Goal: Task Accomplishment & Management: Use online tool/utility

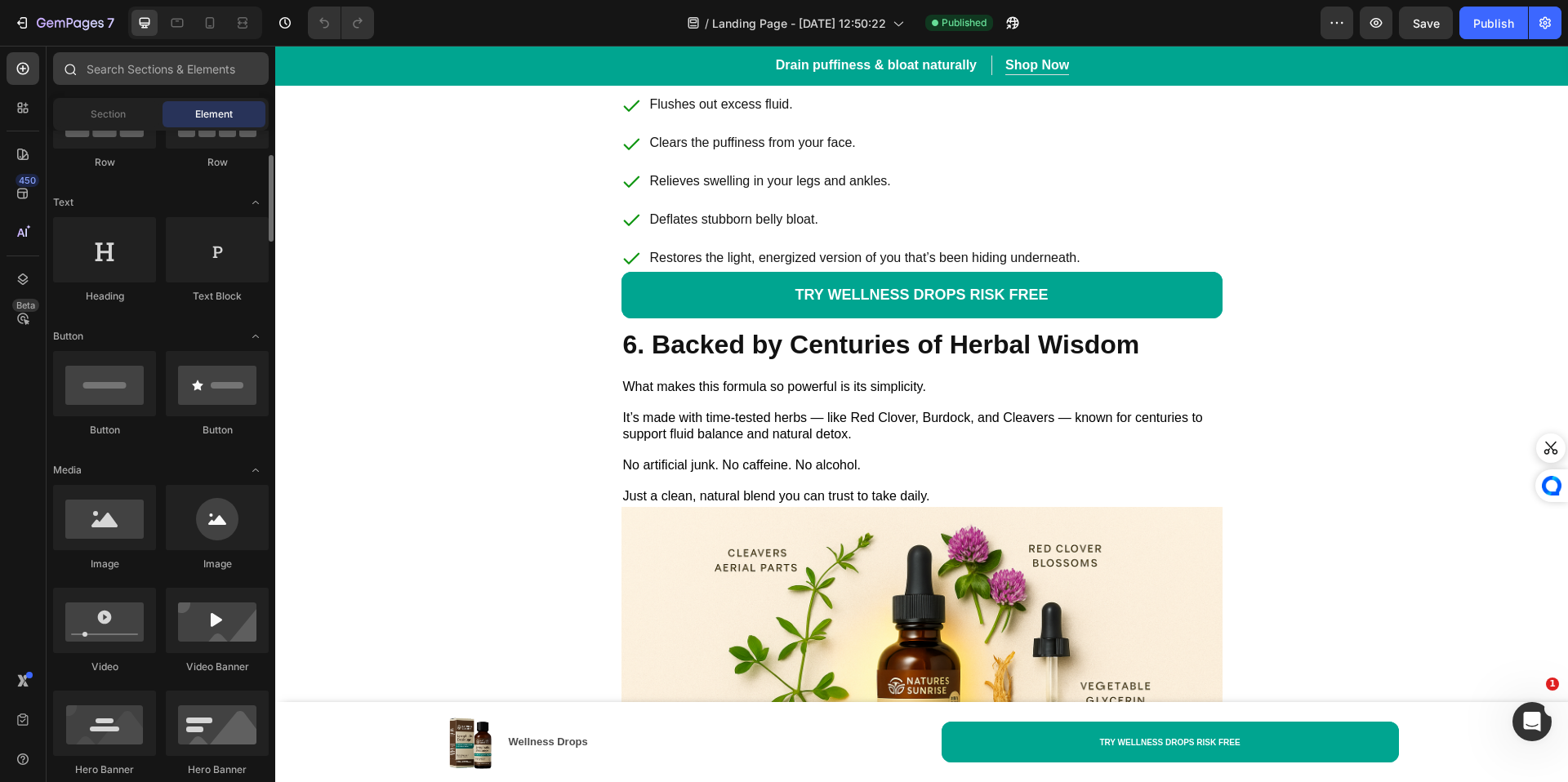
scroll to position [397, 0]
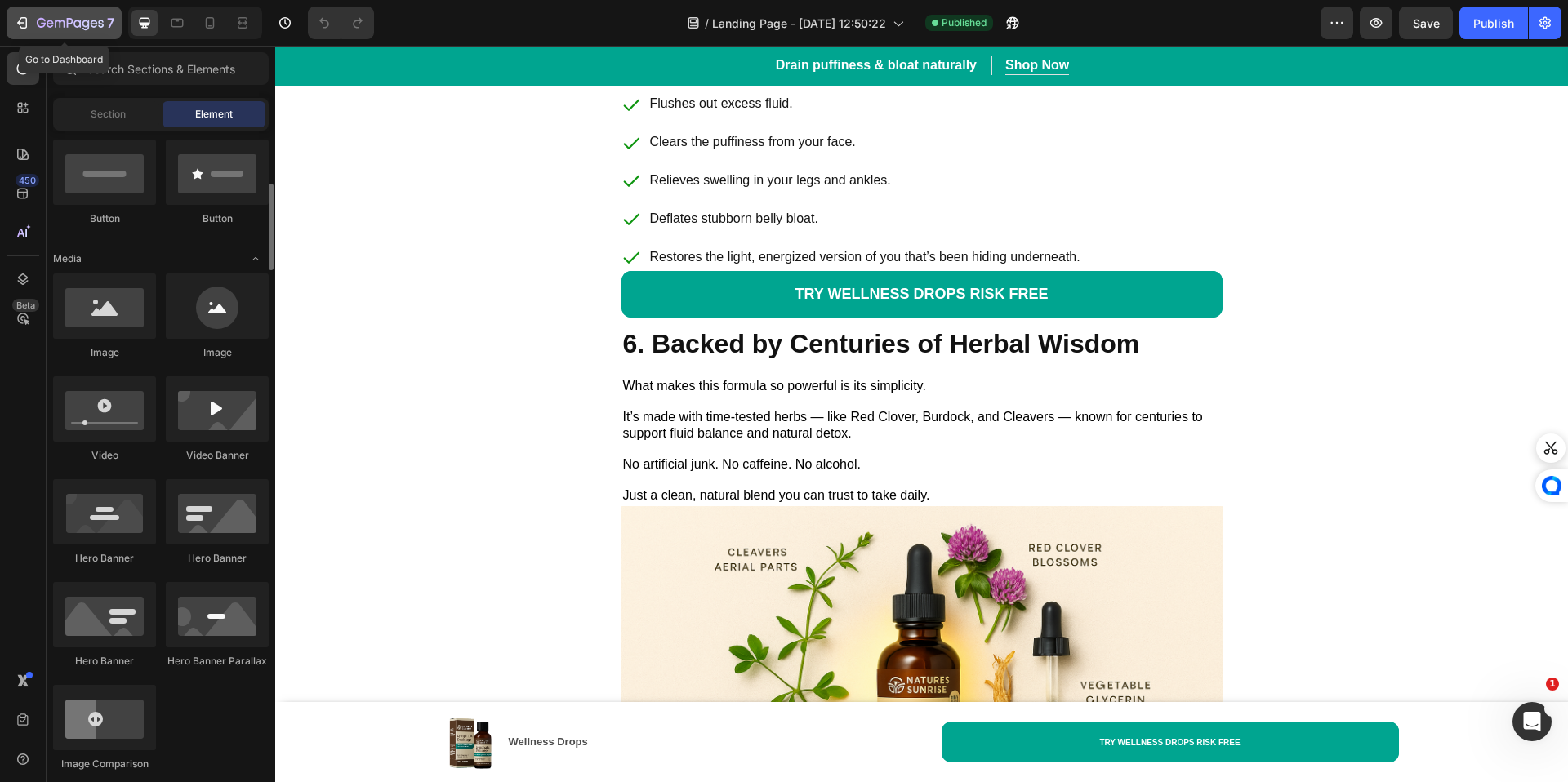
click at [31, 27] on div "7" at bounding box center [64, 23] width 100 height 20
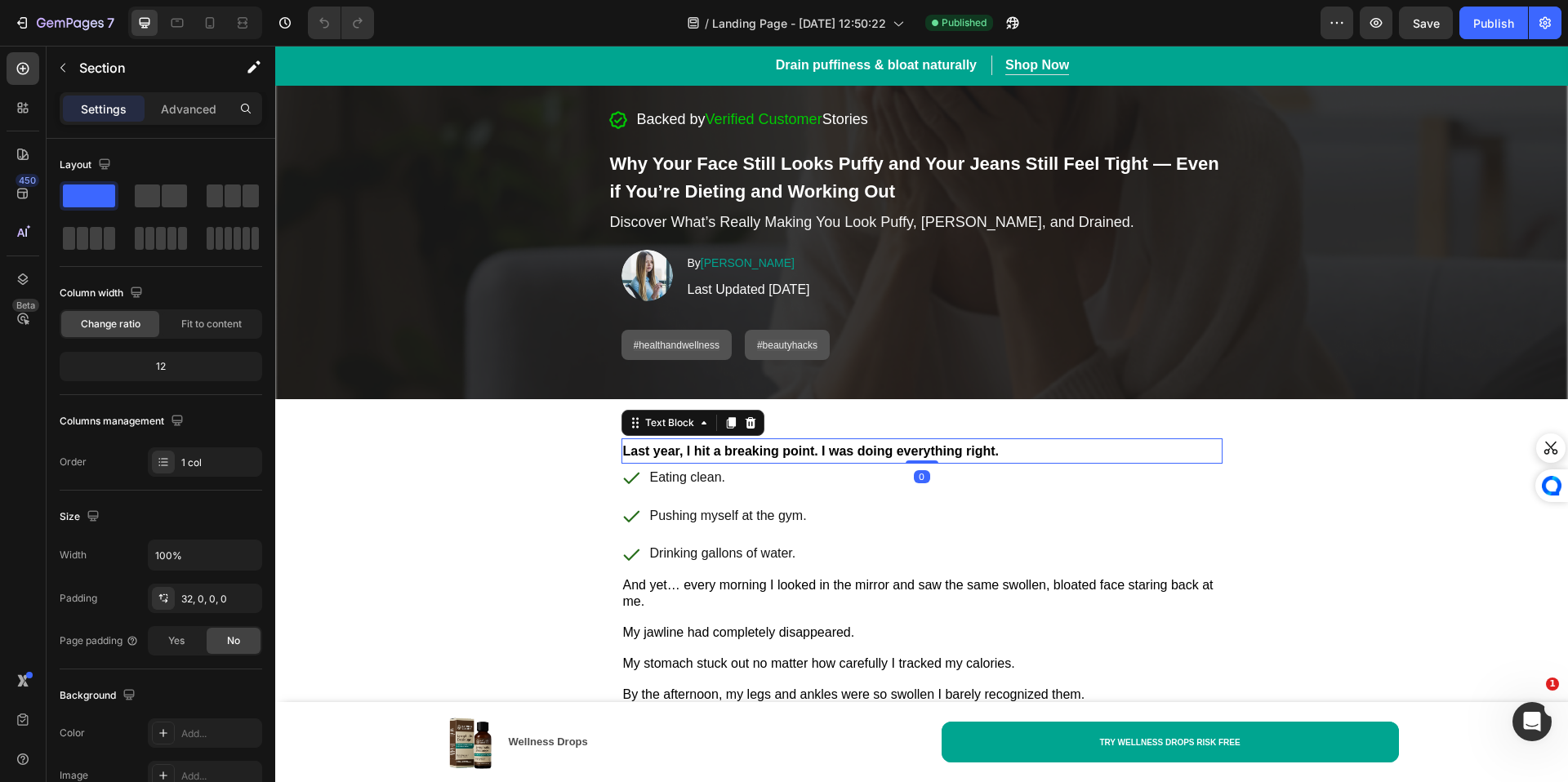
click at [635, 460] on p "Last year, I hit a breaking point. I was doing everything right." at bounding box center [921, 451] width 597 height 22
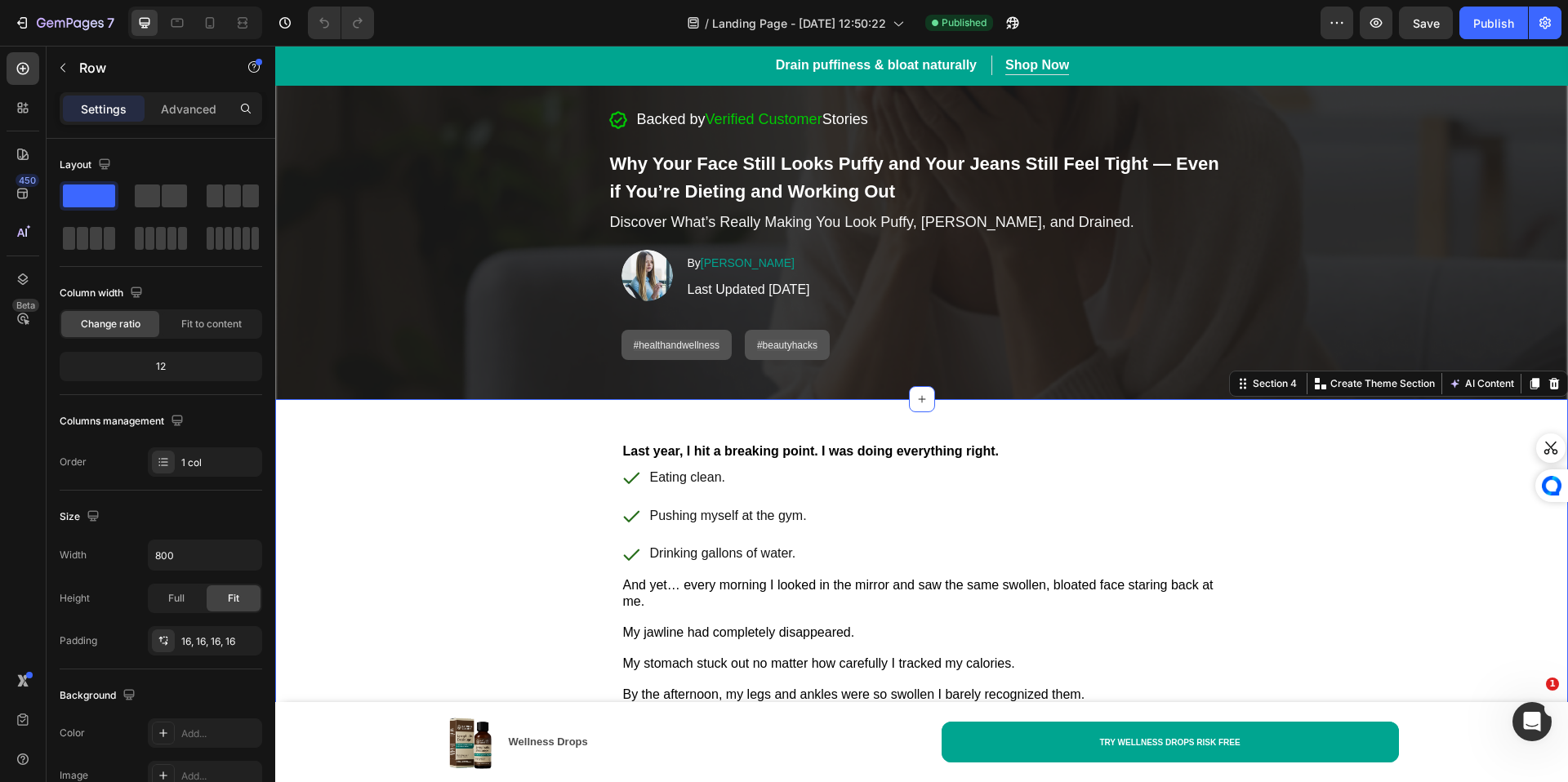
click at [203, 121] on div "Advanced" at bounding box center [189, 108] width 81 height 26
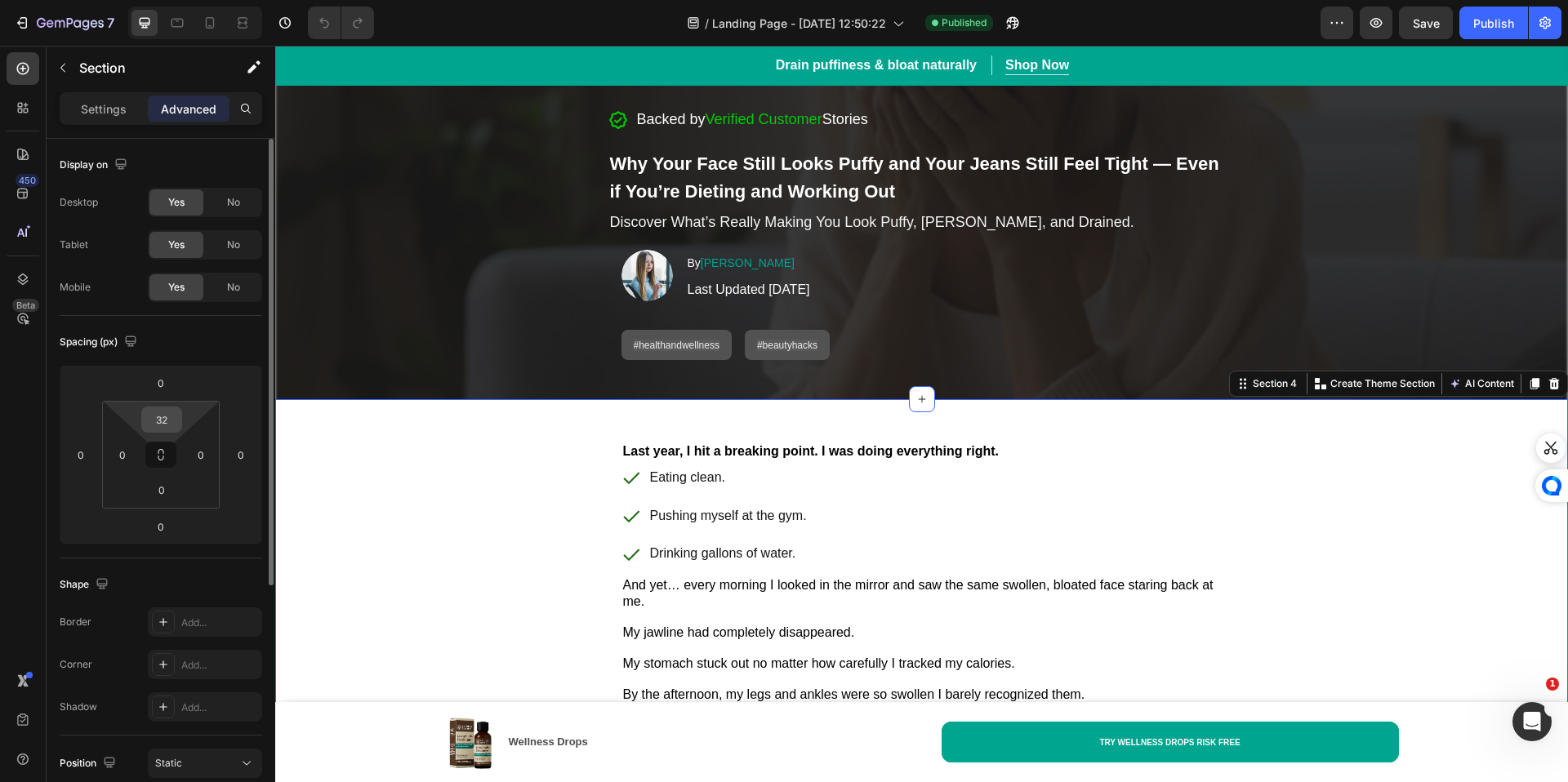
click at [176, 424] on input "32" at bounding box center [161, 419] width 33 height 25
type input "20"
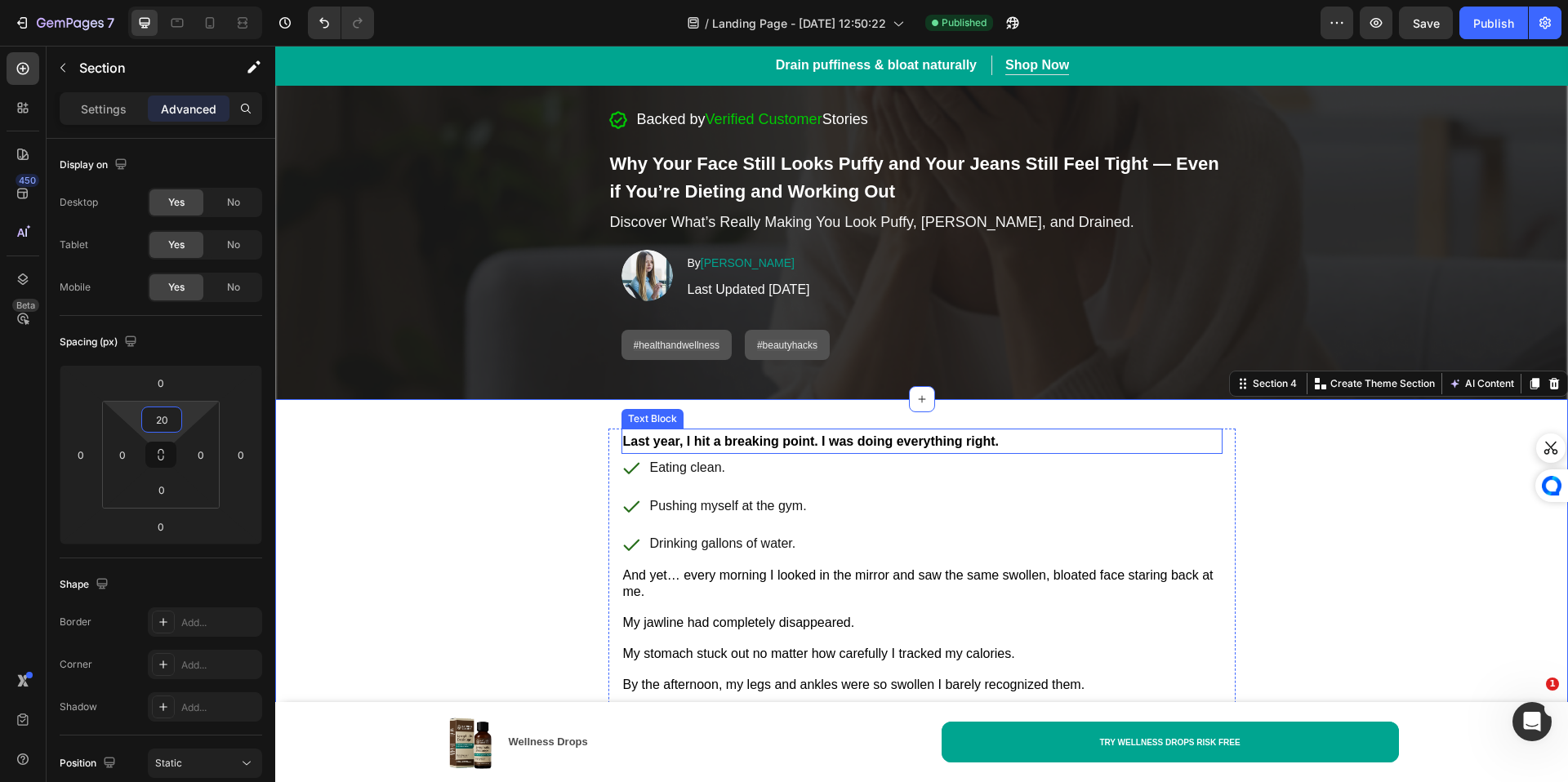
click at [1012, 454] on div "Eating clean. Pushing myself at the gym. Drinking gallons of water." at bounding box center [921, 506] width 601 height 104
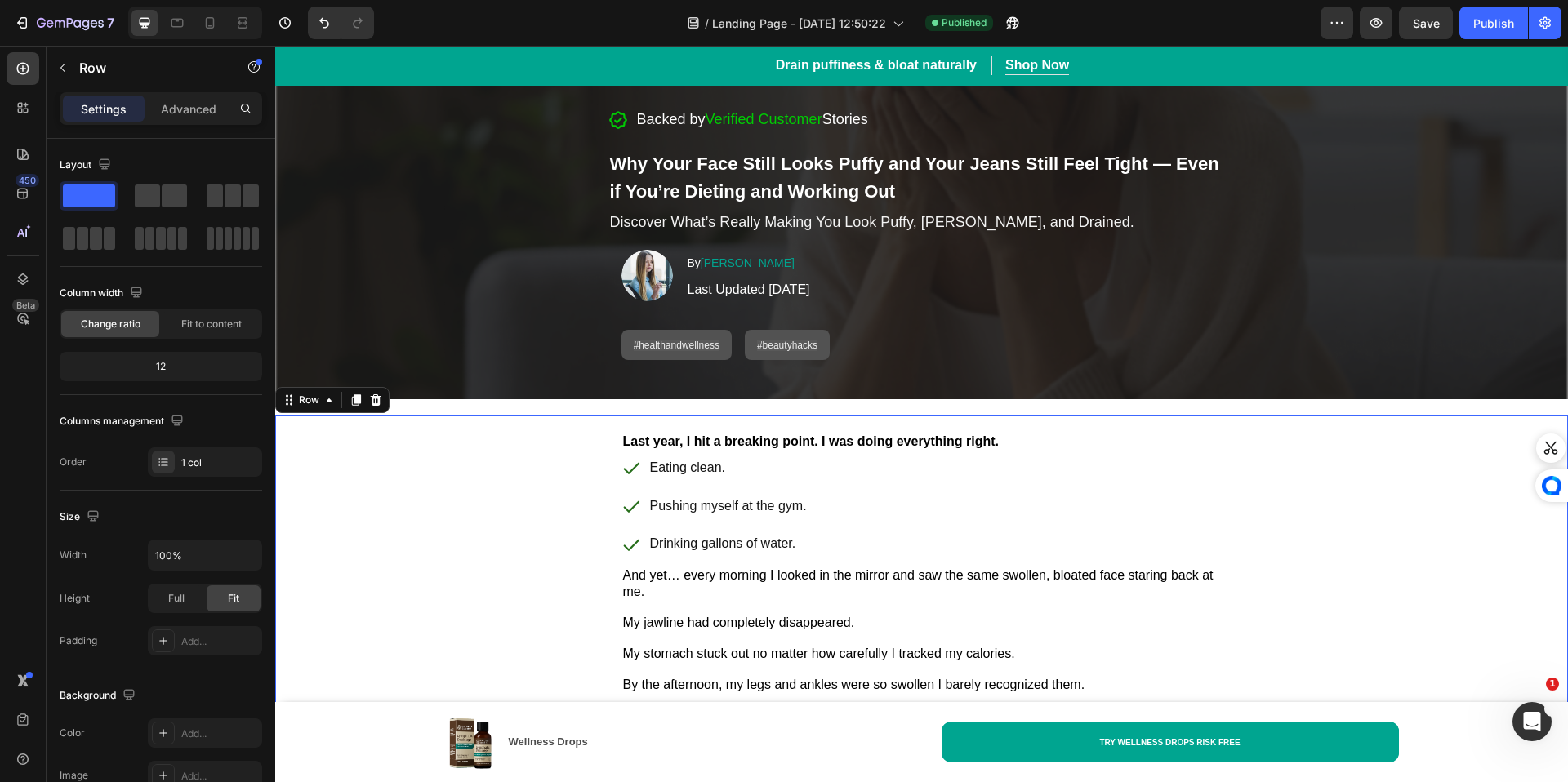
click at [209, 21] on icon at bounding box center [210, 23] width 16 height 16
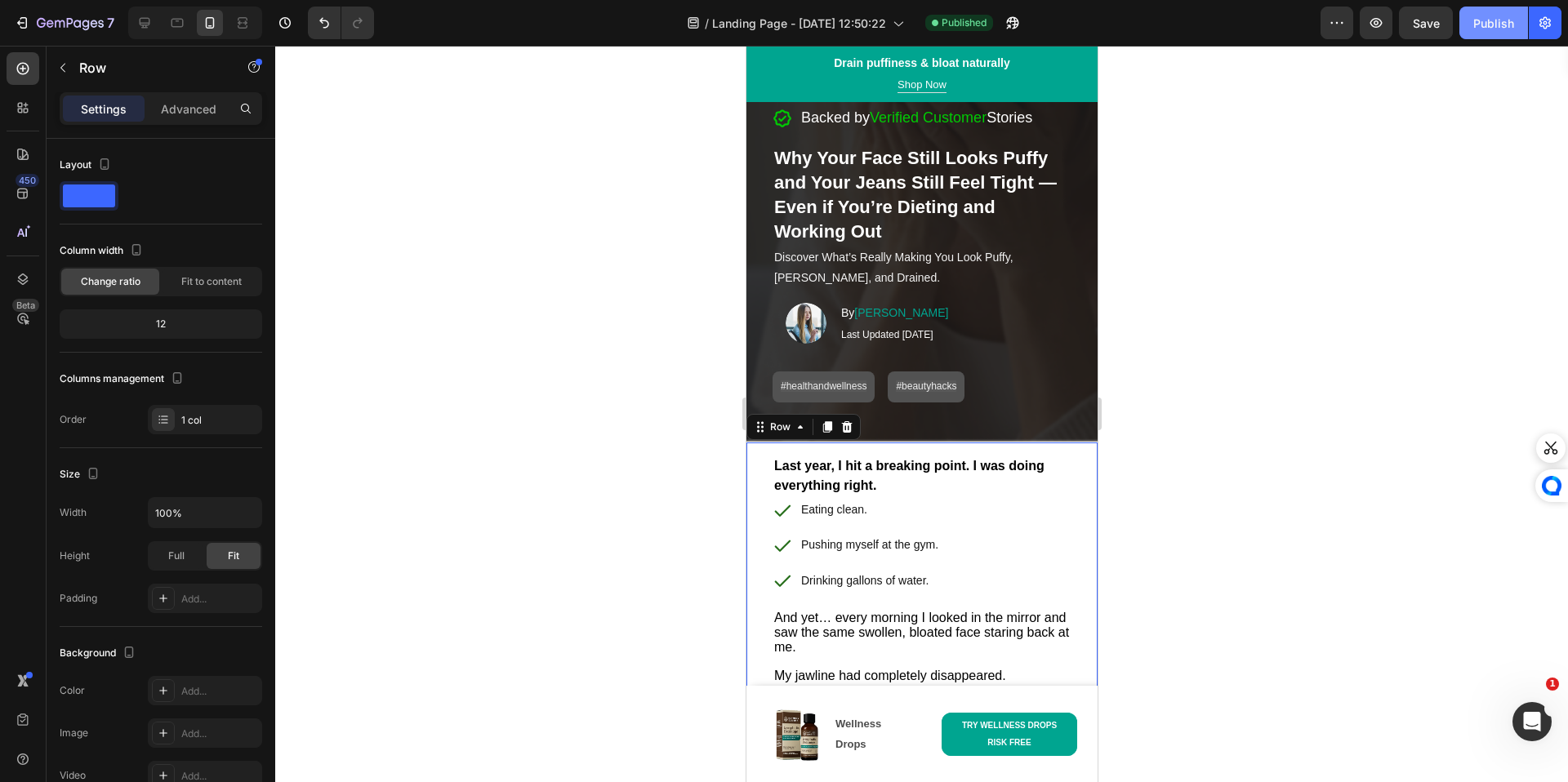
click at [1492, 34] on button "Publish" at bounding box center [1492, 23] width 69 height 33
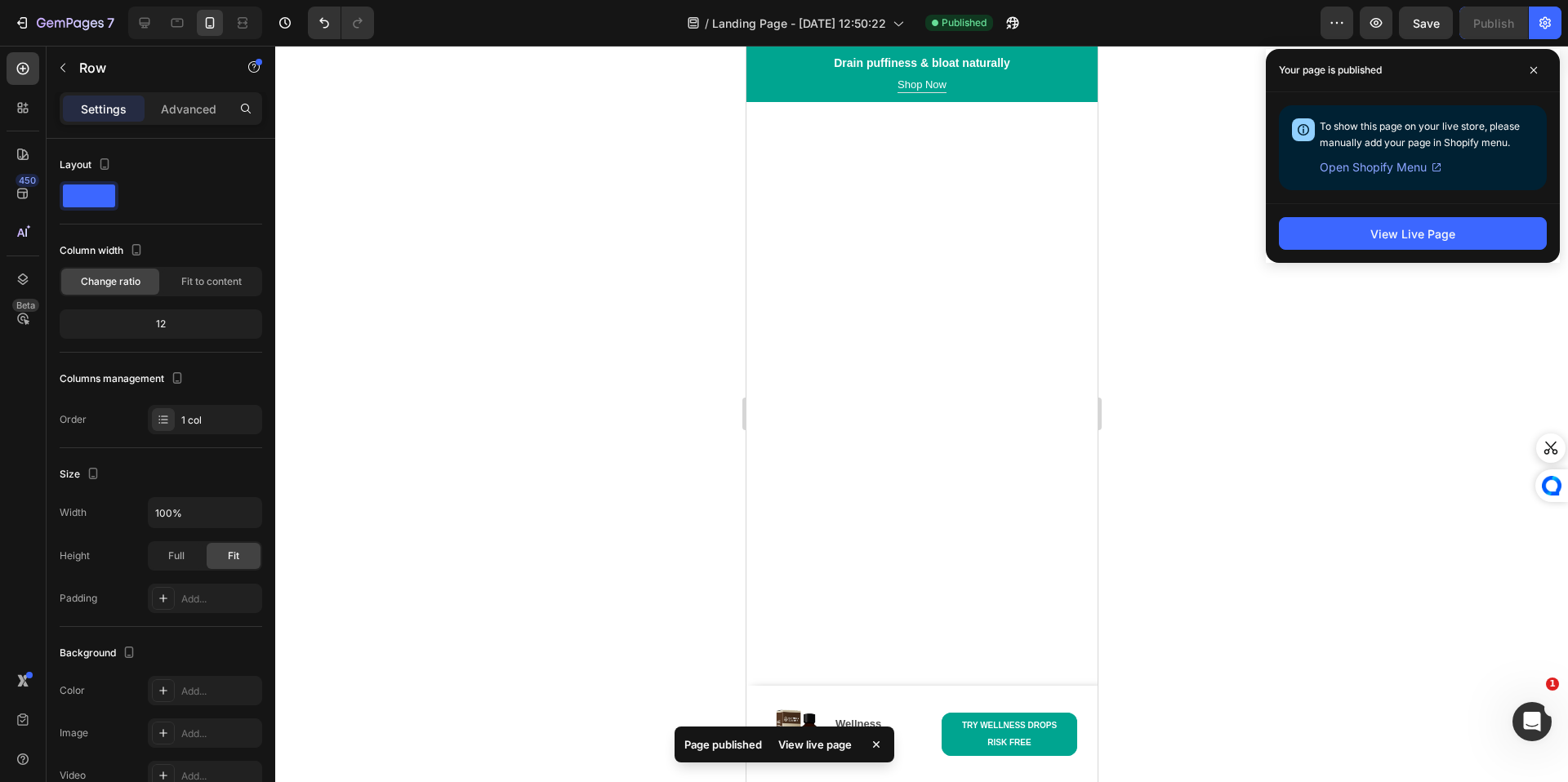
scroll to position [6637, 0]
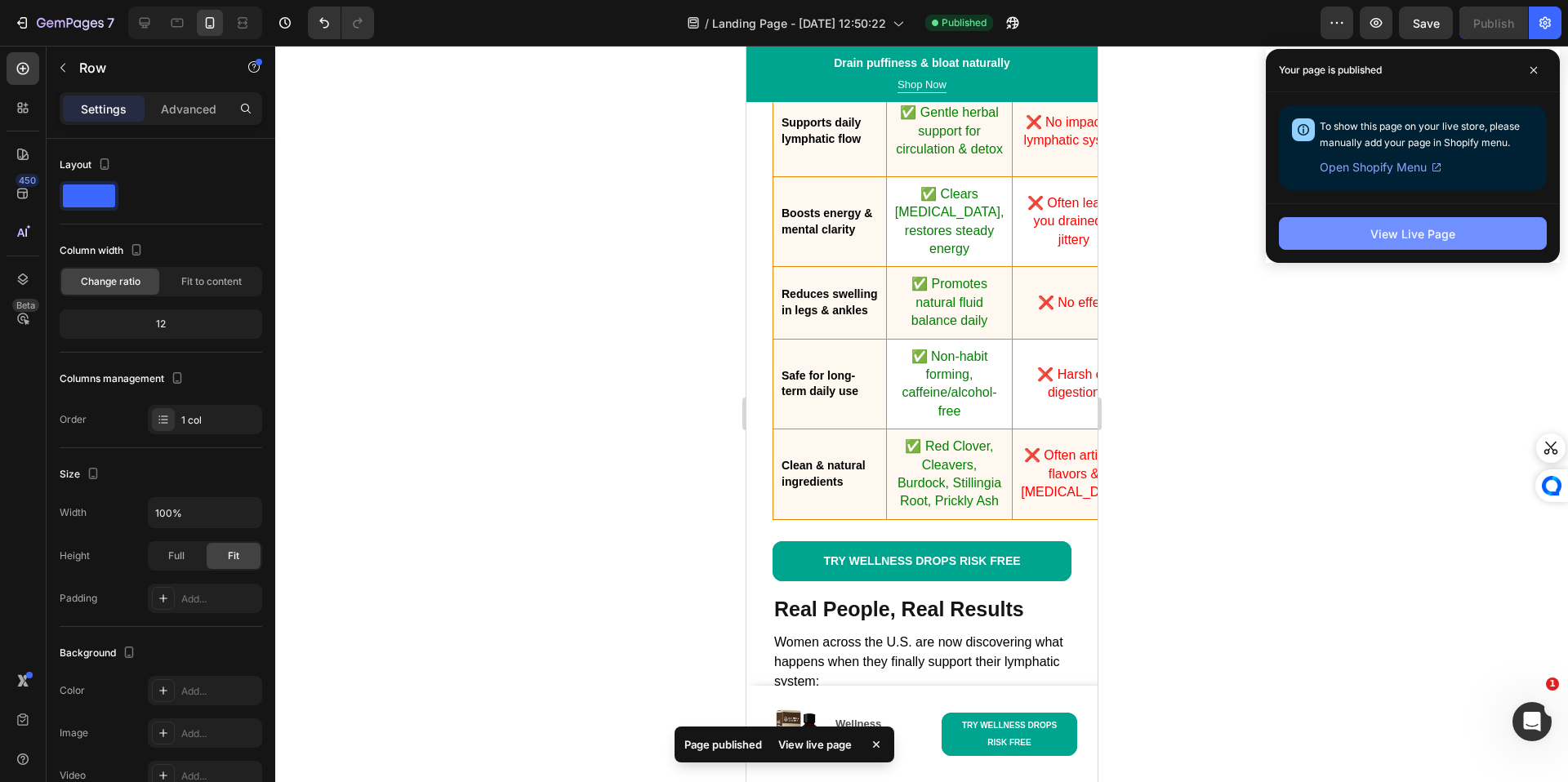
click at [1320, 246] on button "View Live Page" at bounding box center [1413, 234] width 268 height 33
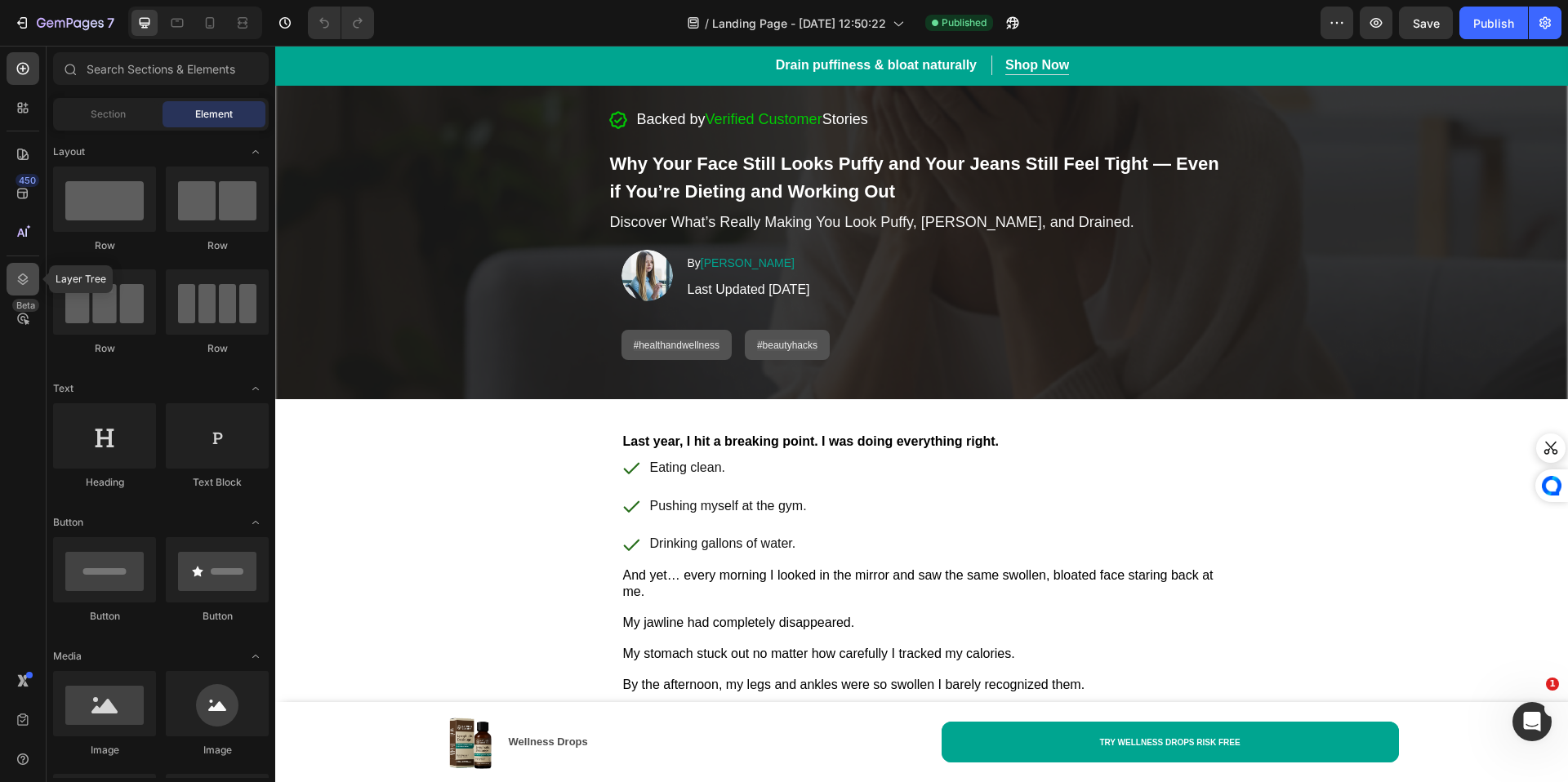
click at [15, 283] on icon at bounding box center [23, 279] width 16 height 16
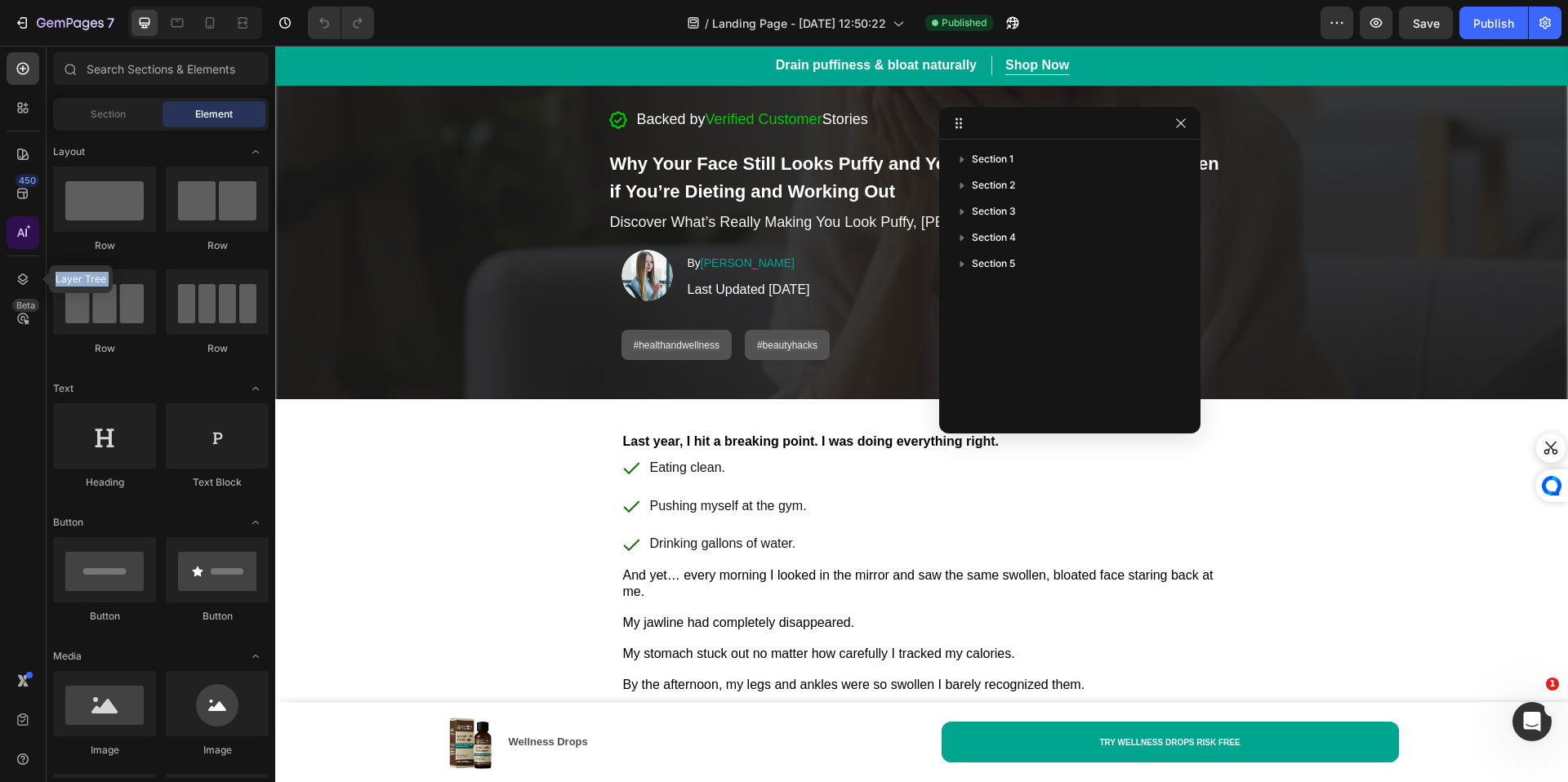
drag, startPoint x: 21, startPoint y: 315, endPoint x: 19, endPoint y: 224, distance: 91.0
click at [19, 225] on div "450 Layer Tree Beta" at bounding box center [23, 359] width 33 height 612
click at [18, 188] on icon at bounding box center [23, 194] width 16 height 16
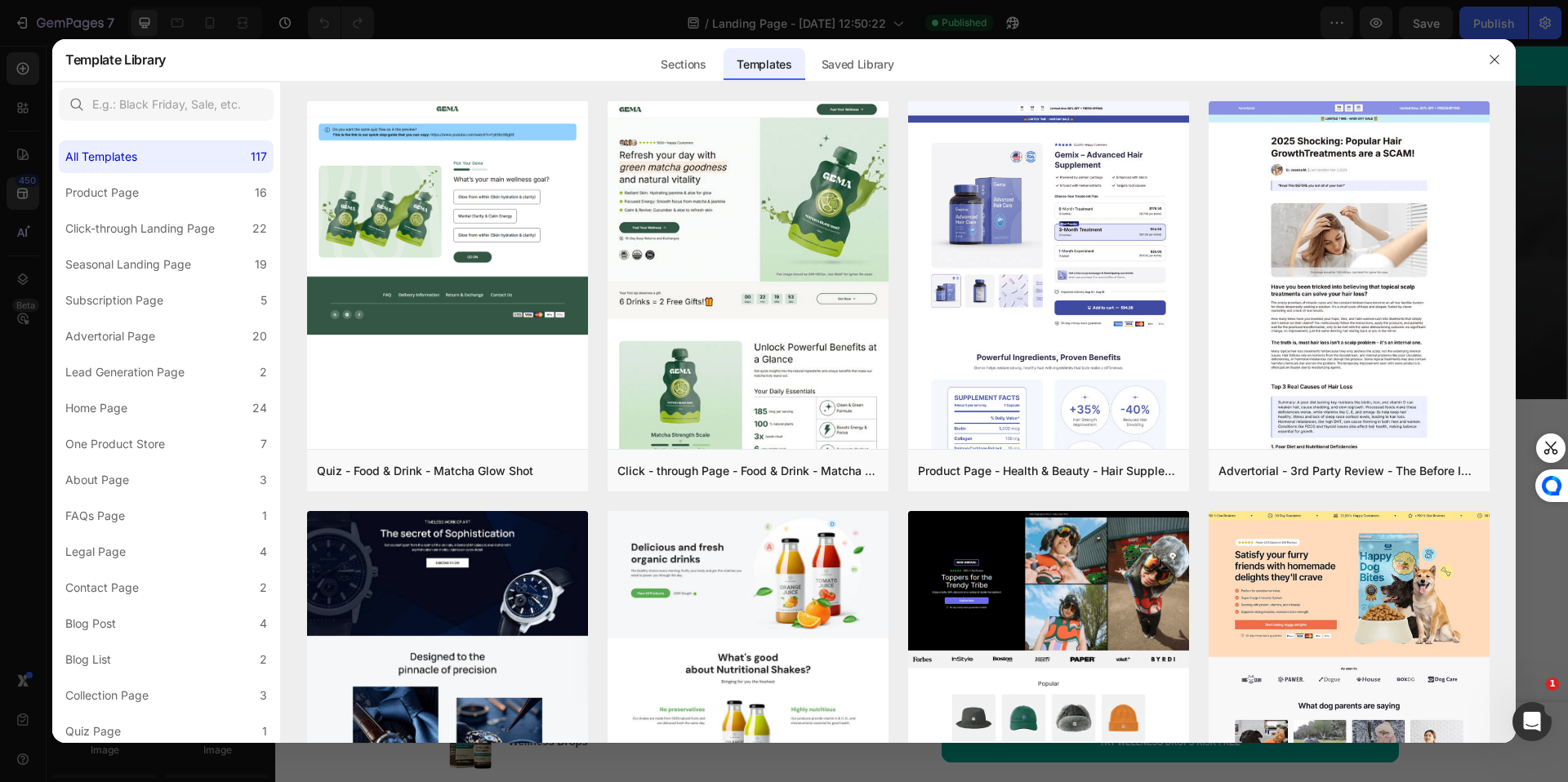
click at [23, 107] on div at bounding box center [784, 391] width 1568 height 782
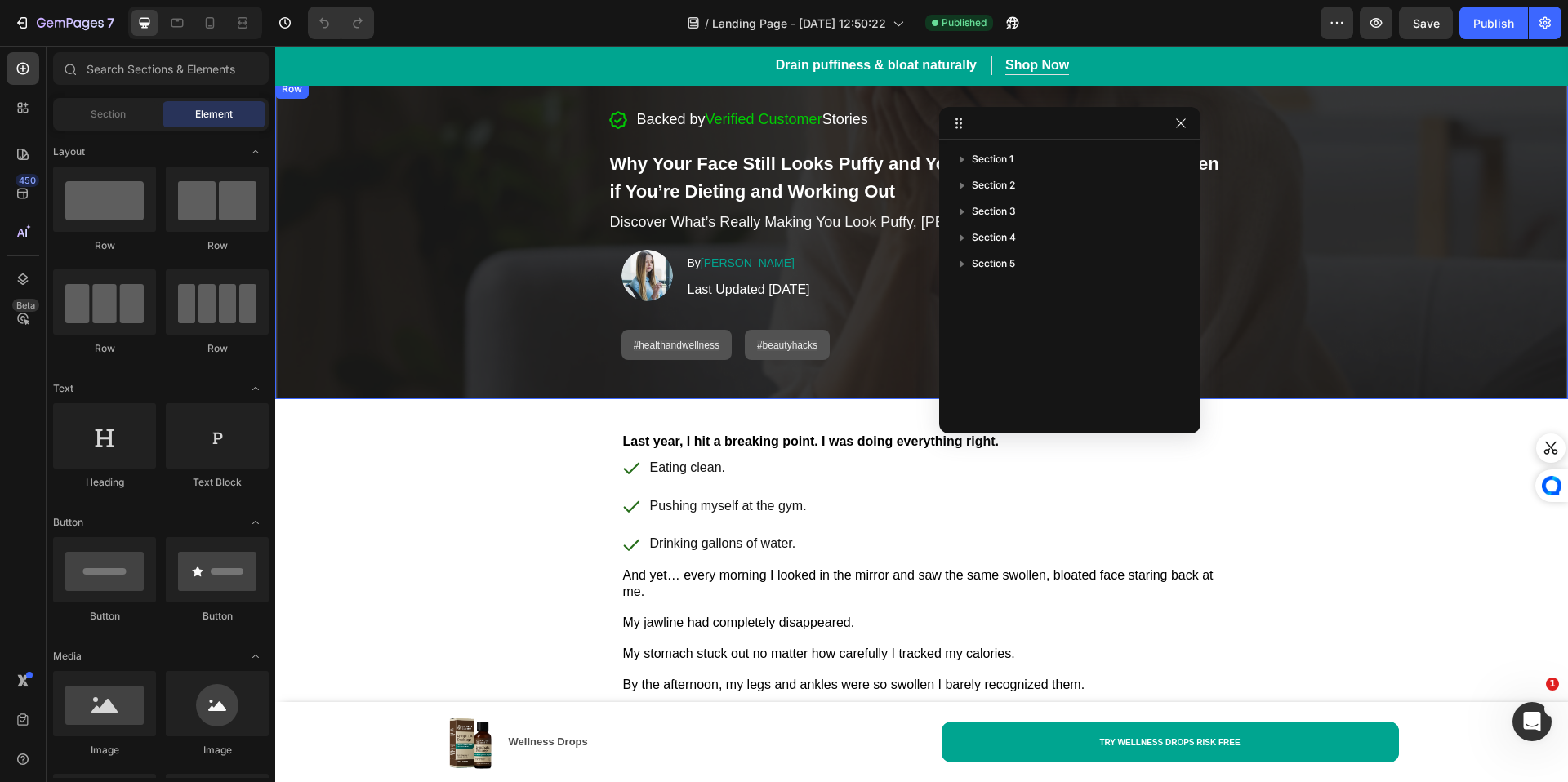
click at [413, 263] on div "Backed by Verified Customer Stories Item List Why Your Face Still Looks Puffy a…" at bounding box center [921, 239] width 1266 height 294
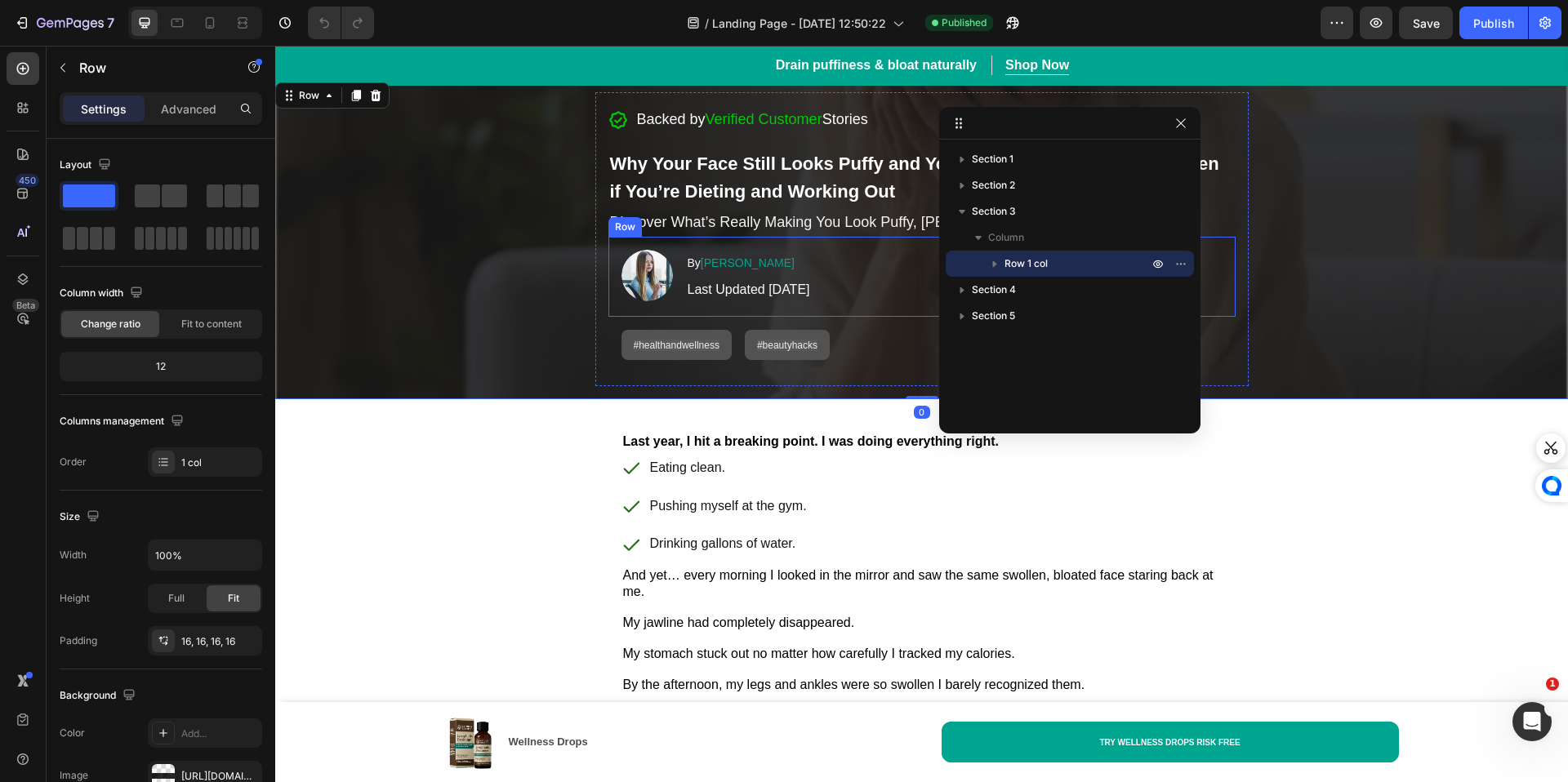
click at [638, 298] on div "Image" at bounding box center [647, 275] width 52 height 52
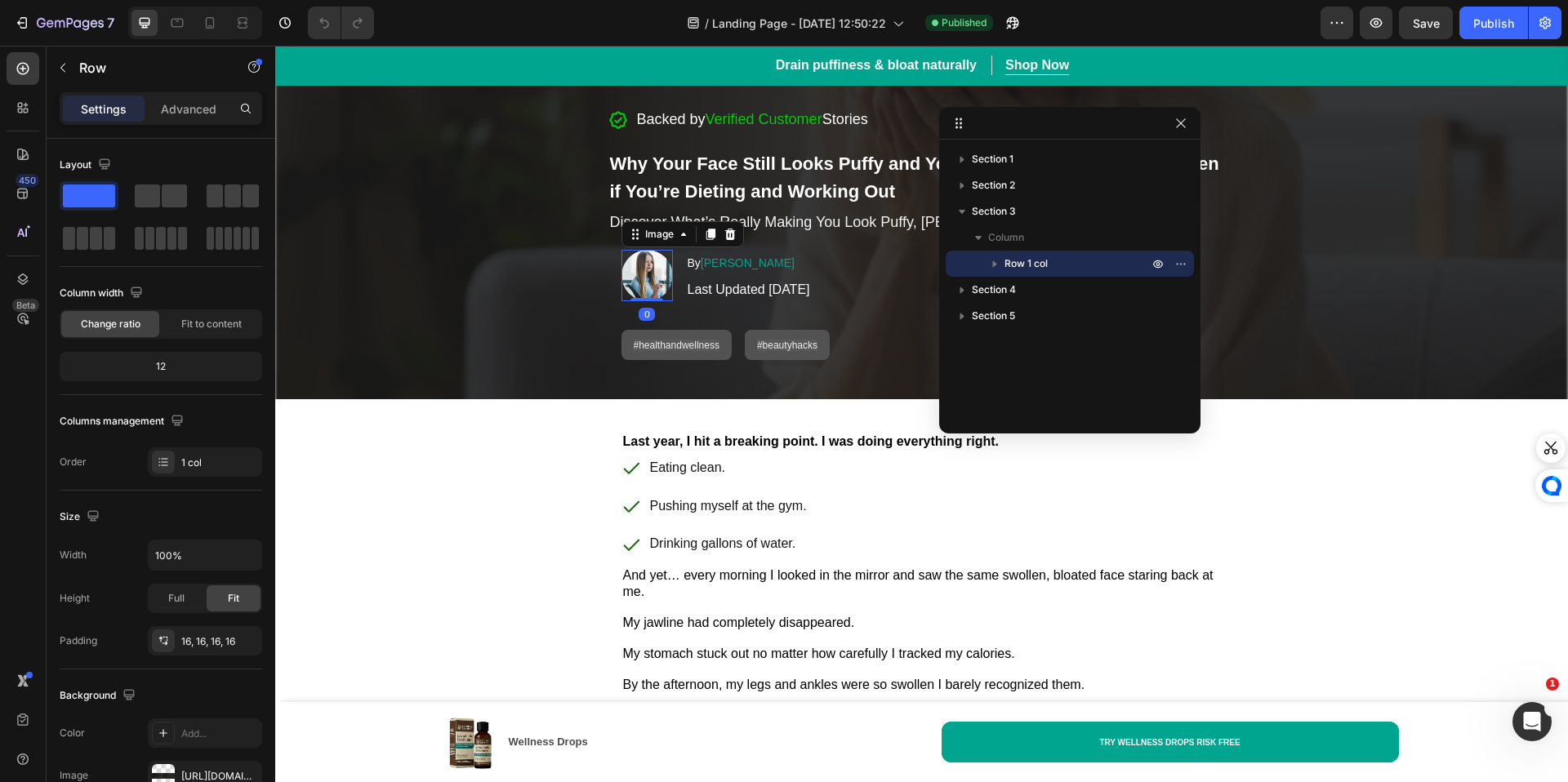
scroll to position [232, 0]
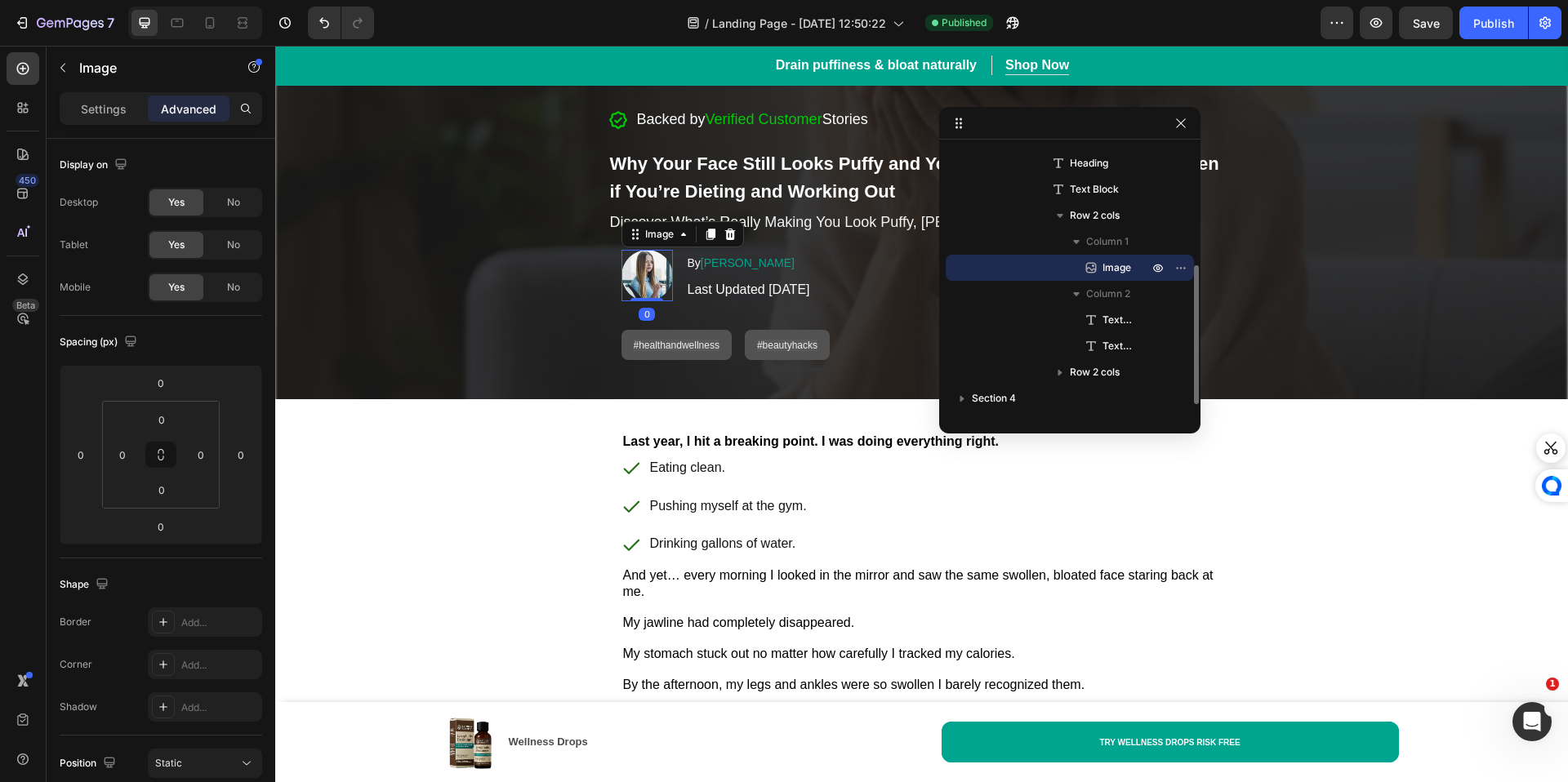
click at [638, 291] on img at bounding box center [647, 275] width 52 height 52
click at [627, 263] on img at bounding box center [647, 275] width 52 height 52
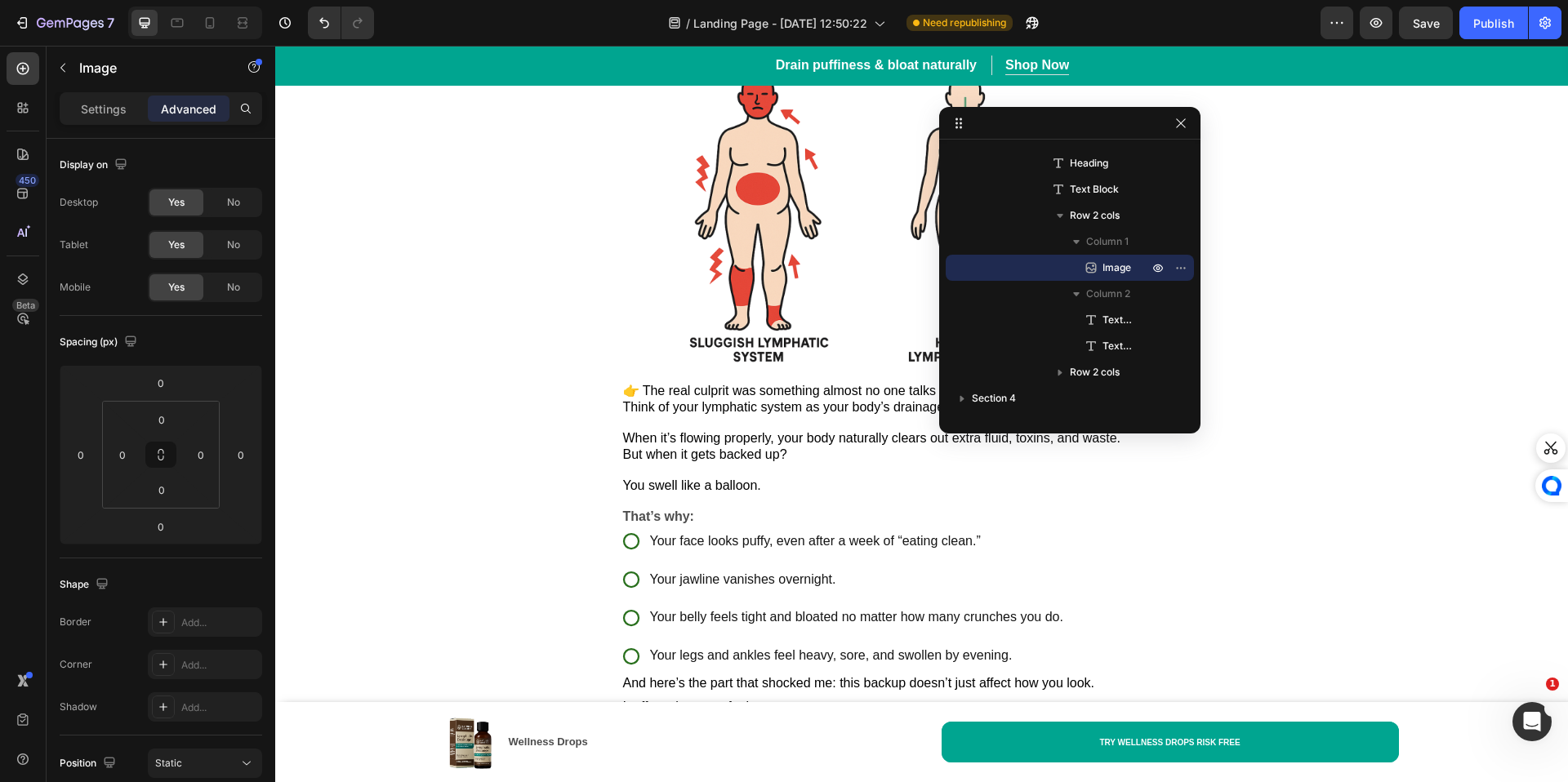
scroll to position [1229, 0]
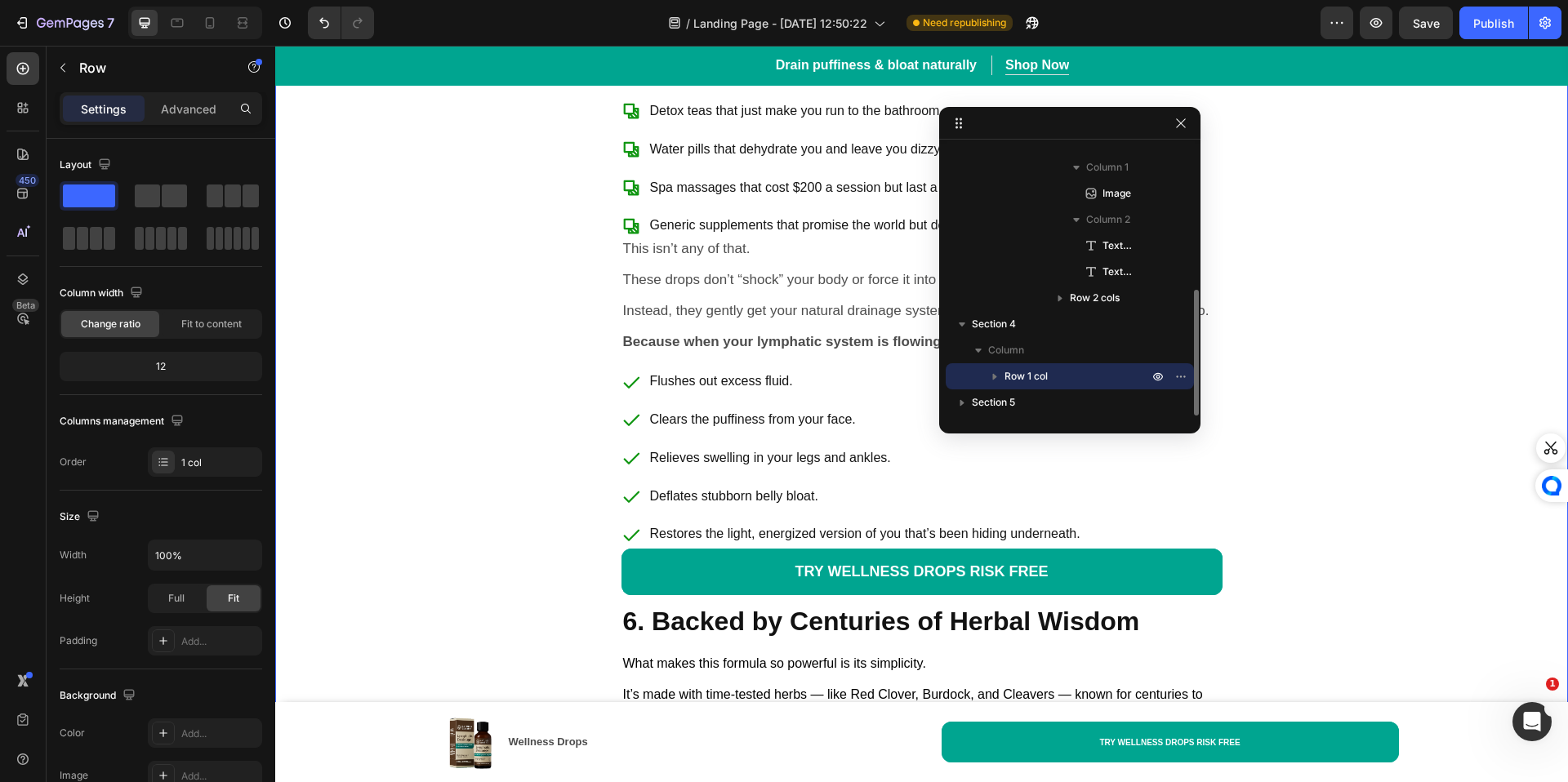
scroll to position [4263, 0]
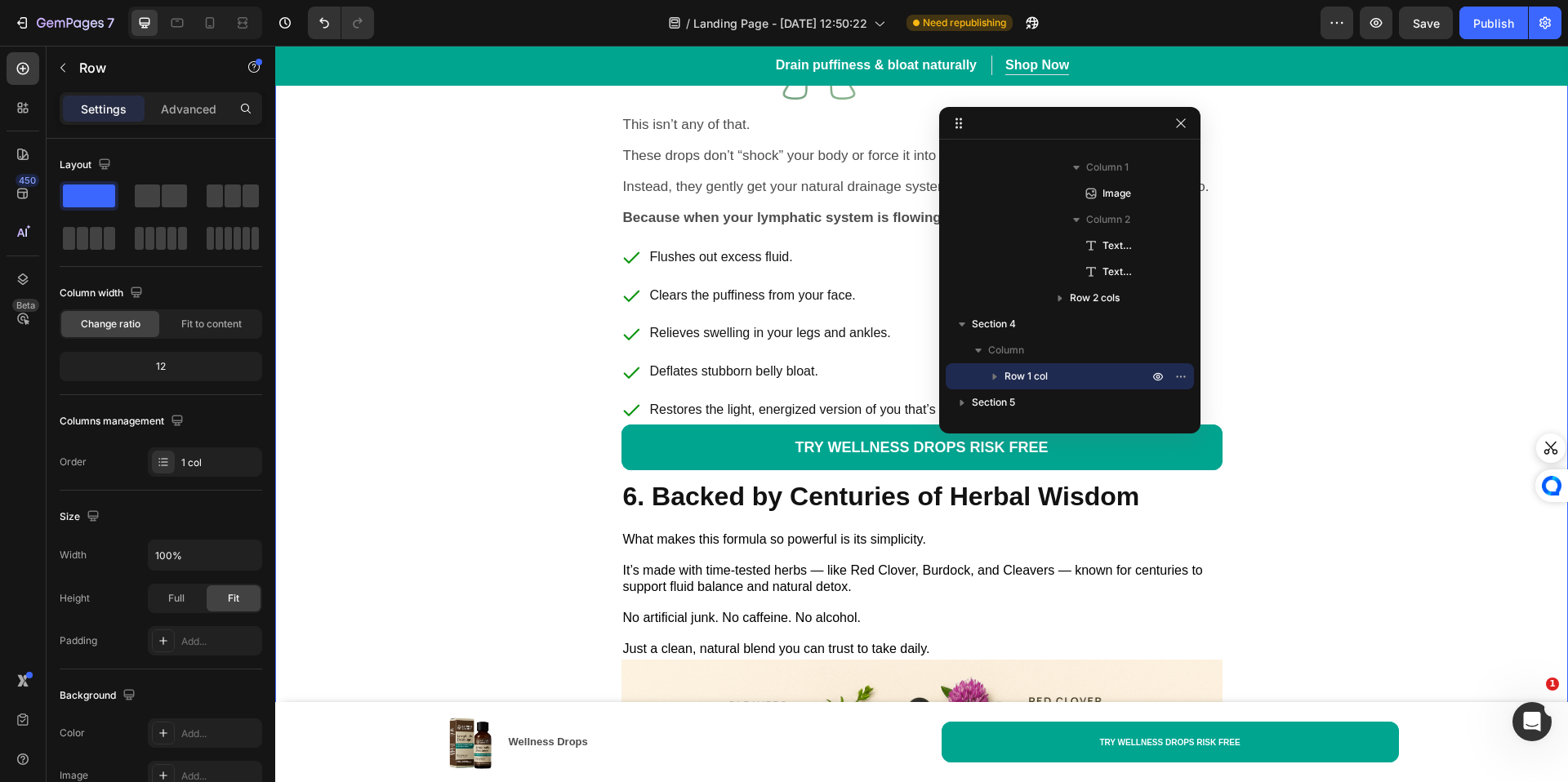
click at [1180, 138] on div at bounding box center [1069, 123] width 261 height 33
click at [1182, 130] on button "button" at bounding box center [1180, 123] width 20 height 20
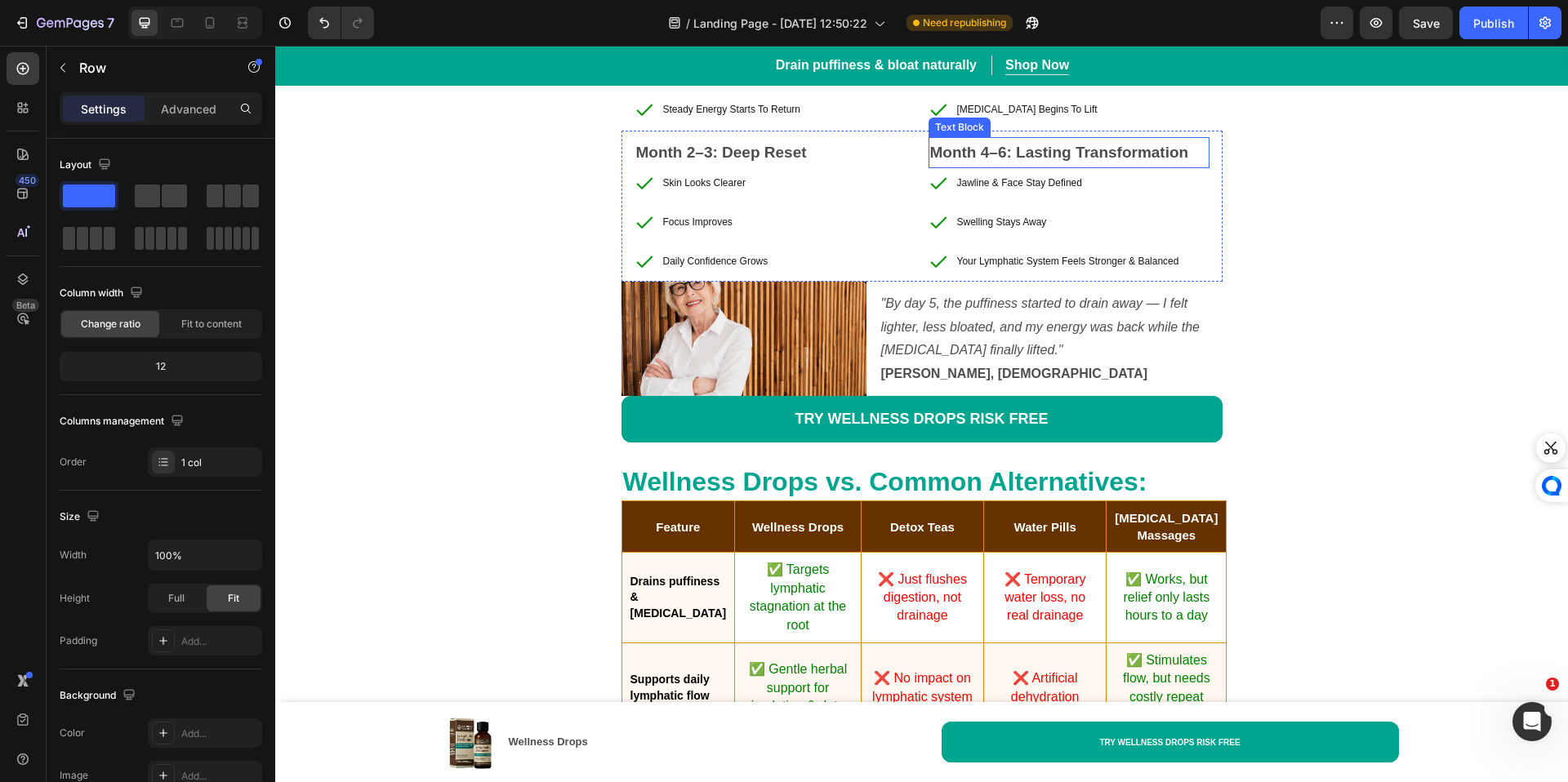
scroll to position [8372, 0]
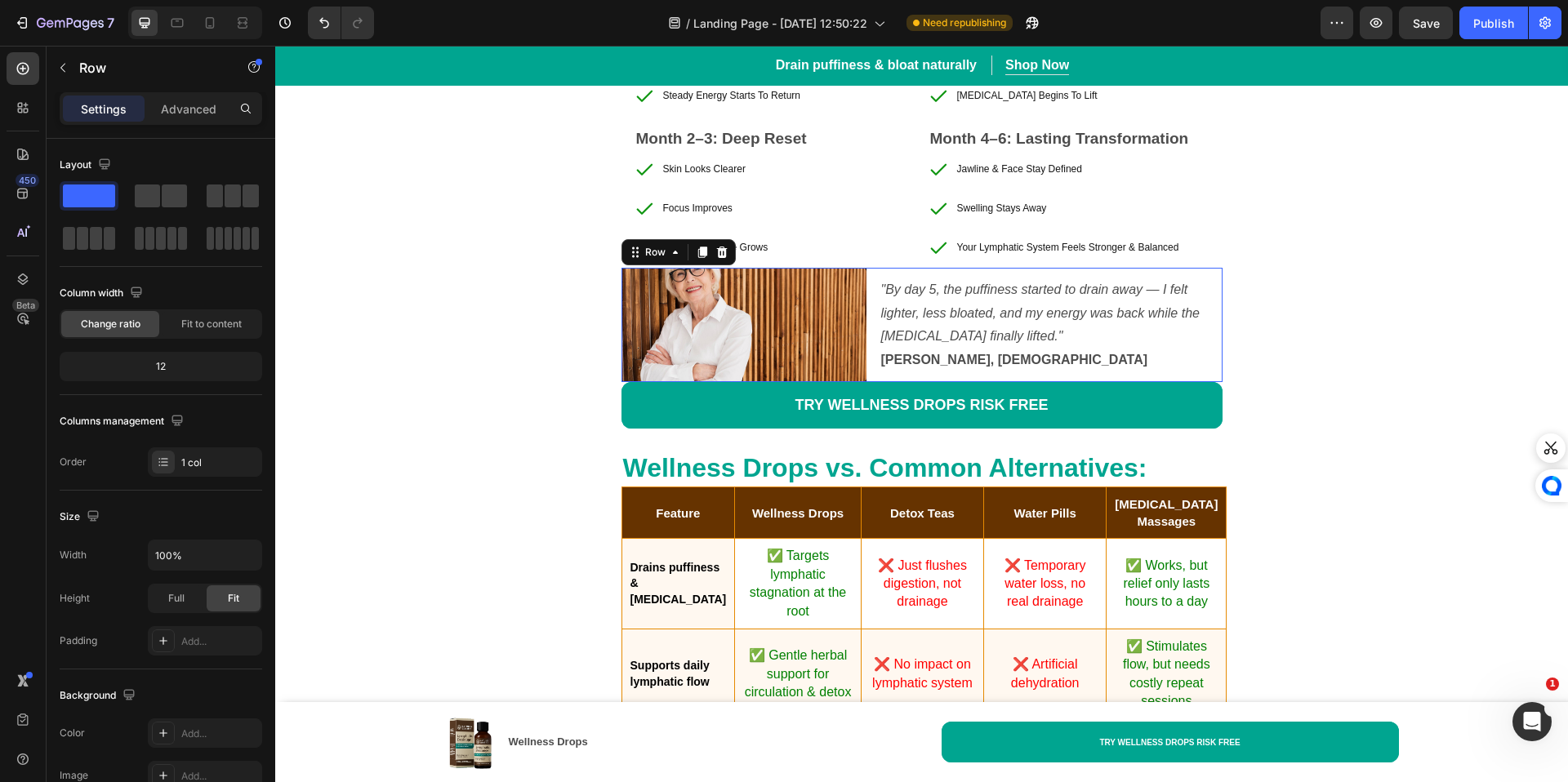
click at [1114, 378] on div ""By day 5, the puffiness started to drain away — I felt lighter, less bloated, …" at bounding box center [1050, 325] width 343 height 114
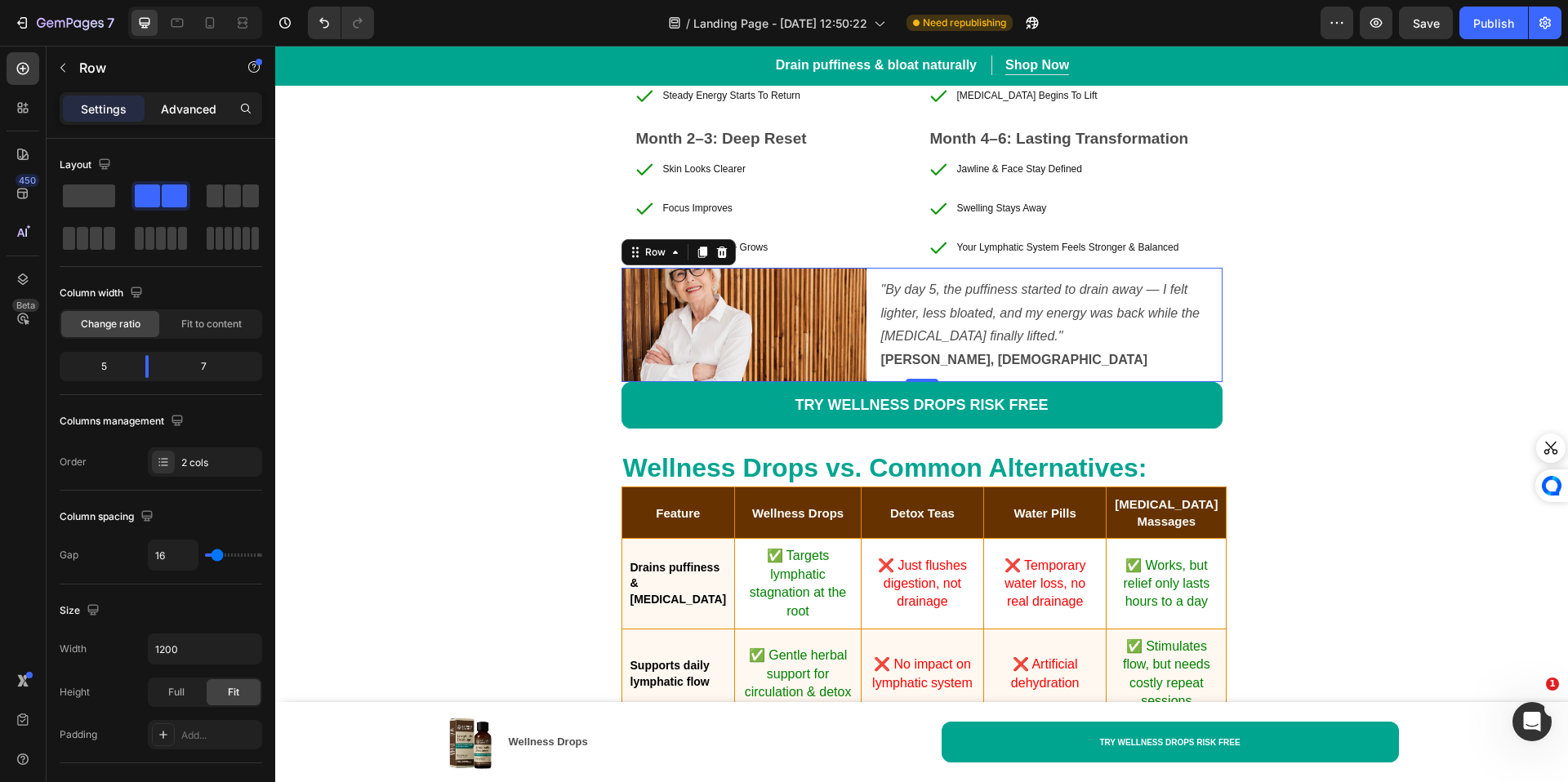
click at [169, 103] on p "Advanced" at bounding box center [189, 108] width 56 height 17
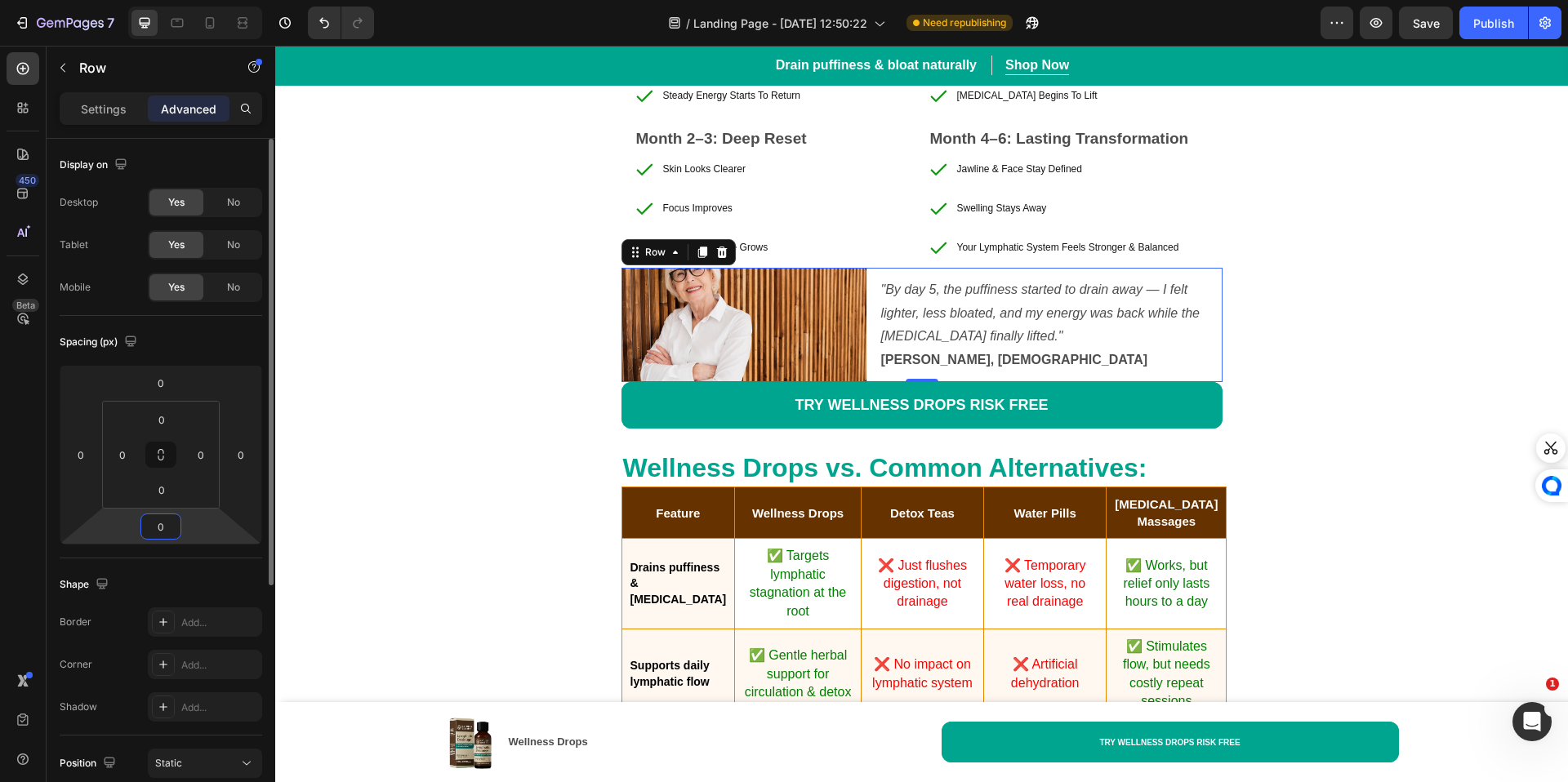
click at [161, 527] on input "0" at bounding box center [160, 527] width 33 height 25
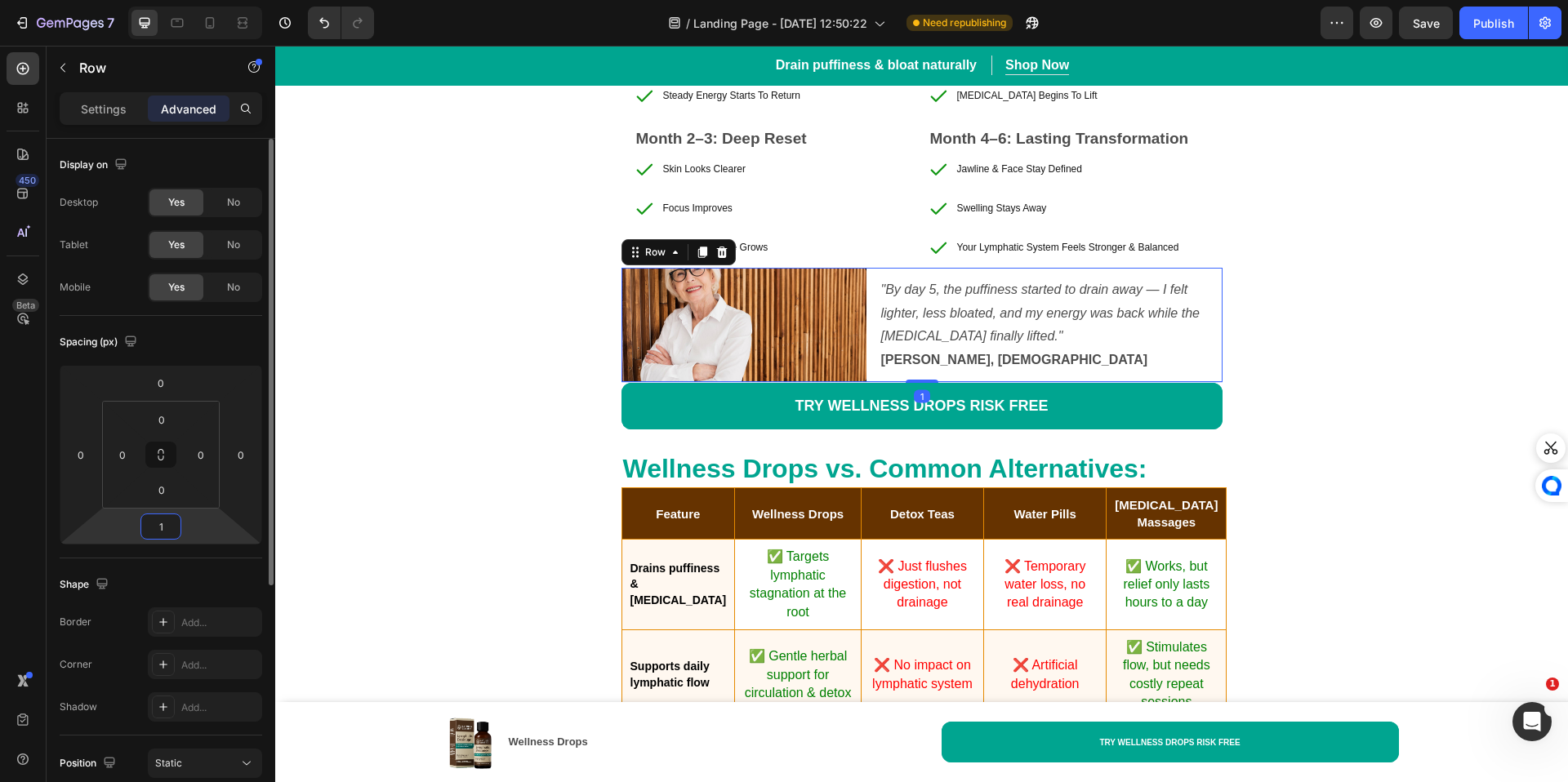
type input "10"
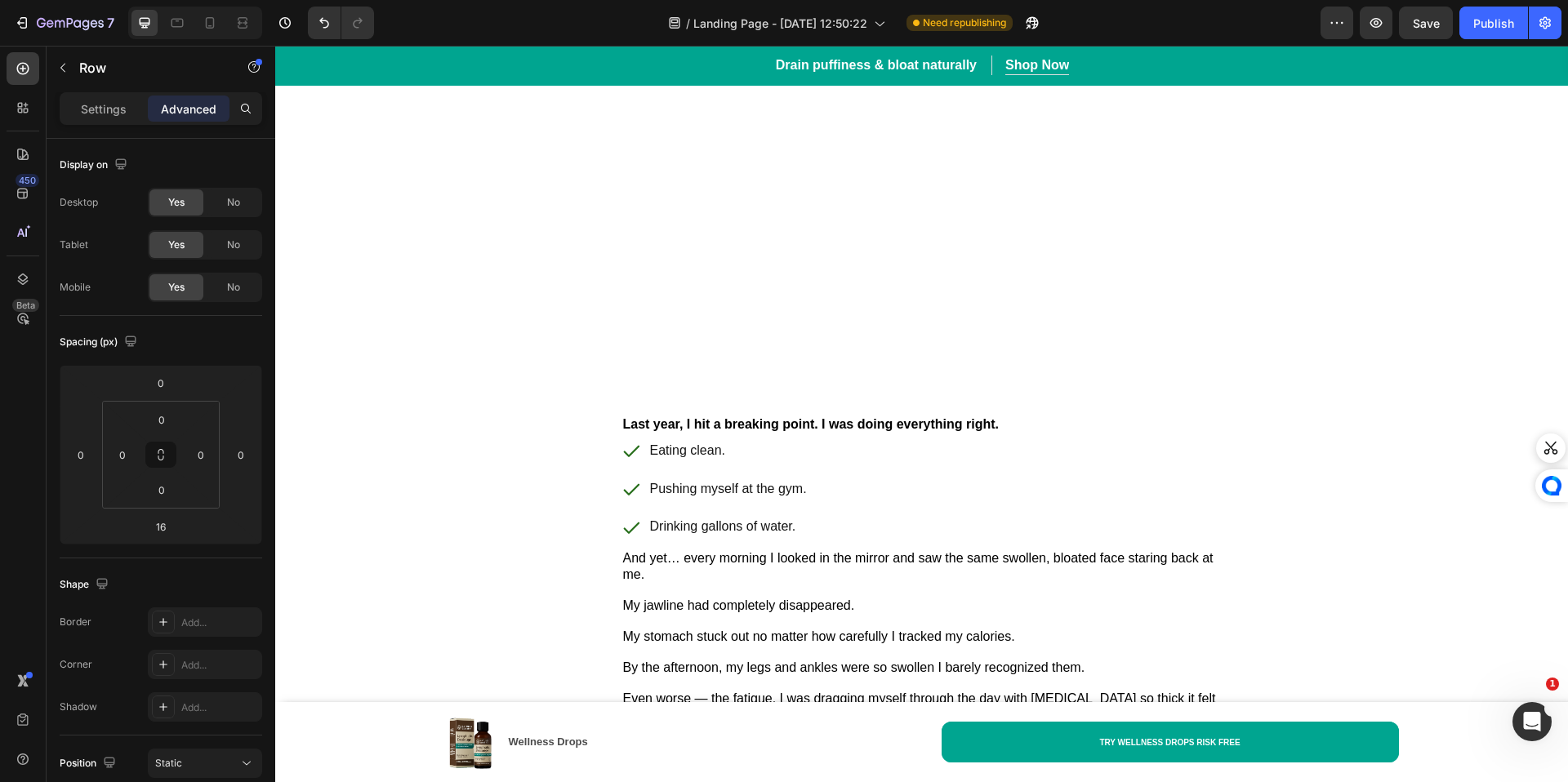
scroll to position [0, 0]
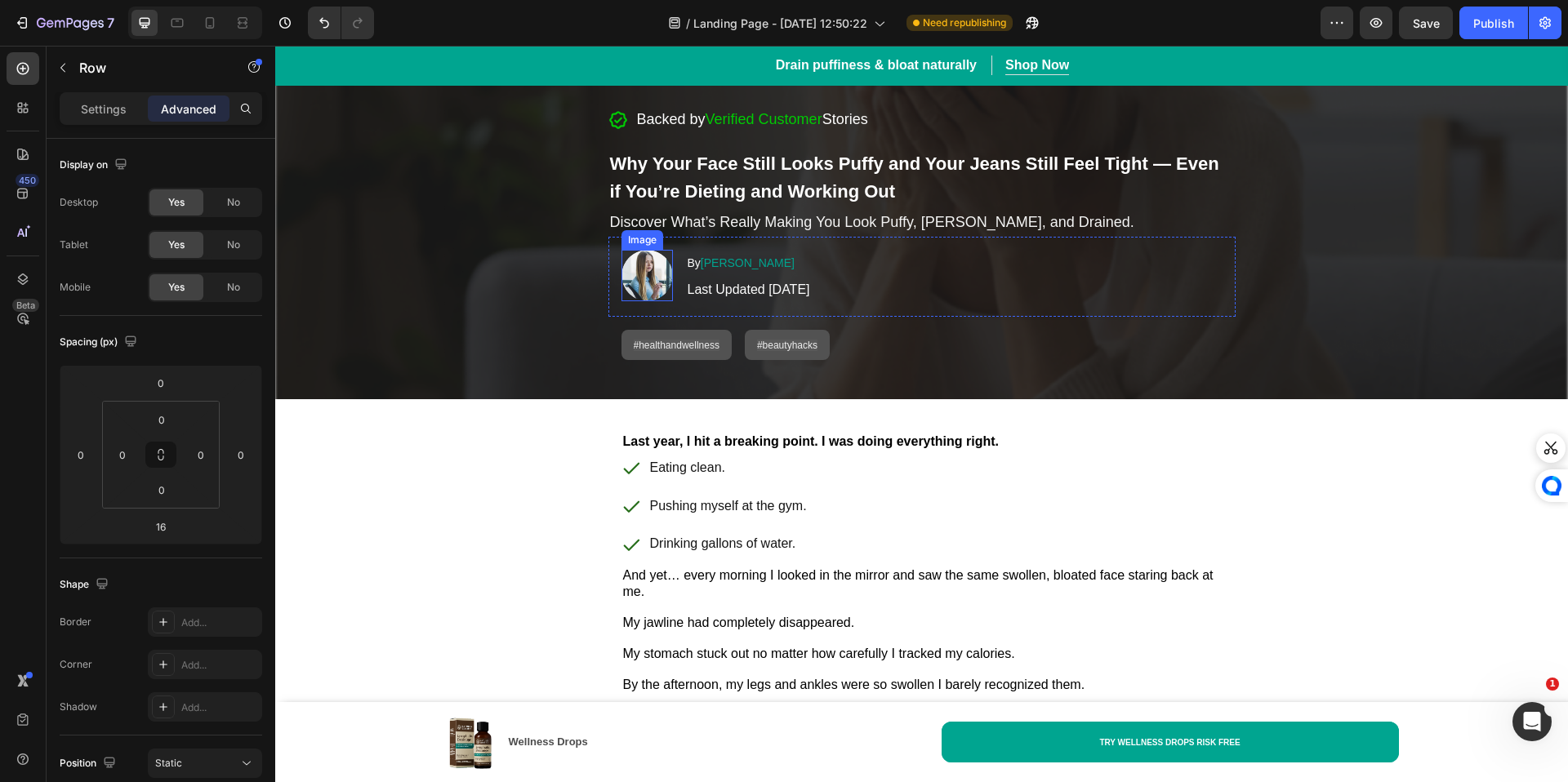
click at [646, 281] on img at bounding box center [647, 275] width 52 height 52
click at [630, 280] on img at bounding box center [647, 275] width 52 height 52
click at [135, 116] on div "Settings" at bounding box center [103, 108] width 81 height 26
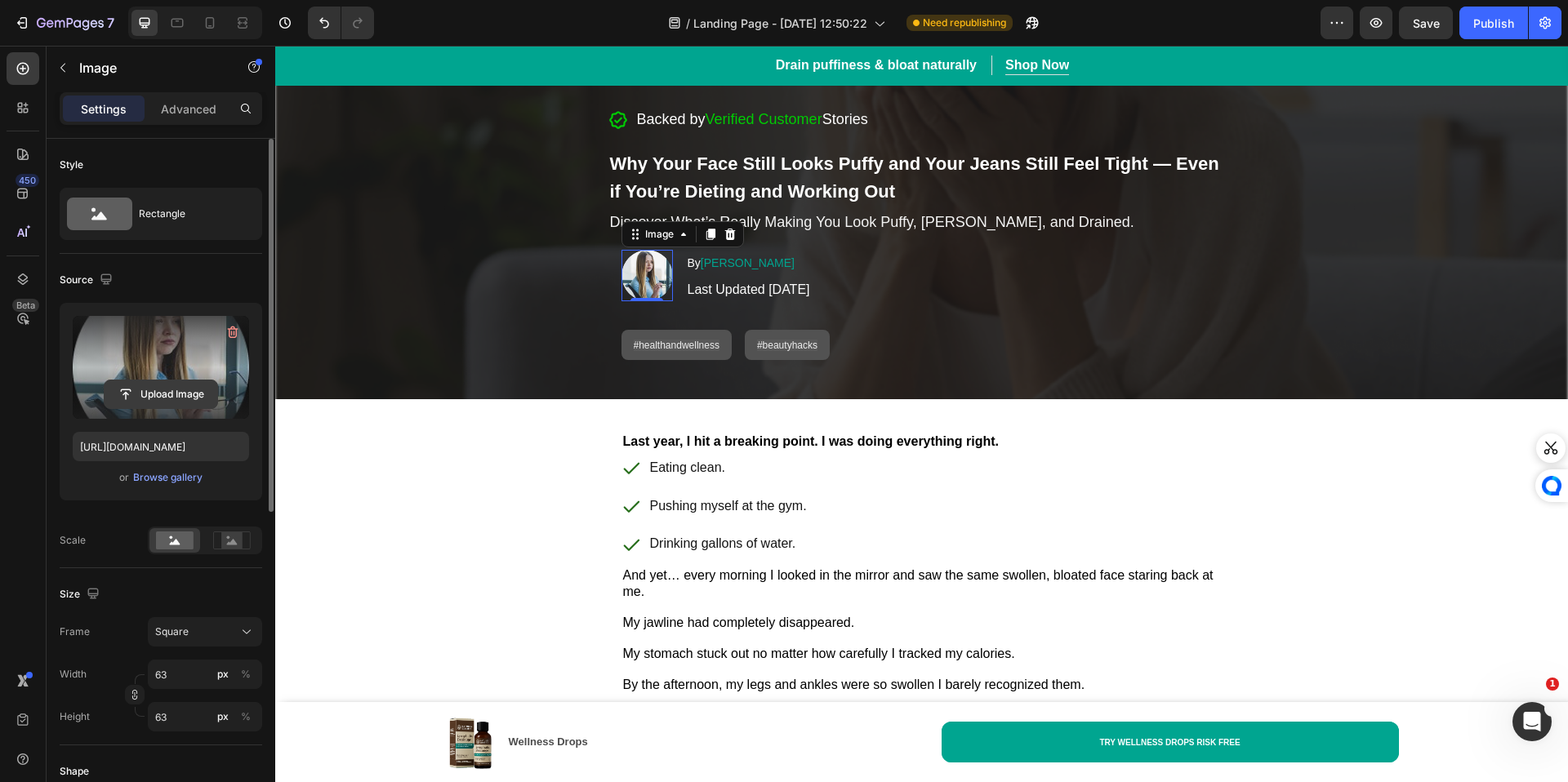
click at [171, 389] on input "file" at bounding box center [160, 394] width 112 height 28
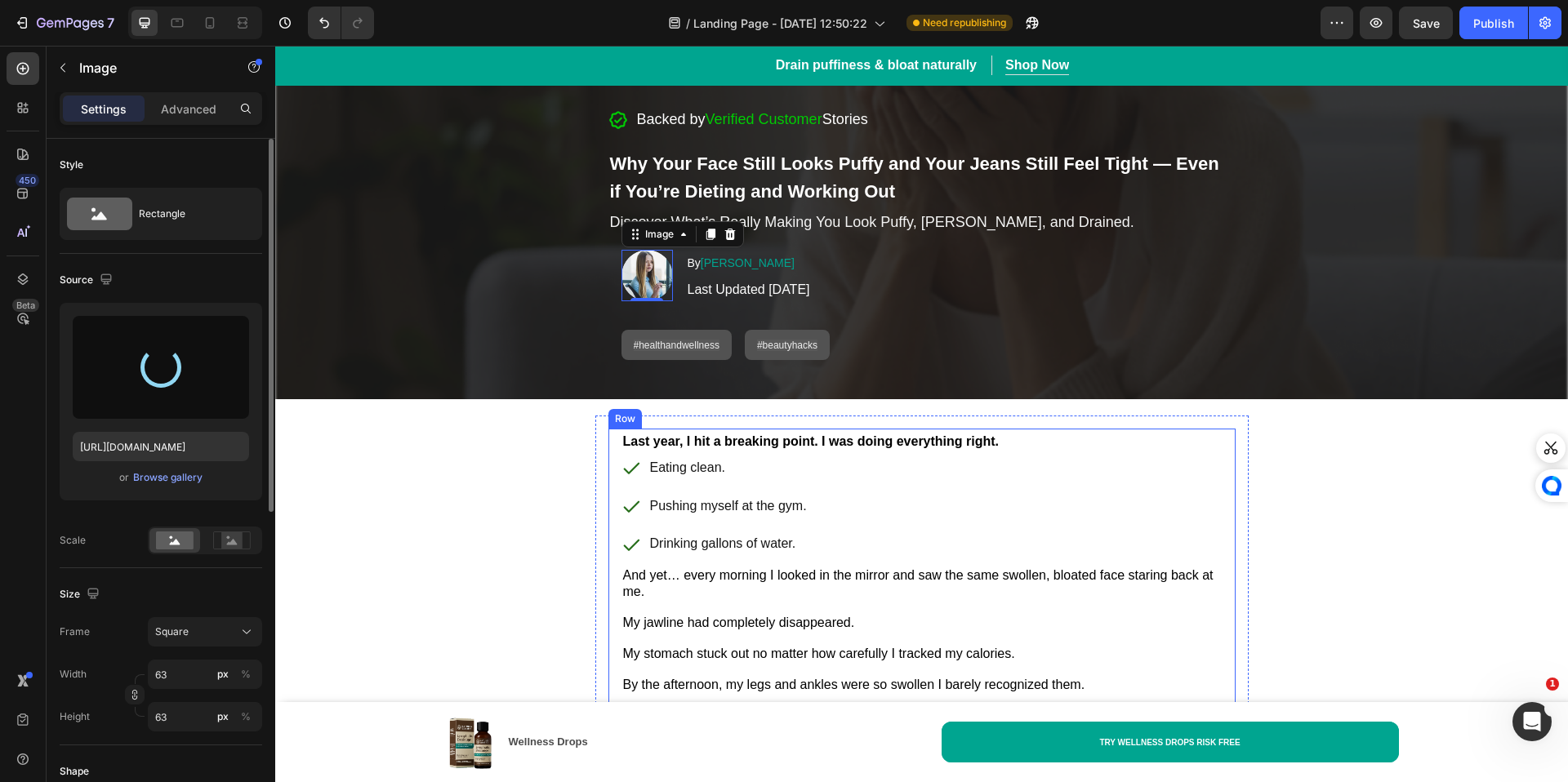
type input "https://cdn.shopify.com/s/files/1/0688/5782/3371/files/gempages_577098816084247…"
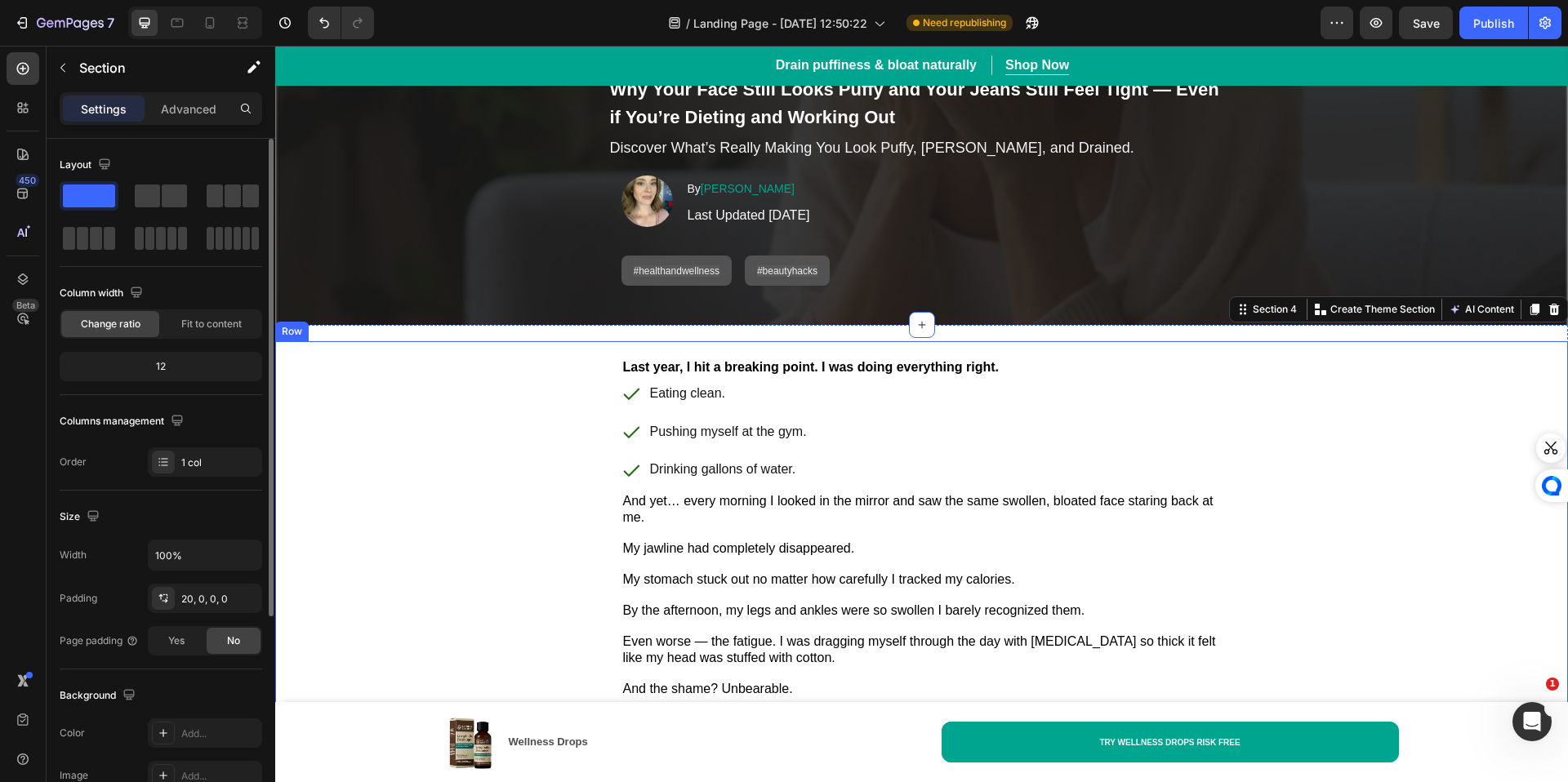
scroll to position [79, 0]
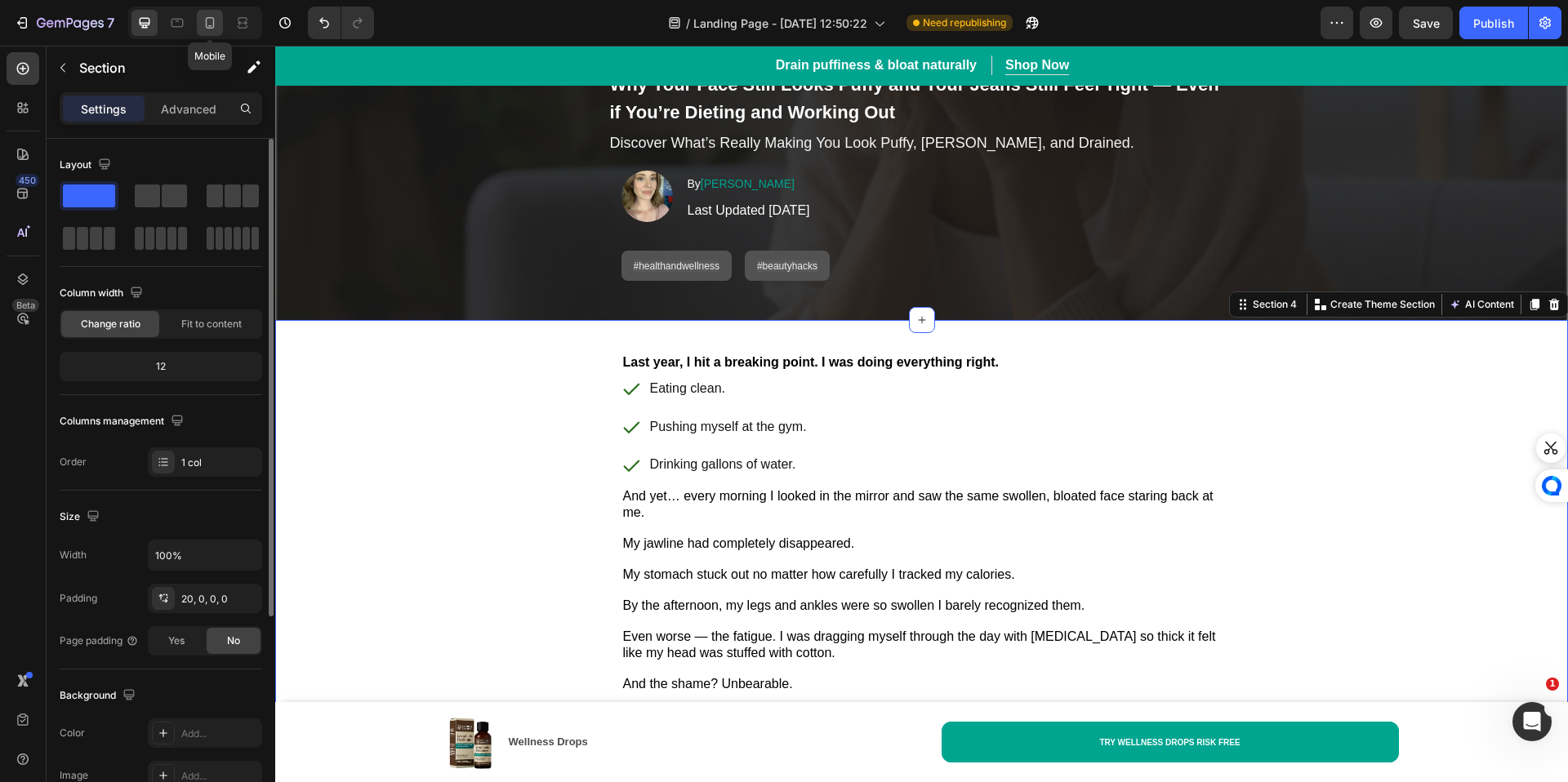
click at [211, 25] on icon at bounding box center [210, 23] width 9 height 12
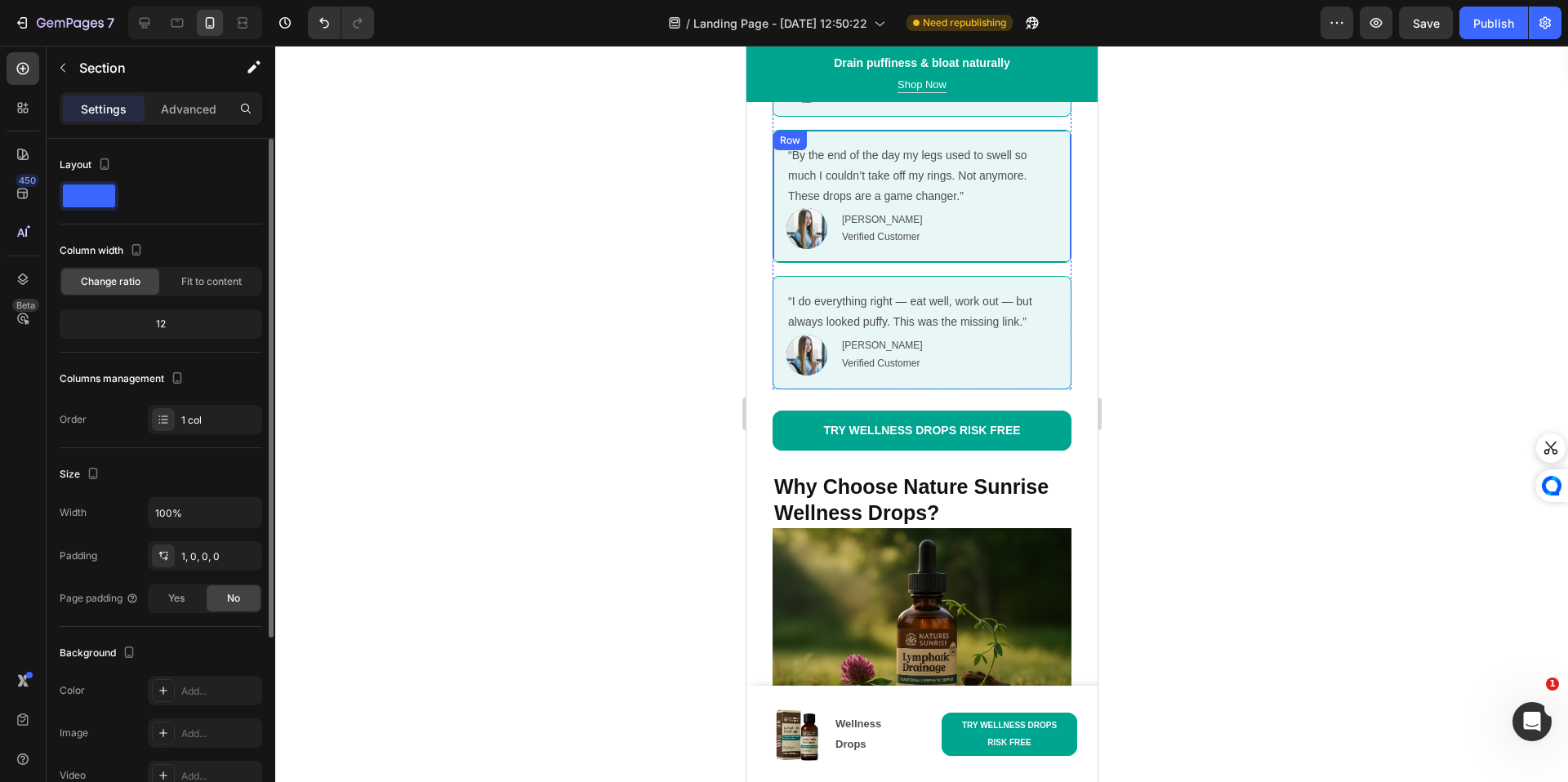
scroll to position [8910, 0]
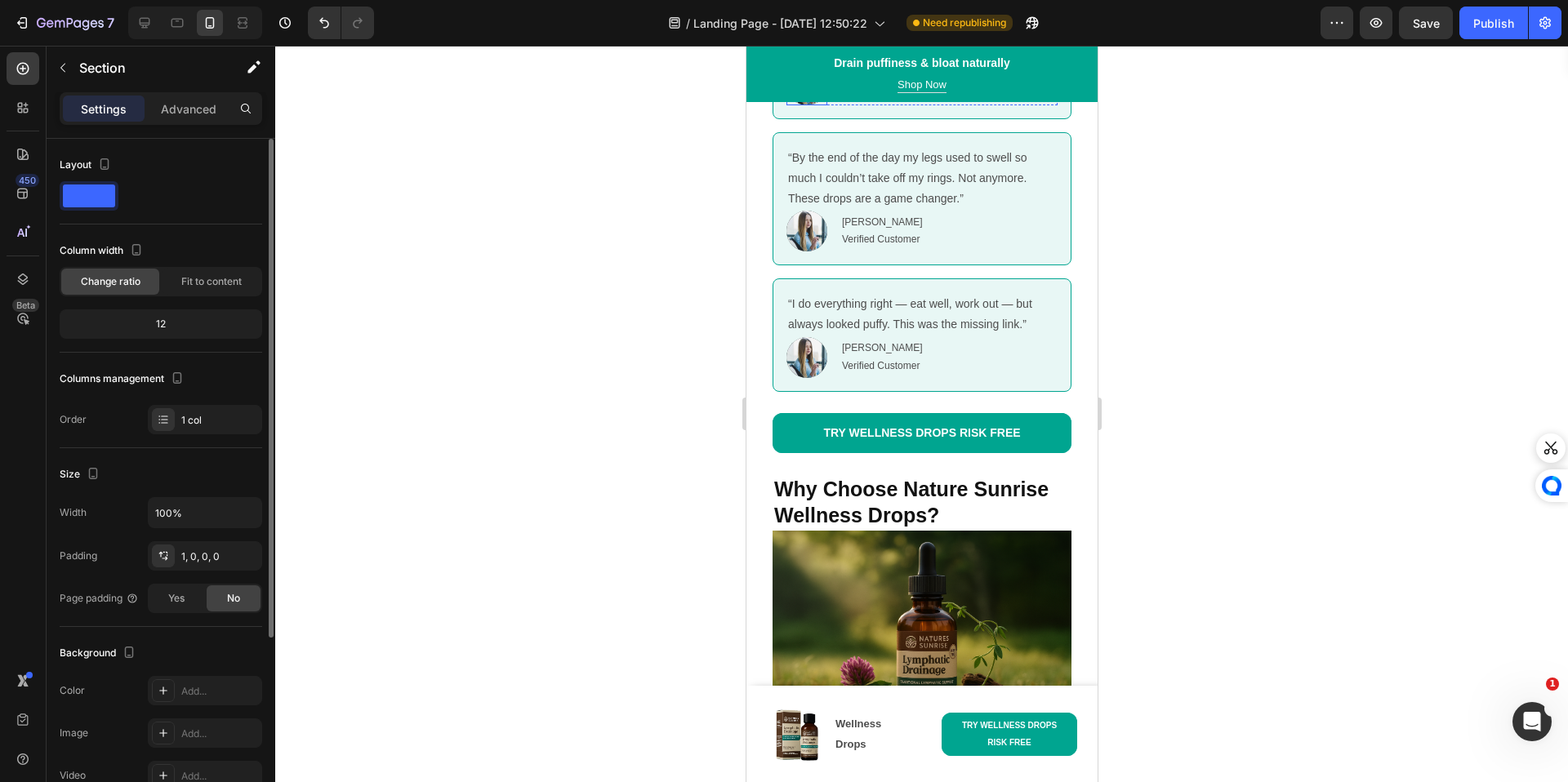
click at [804, 105] on img at bounding box center [805, 84] width 41 height 41
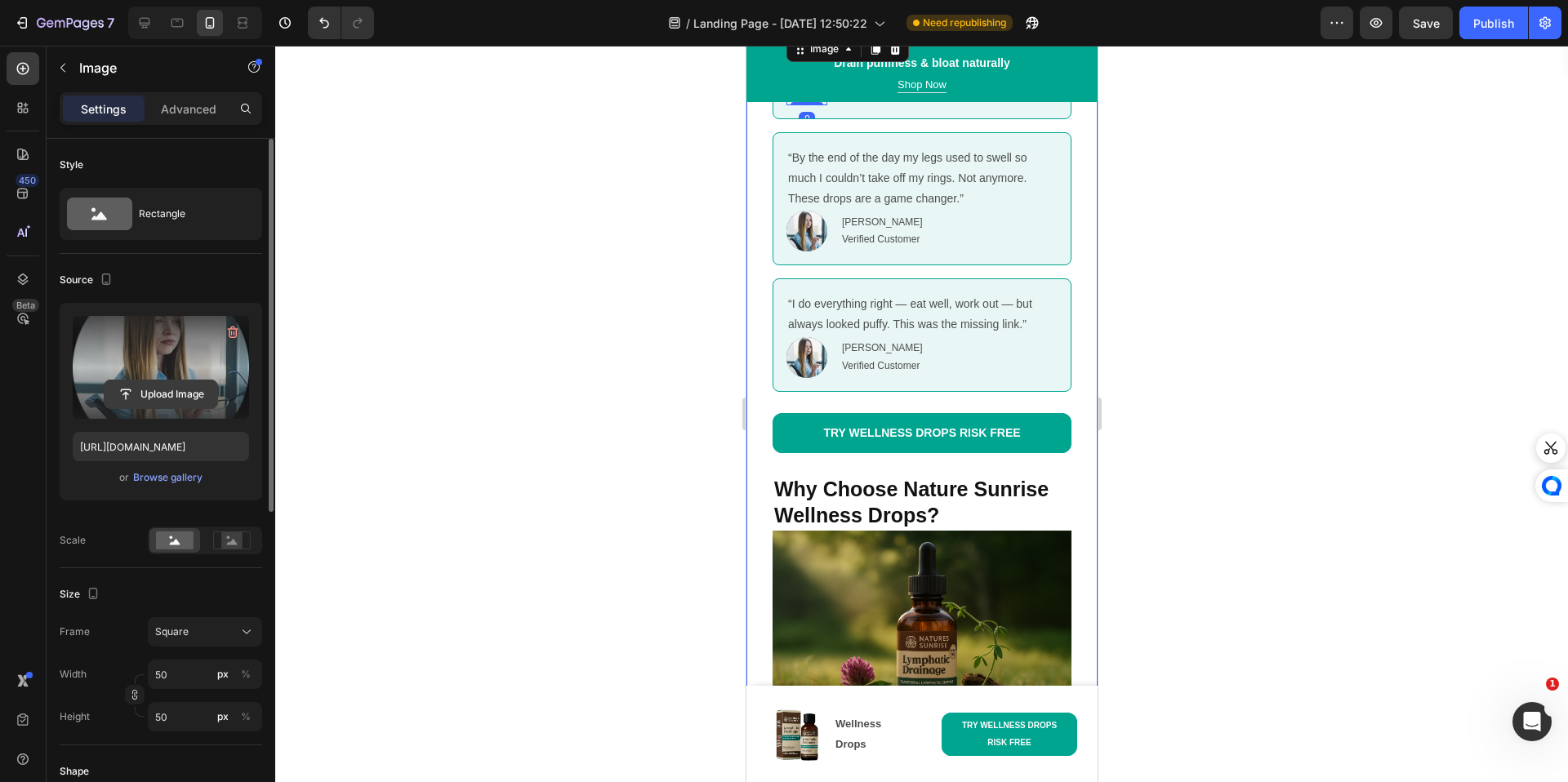
click at [161, 399] on input "file" at bounding box center [160, 394] width 112 height 28
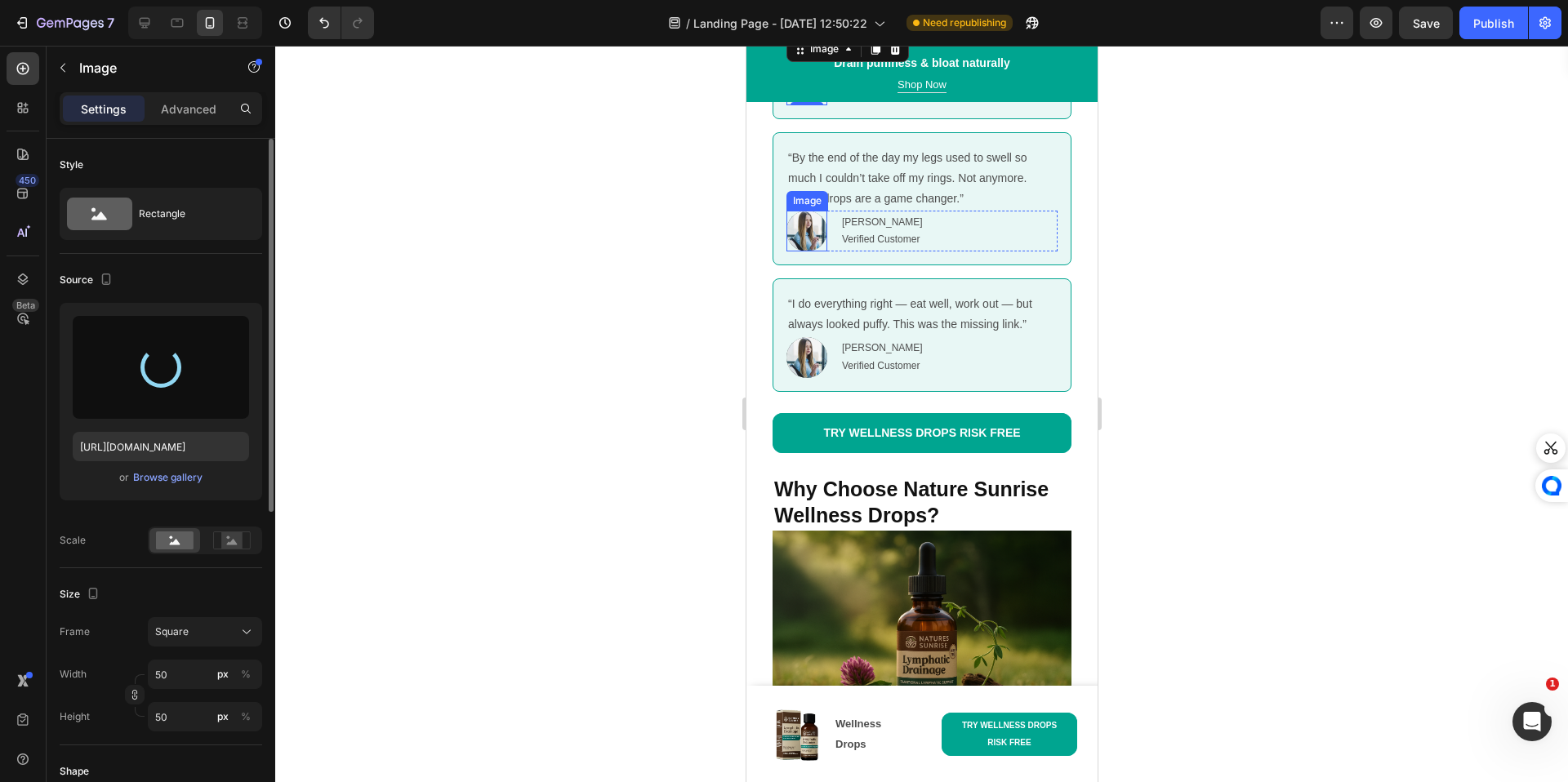
type input "[URL][DOMAIN_NAME]"
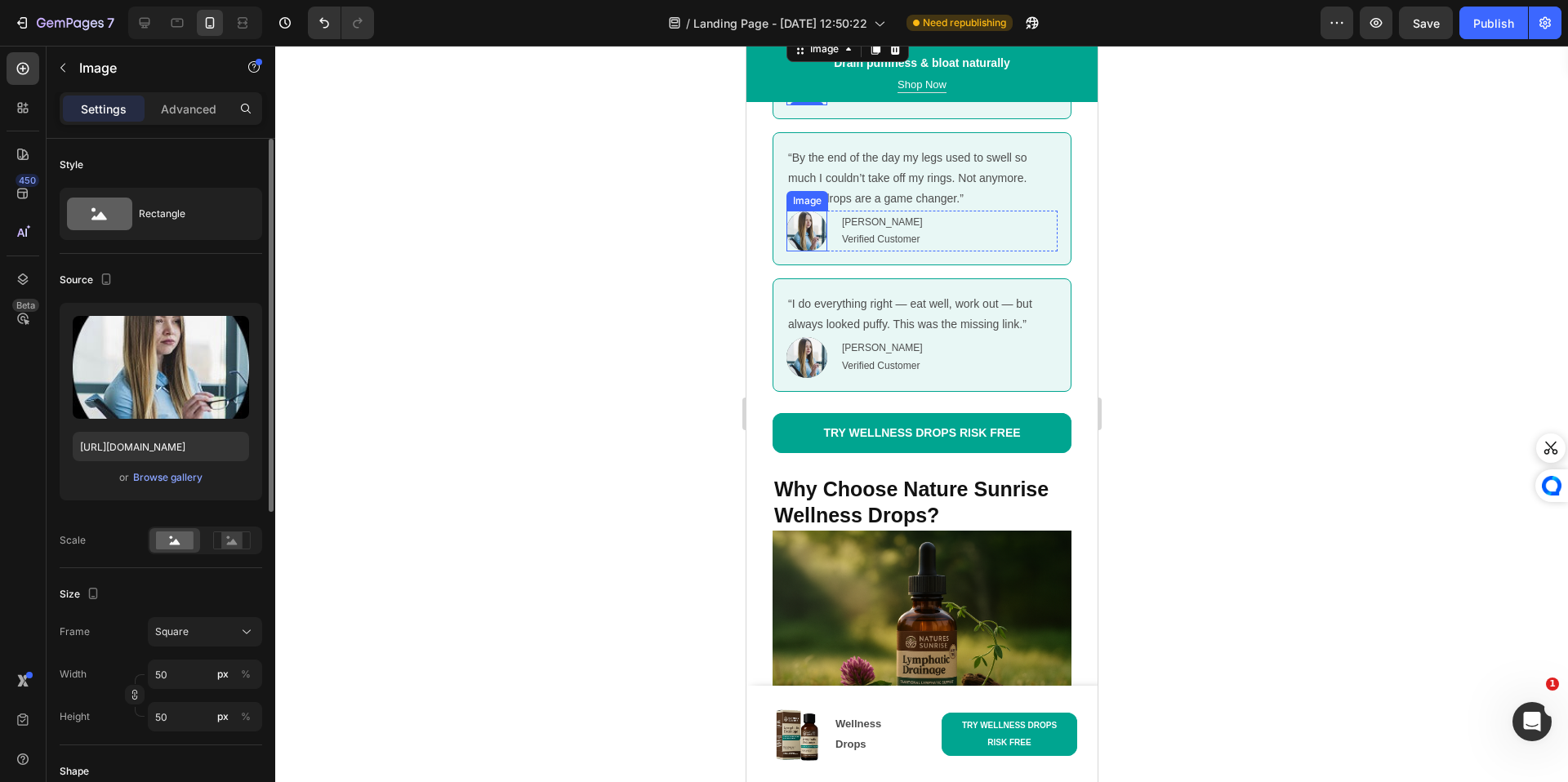
click at [803, 251] on img at bounding box center [805, 231] width 41 height 41
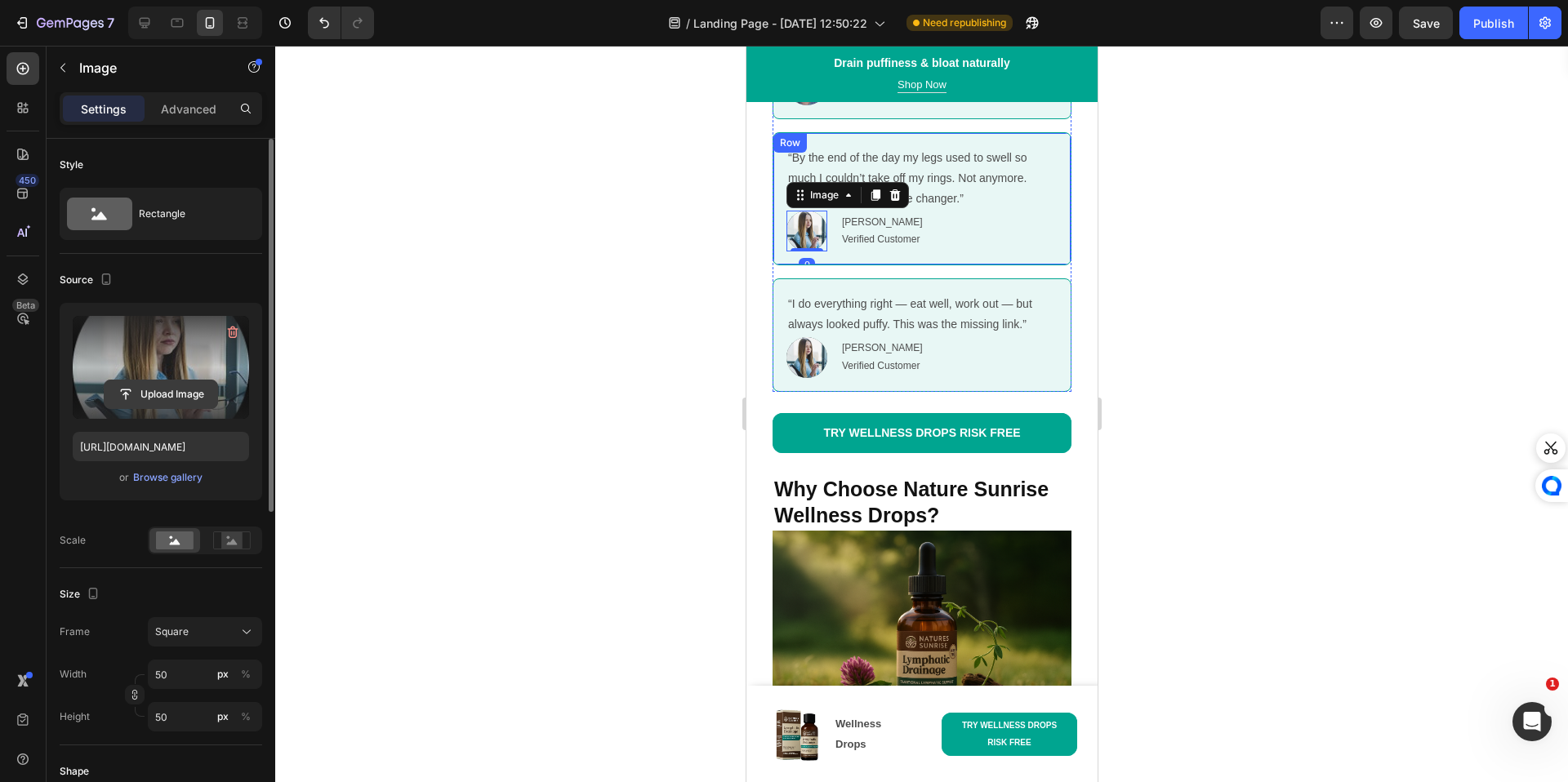
click at [168, 391] on input "file" at bounding box center [160, 394] width 112 height 28
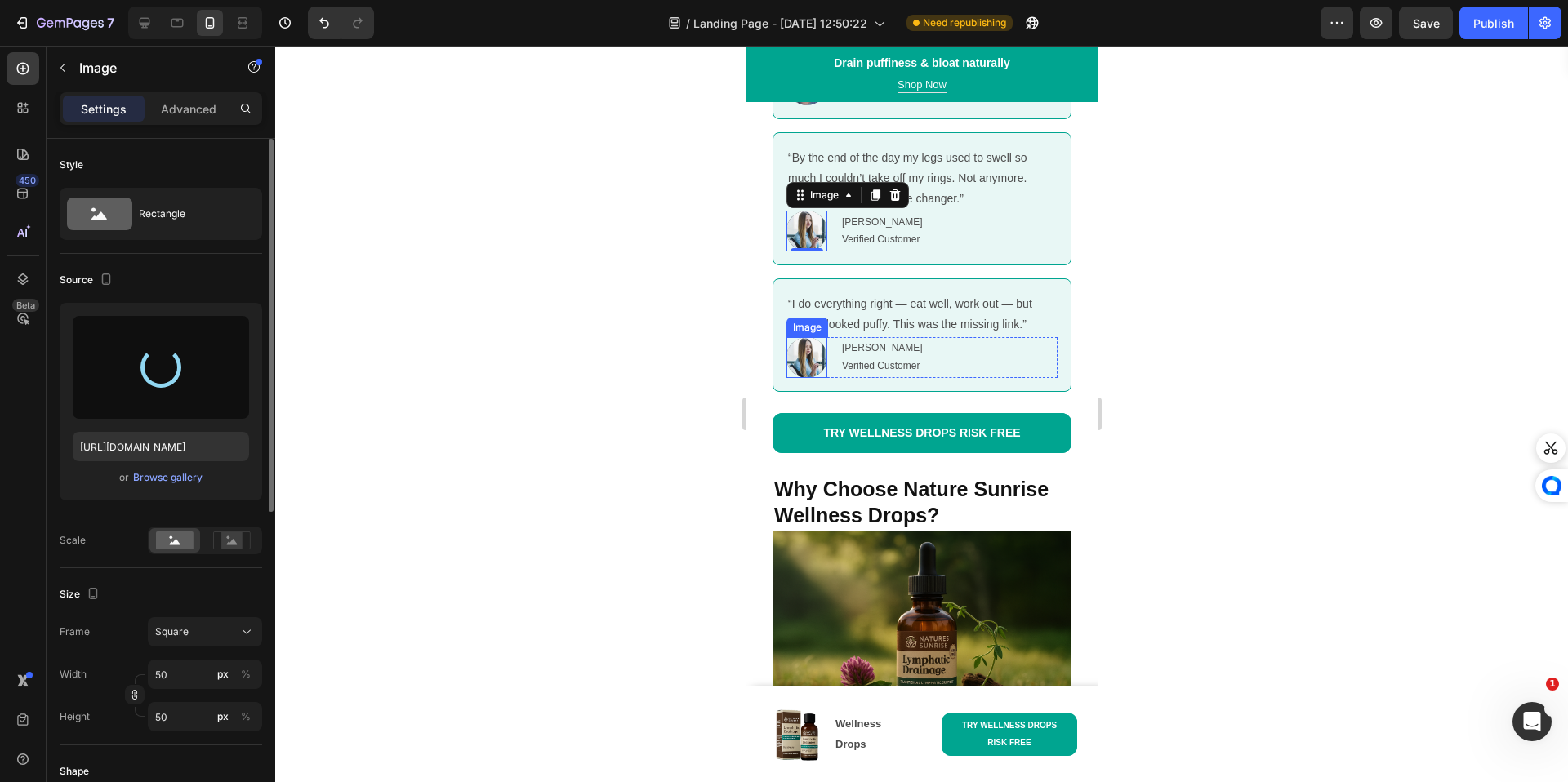
type input "[URL][DOMAIN_NAME]"
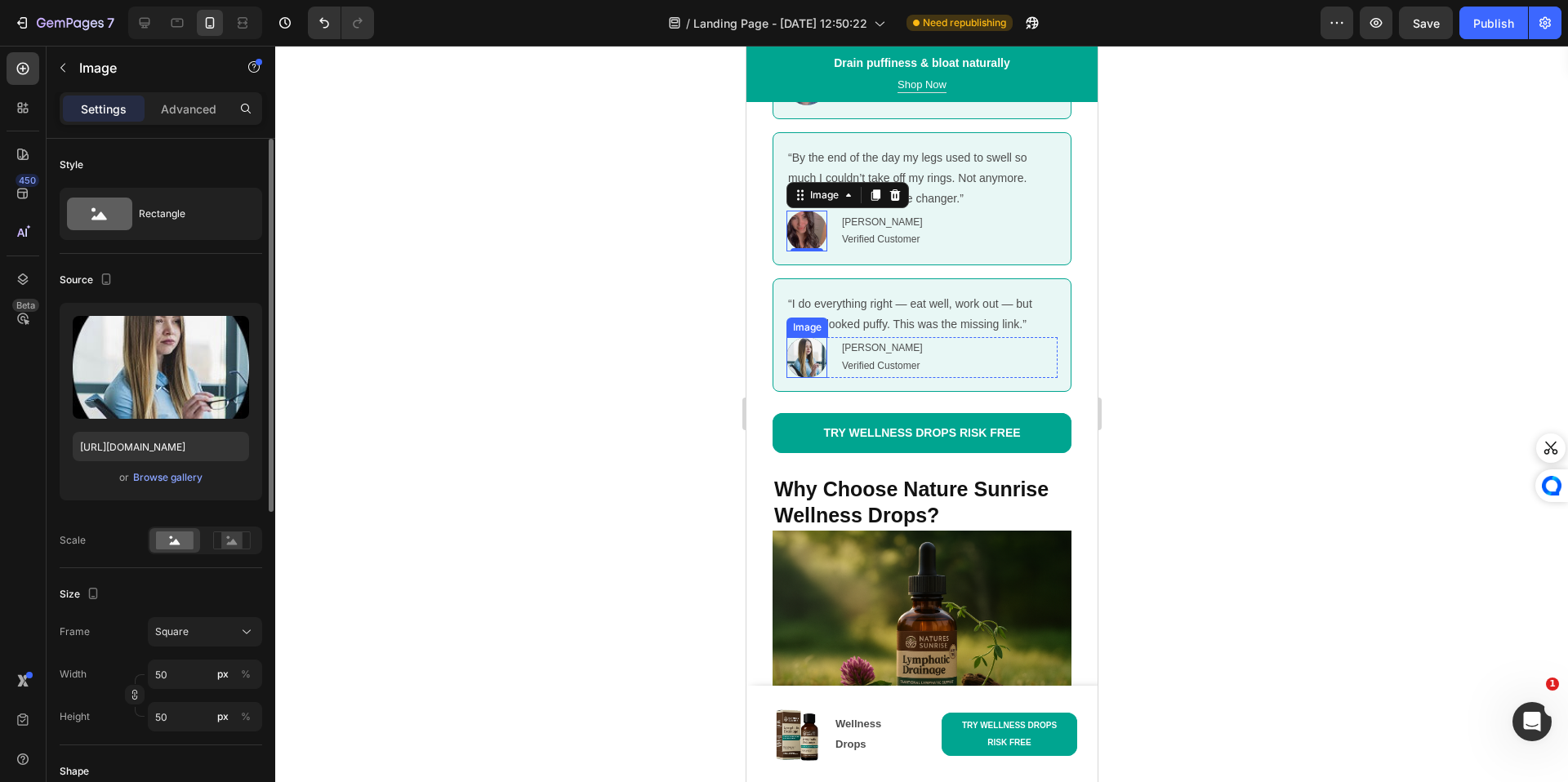
click at [811, 378] on img at bounding box center [805, 357] width 41 height 41
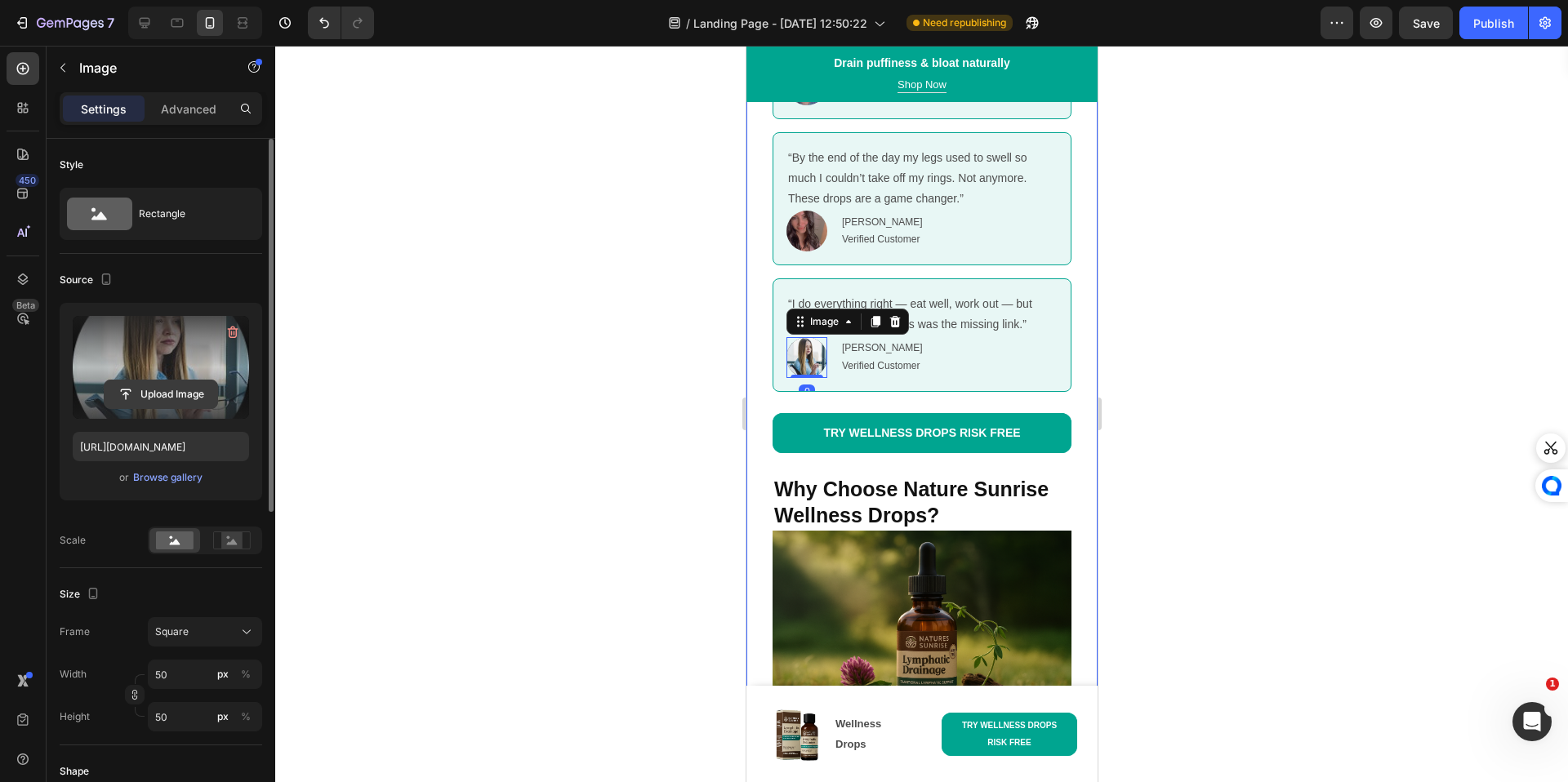
click at [184, 402] on input "file" at bounding box center [160, 394] width 112 height 28
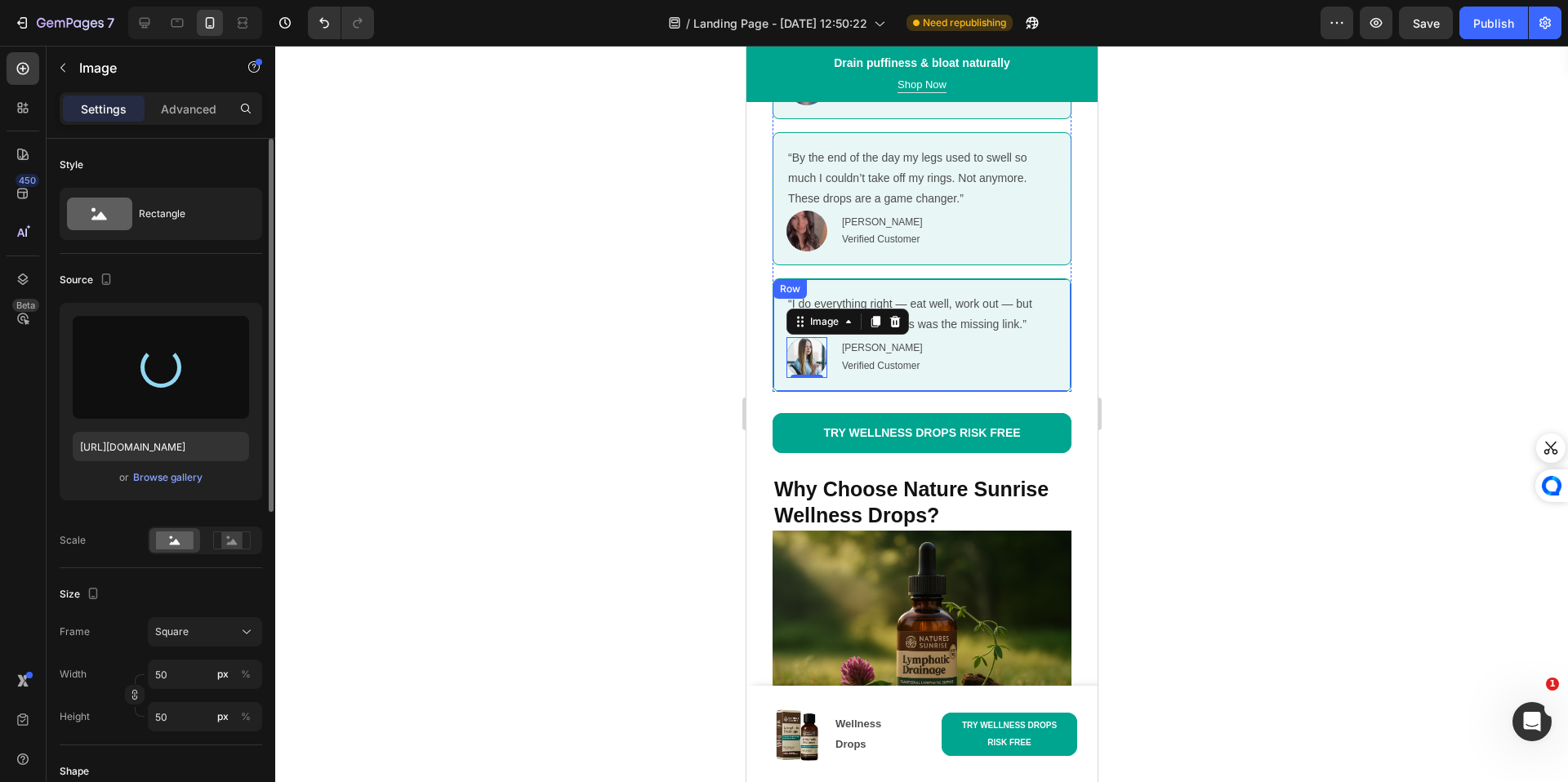
type input "[URL][DOMAIN_NAME]"
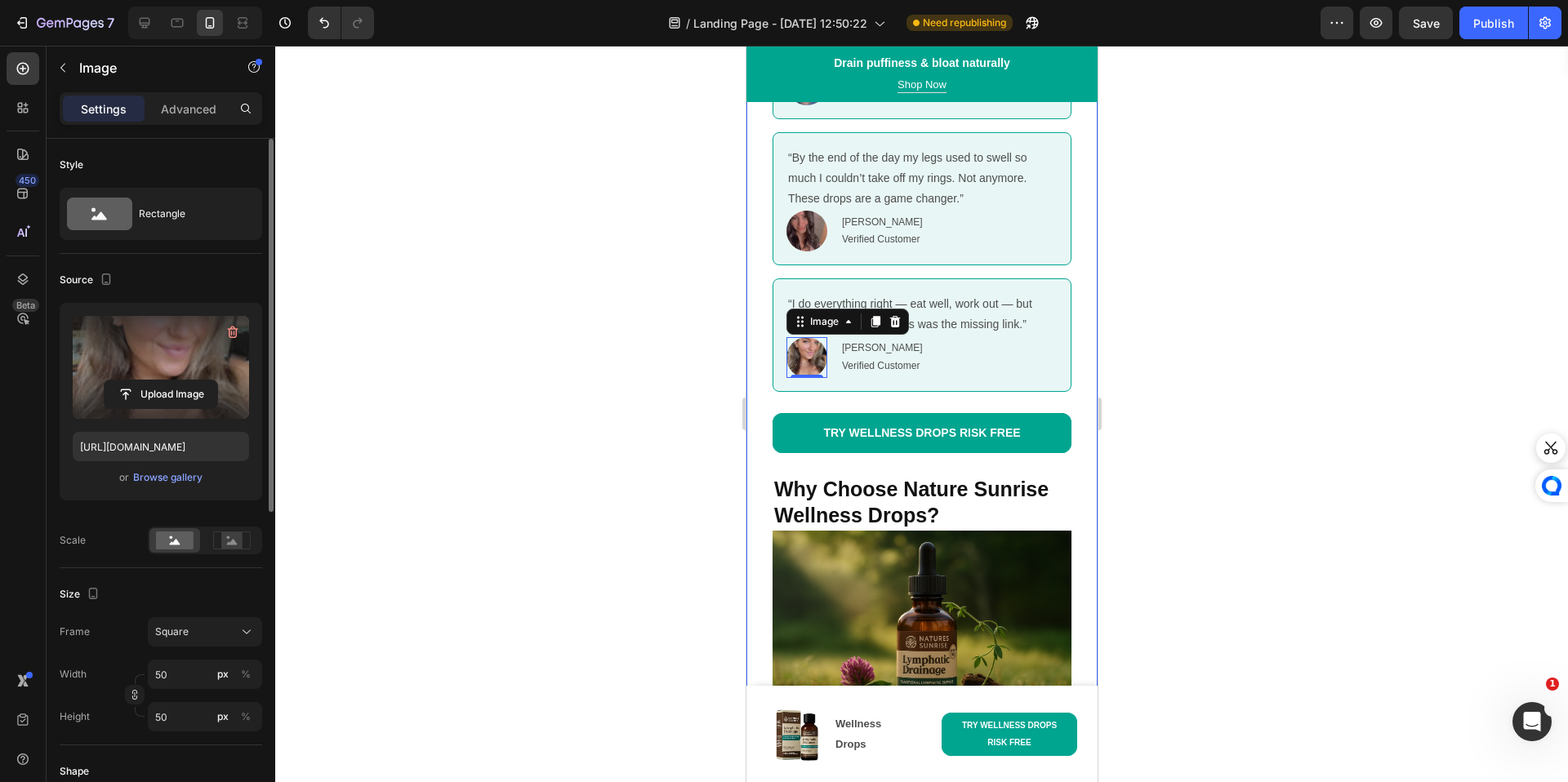
click at [1197, 605] on div at bounding box center [921, 413] width 1293 height 736
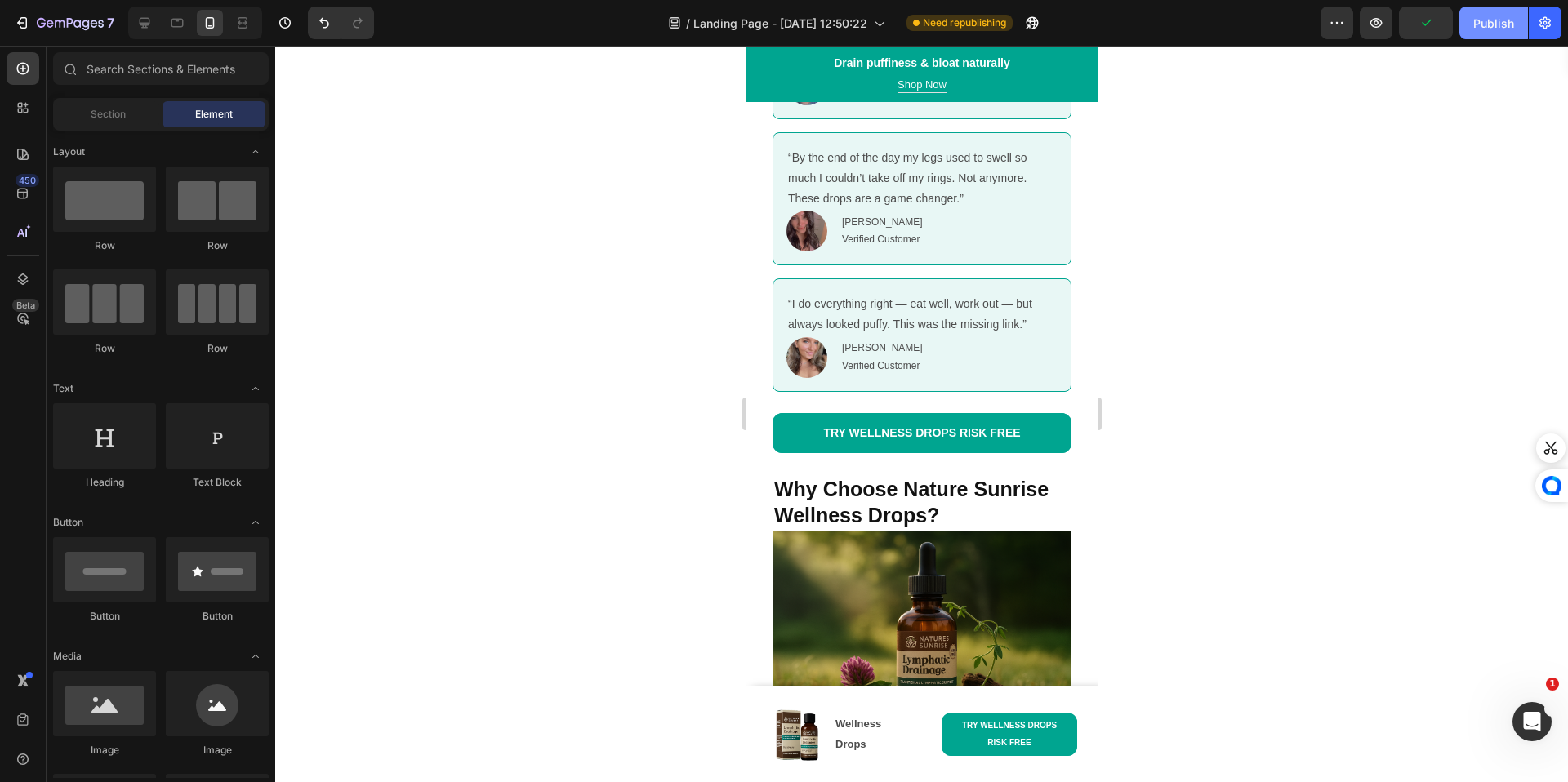
click at [1488, 27] on div "Publish" at bounding box center [1492, 23] width 41 height 17
click at [147, 17] on icon at bounding box center [144, 23] width 16 height 16
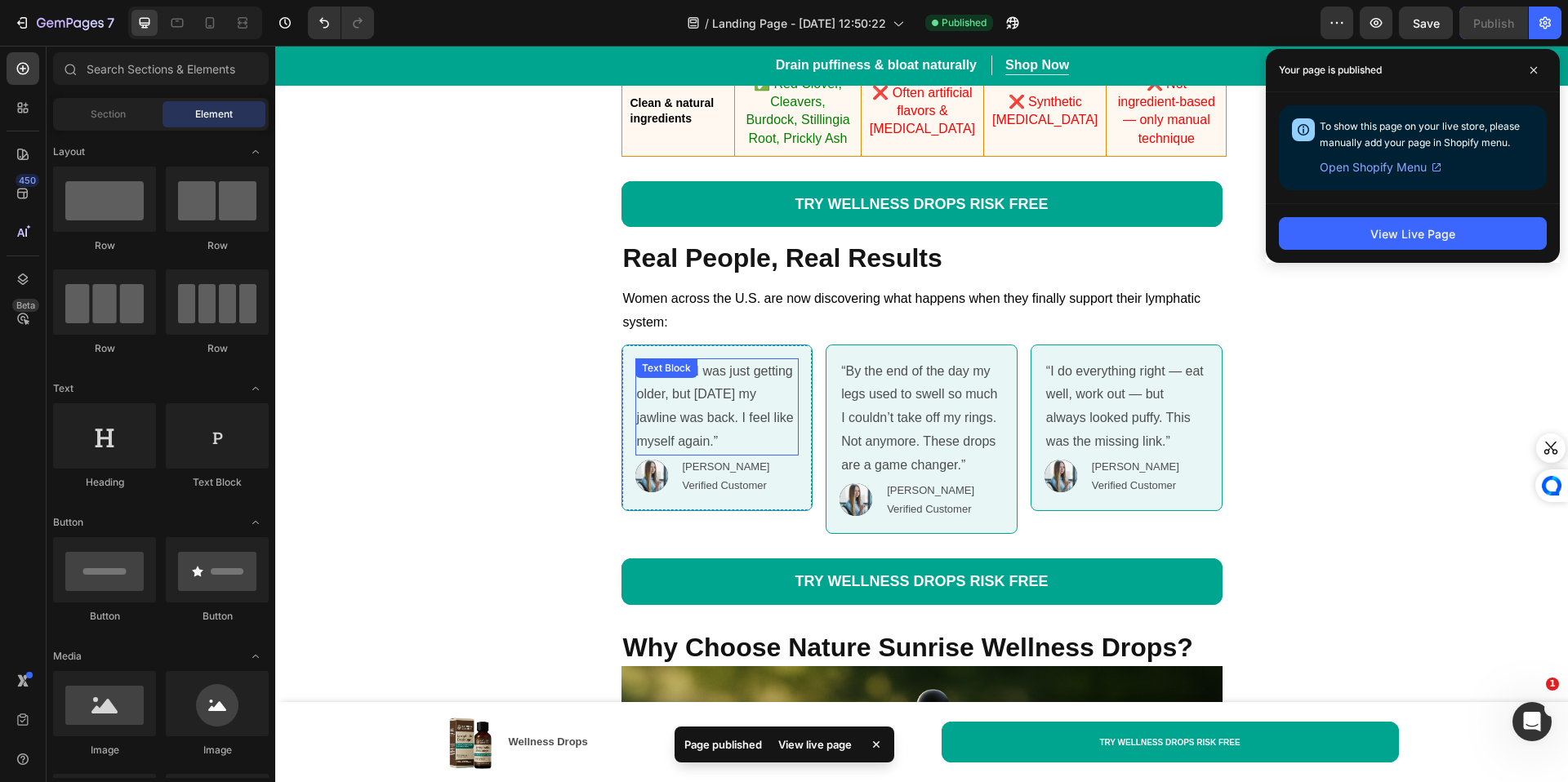
scroll to position [6159, 0]
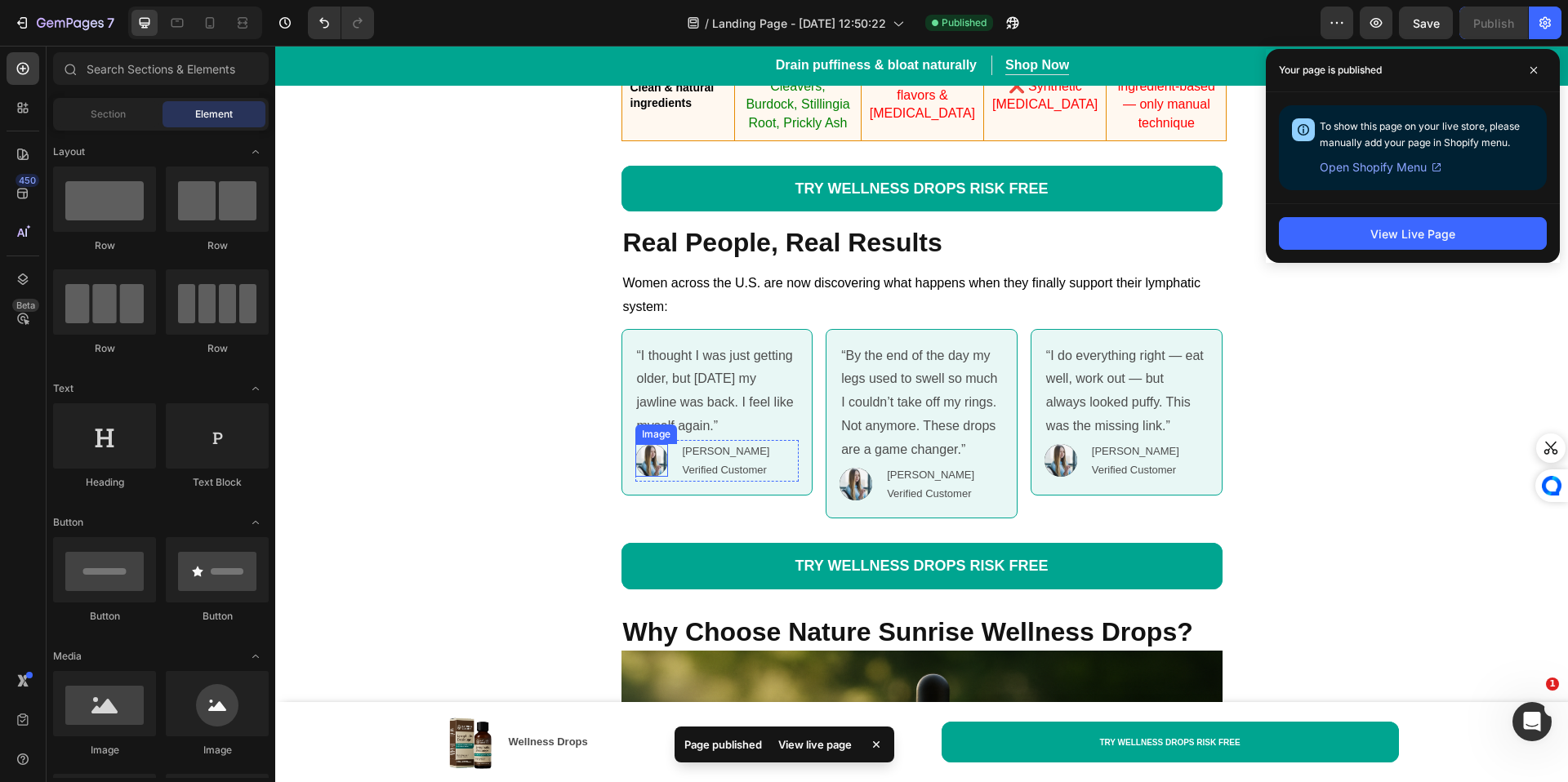
click at [656, 464] on img at bounding box center [651, 460] width 33 height 33
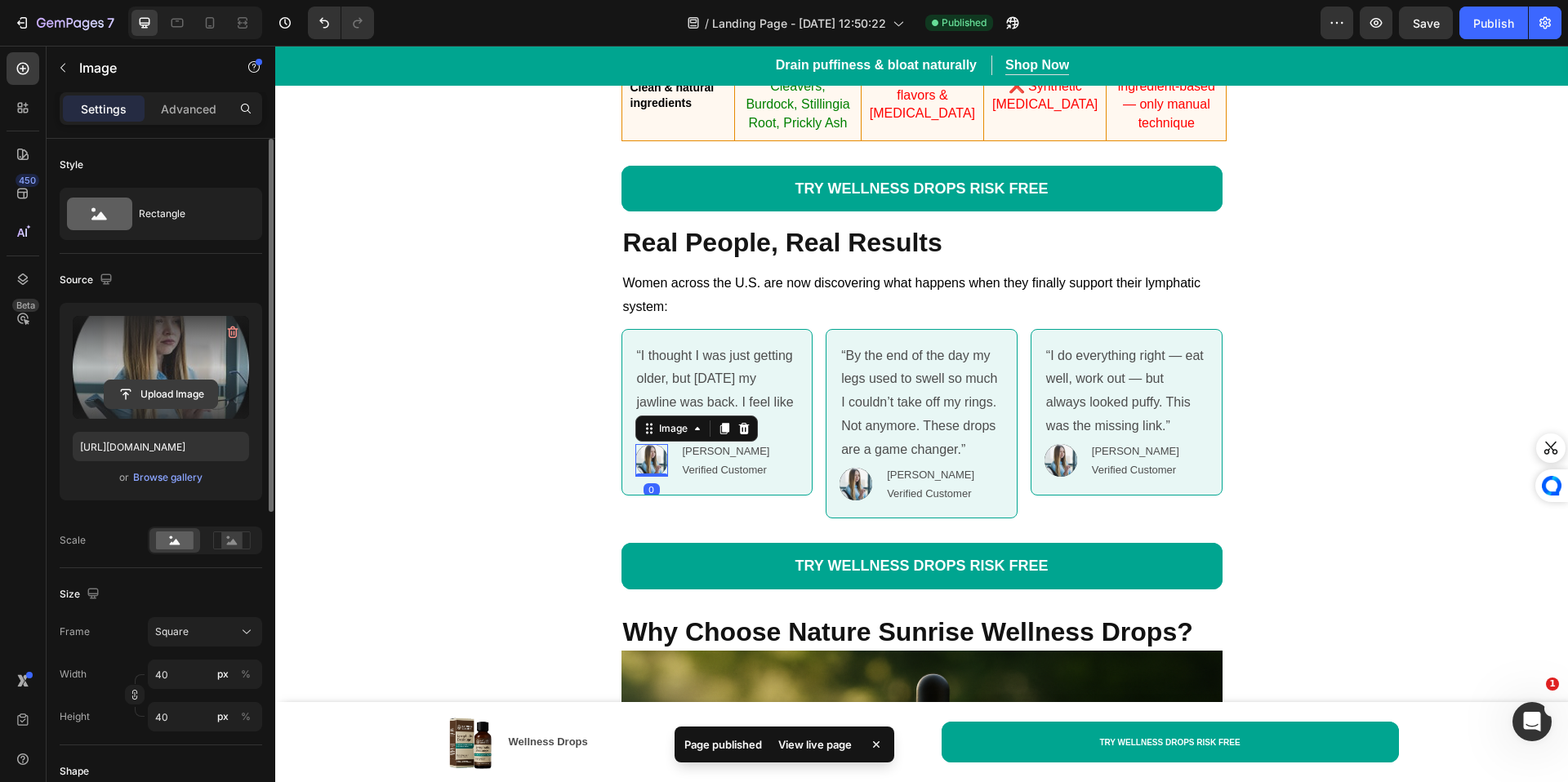
click at [162, 391] on input "file" at bounding box center [160, 394] width 112 height 28
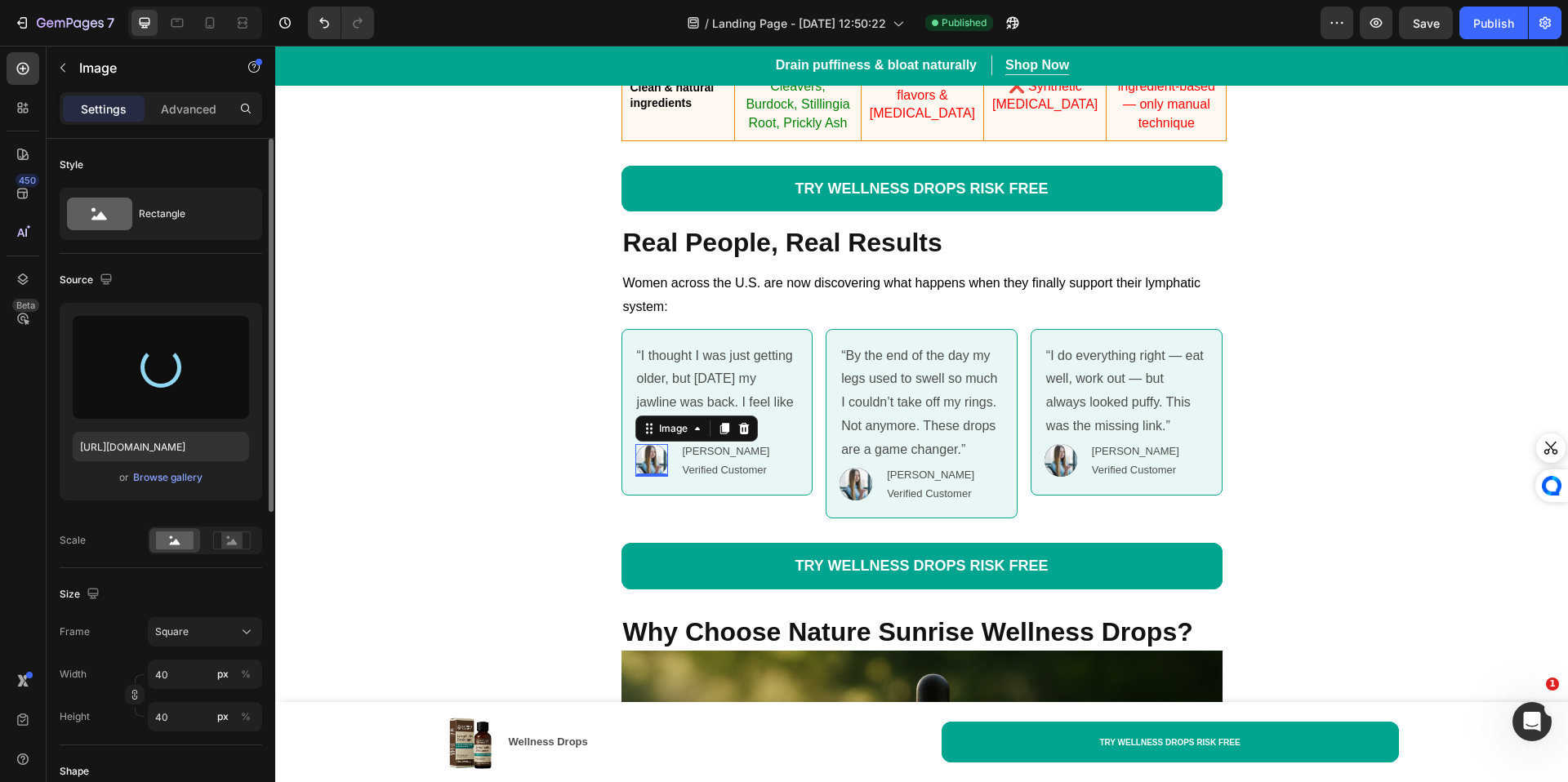
type input "[URL][DOMAIN_NAME]"
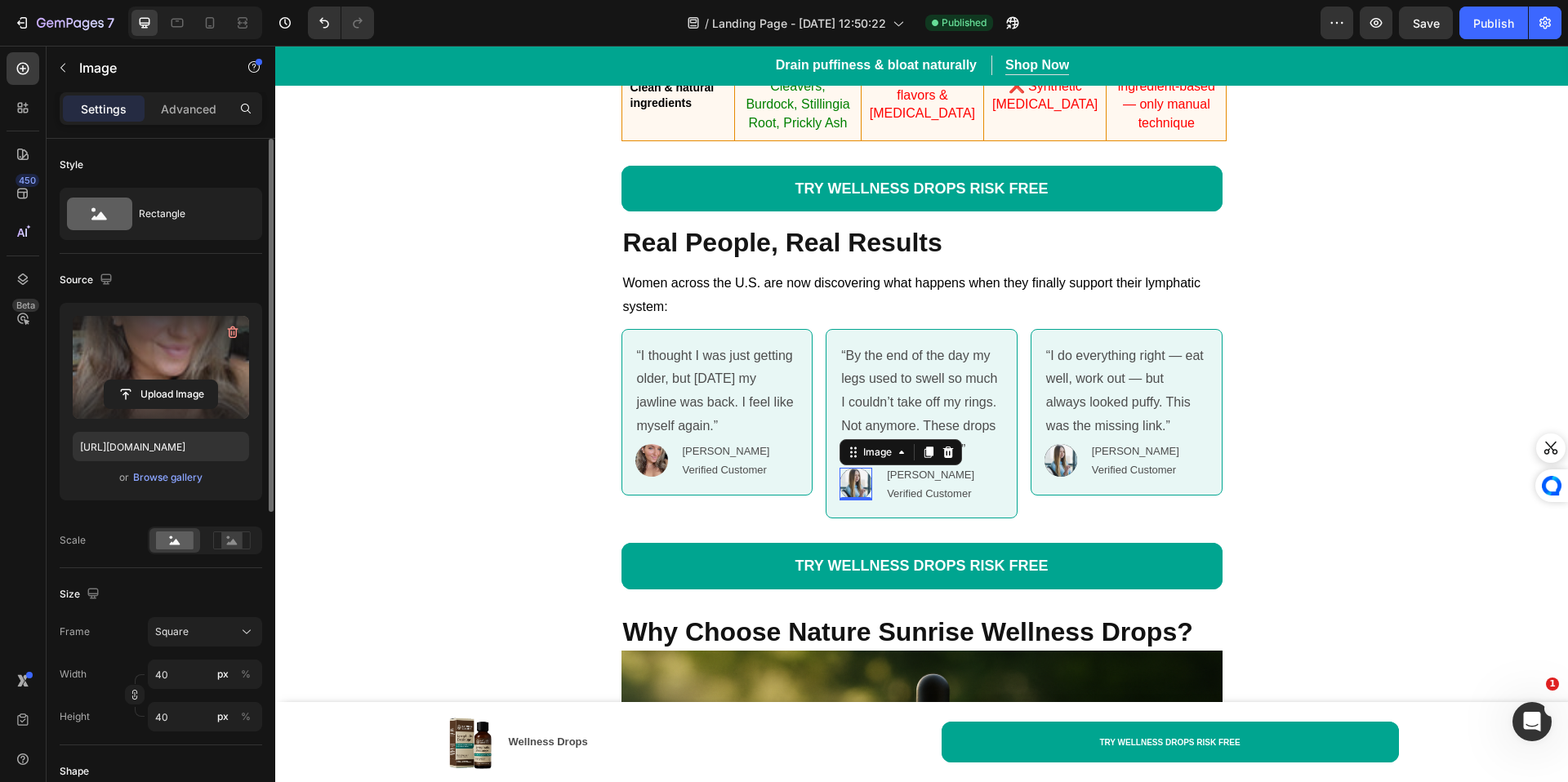
click at [850, 494] on img at bounding box center [856, 484] width 33 height 33
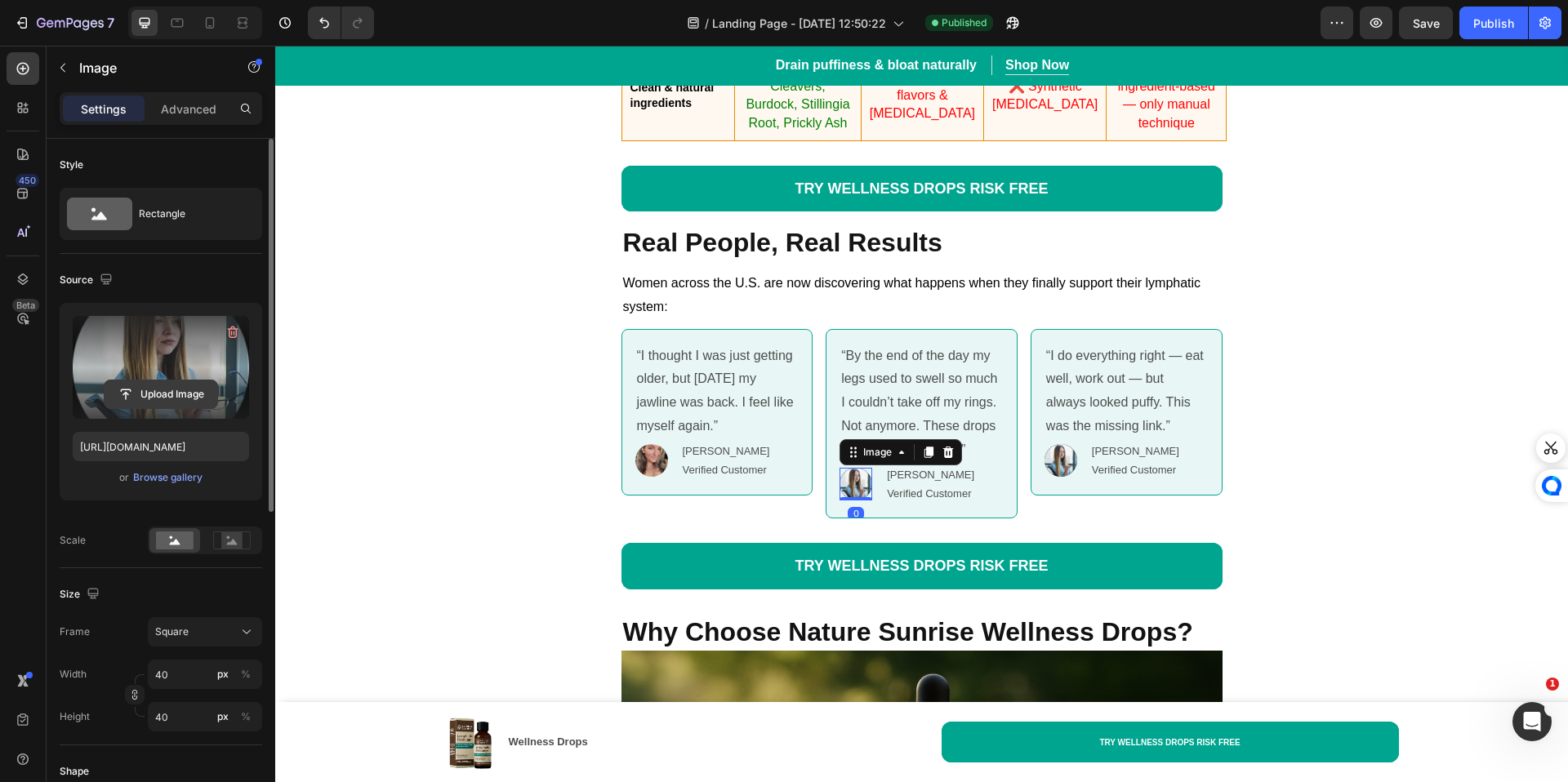
click at [129, 385] on input "file" at bounding box center [160, 394] width 112 height 28
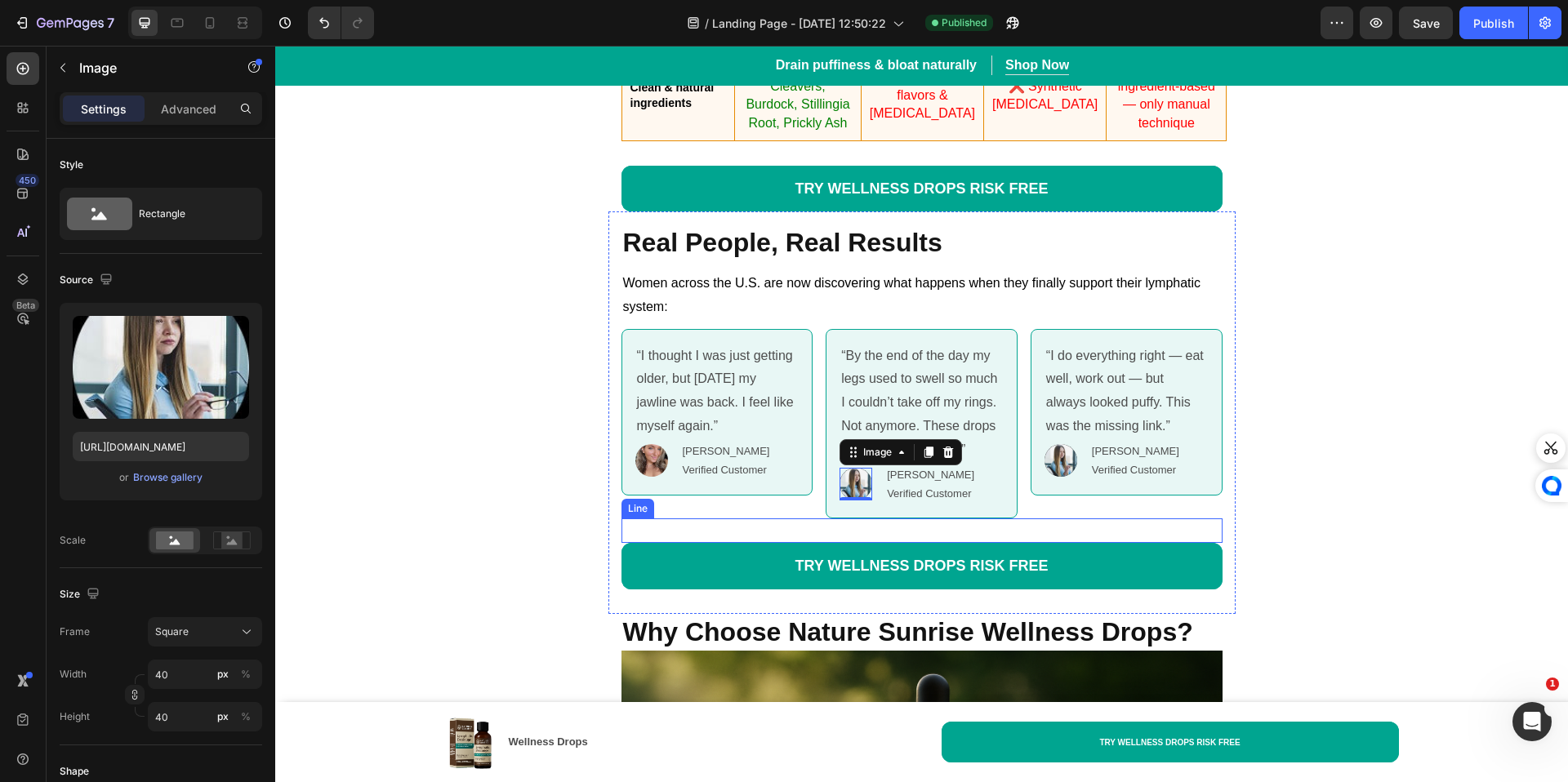
type input "[URL][DOMAIN_NAME]"
click at [1046, 464] on img at bounding box center [1060, 460] width 33 height 33
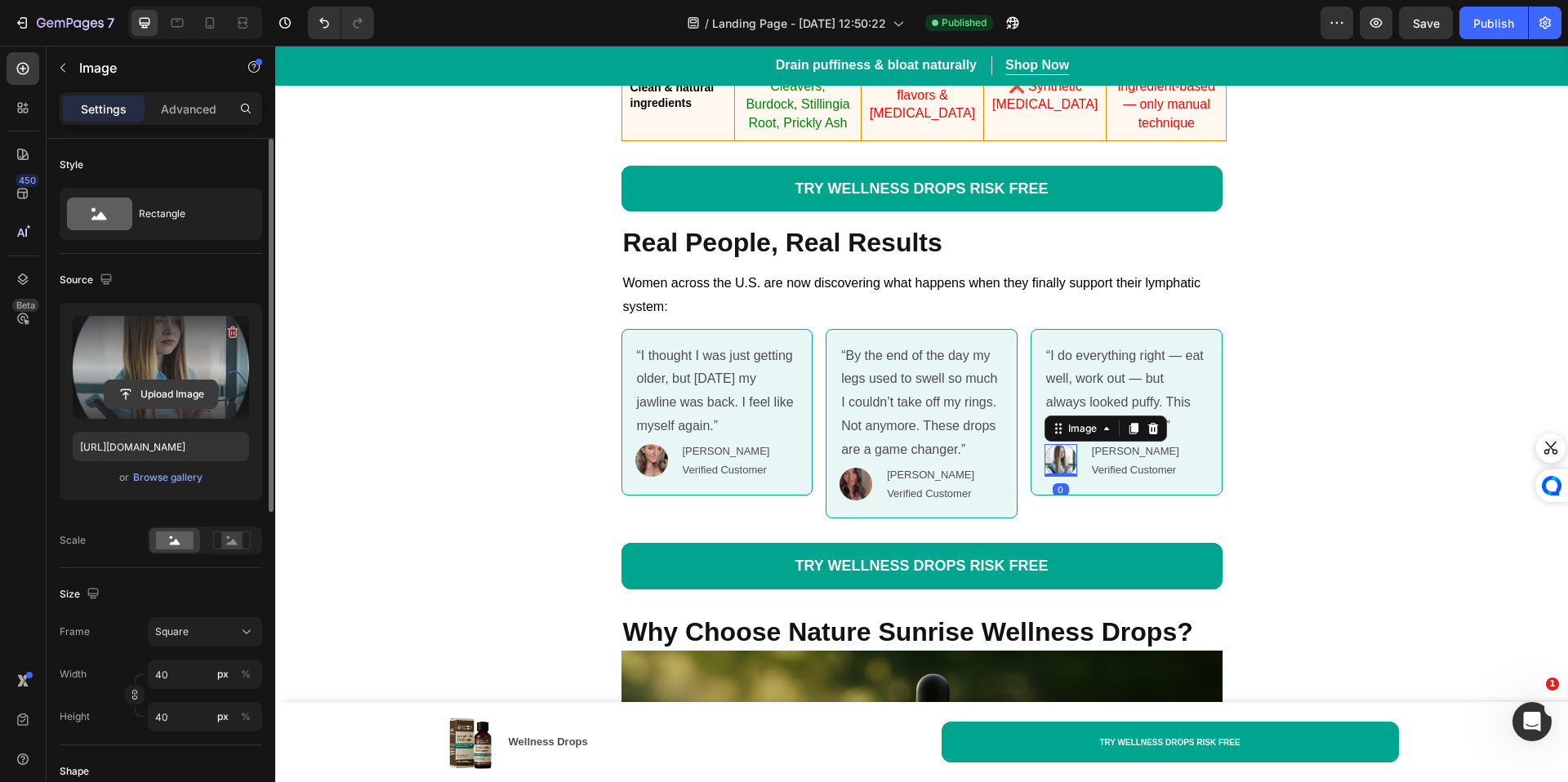
click at [137, 397] on input "file" at bounding box center [160, 394] width 112 height 28
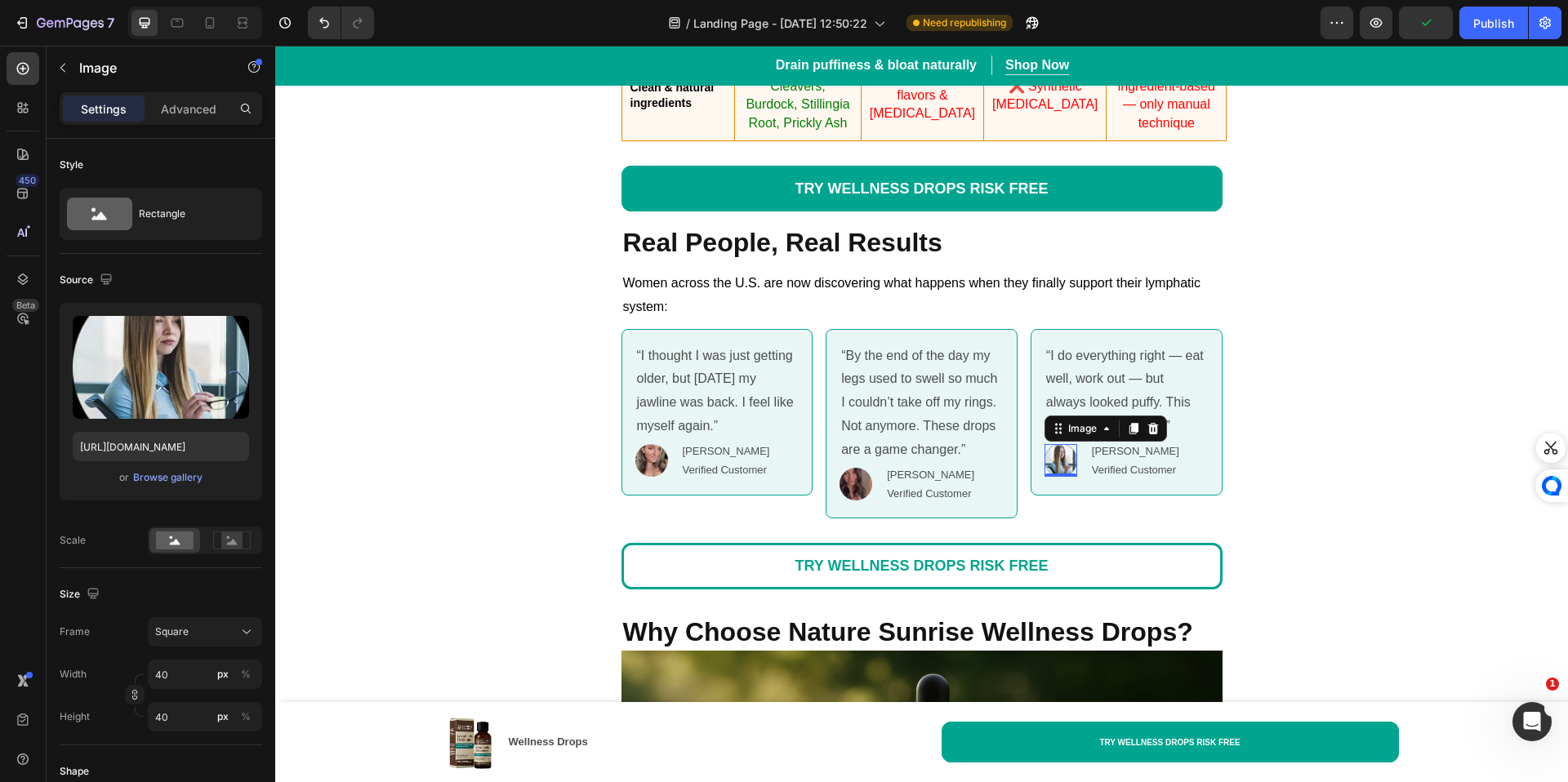
type input "[URL][DOMAIN_NAME]"
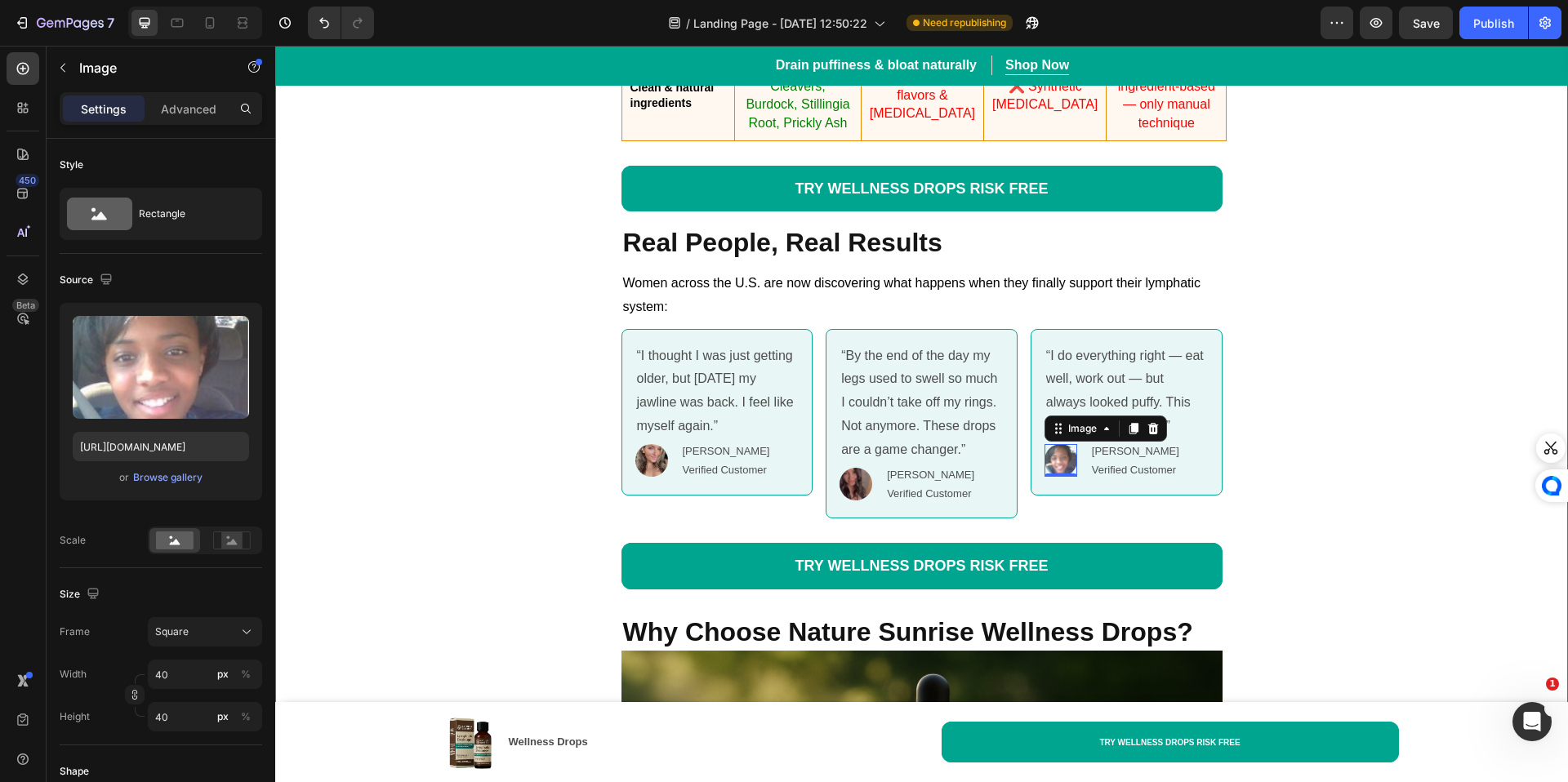
click at [448, 482] on div "Your 6 Months Timeline with Nature Sunrise Wellness Drops: Heading Week 1: Reli…" at bounding box center [921, 280] width 1293 height 2632
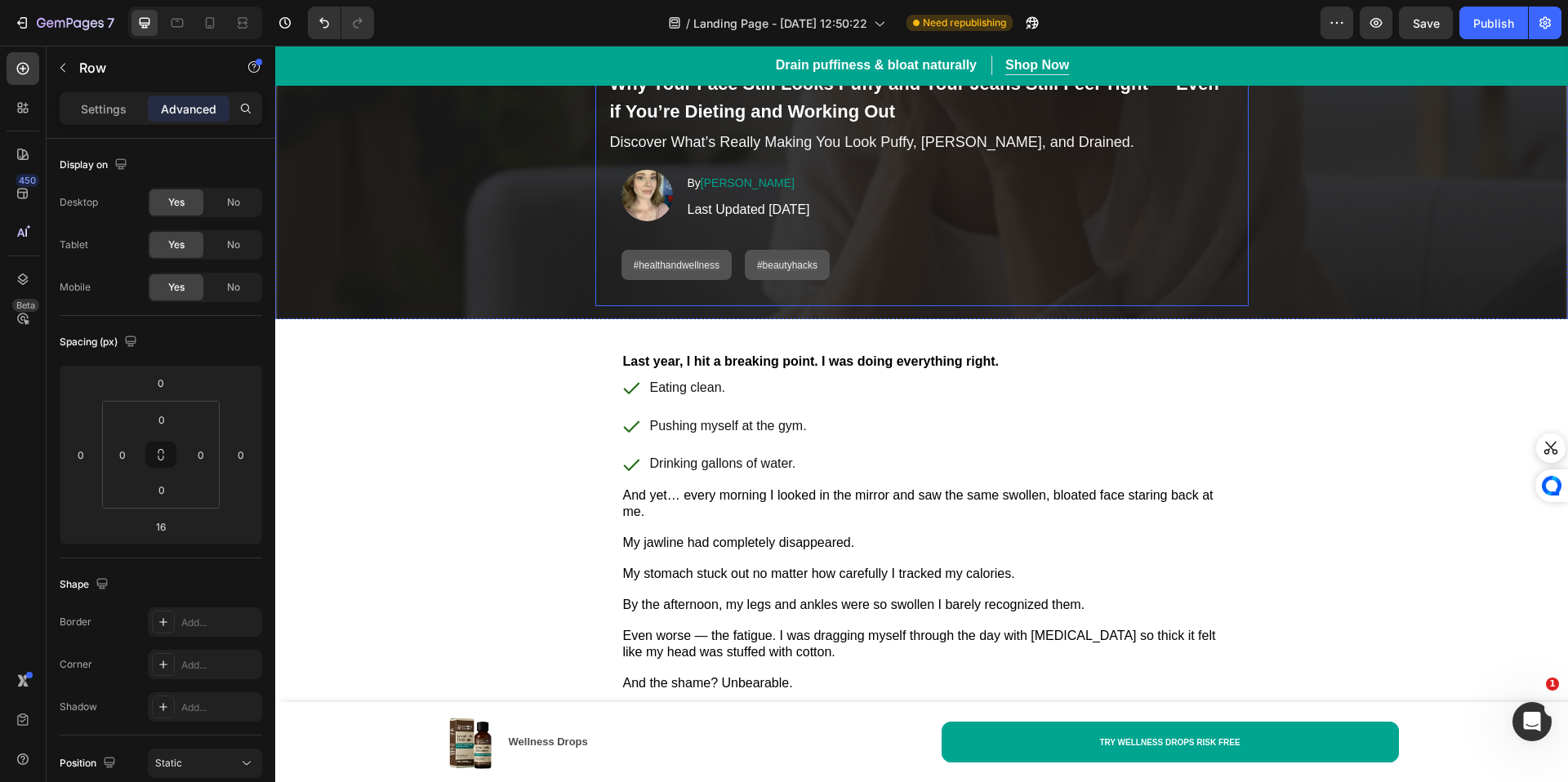
scroll to position [0, 0]
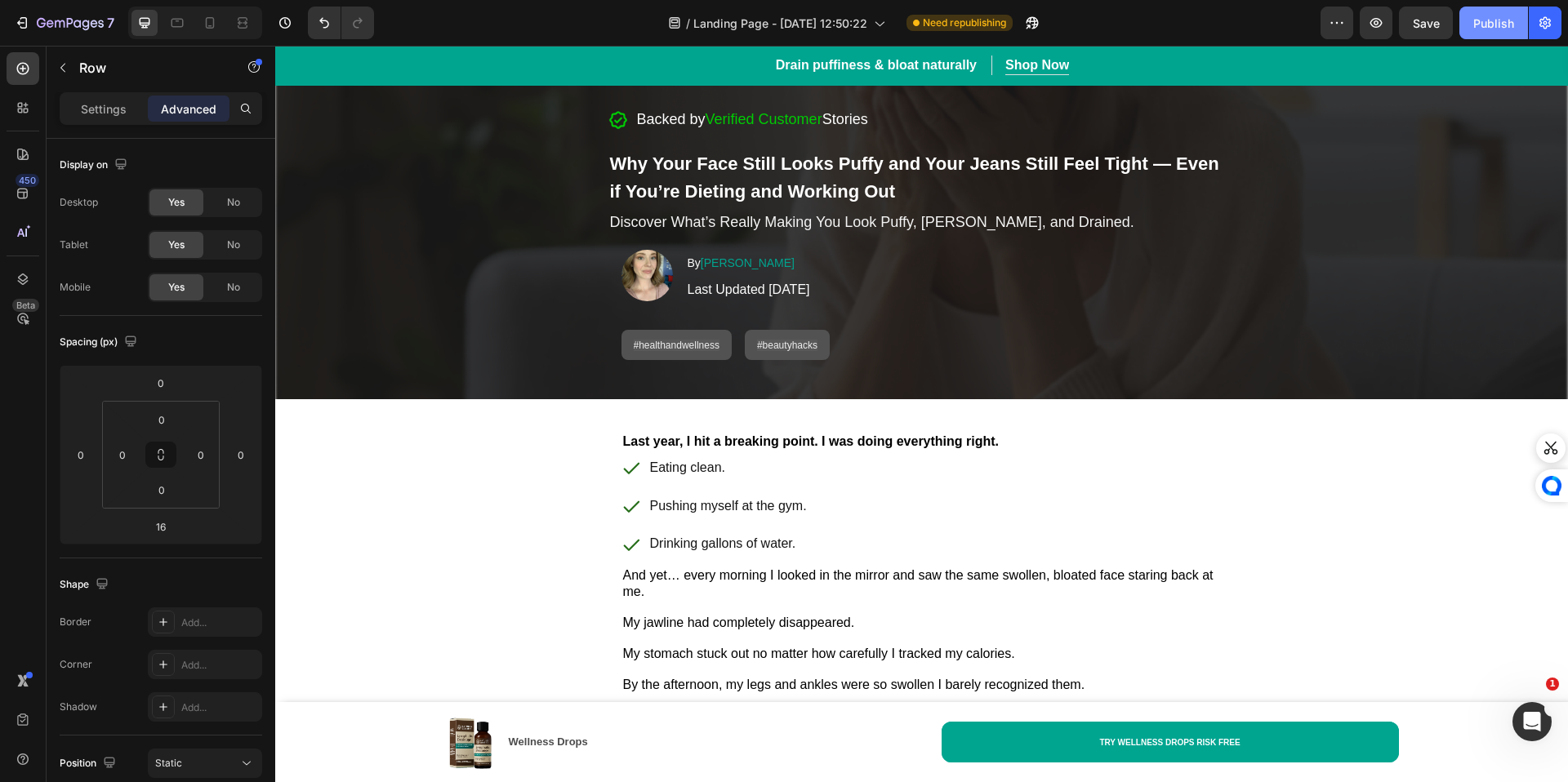
click at [1491, 15] on div "Publish" at bounding box center [1492, 23] width 41 height 17
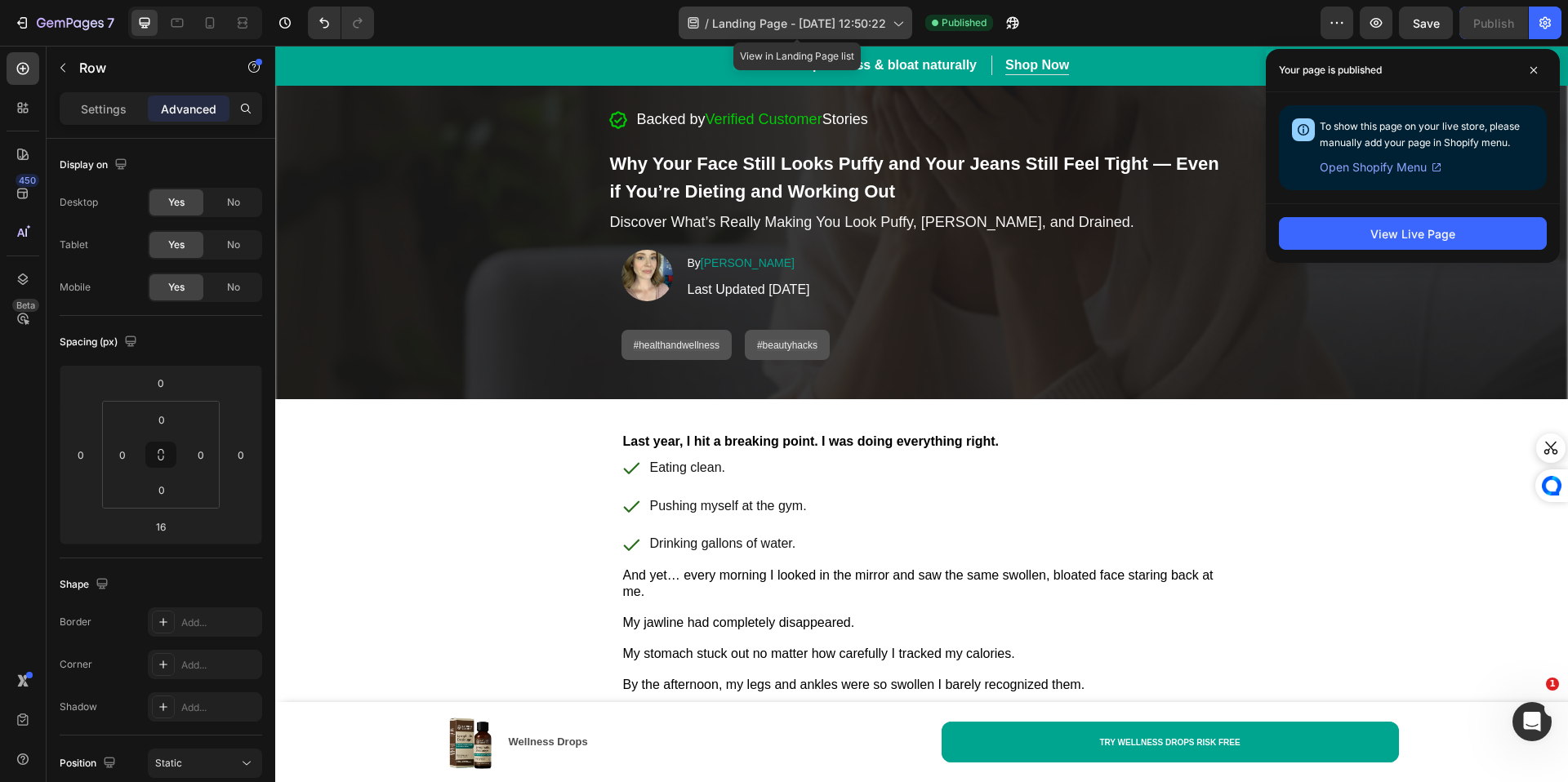
click at [791, 21] on span "Landing Page - Aug 26, 12:50:22" at bounding box center [799, 23] width 174 height 17
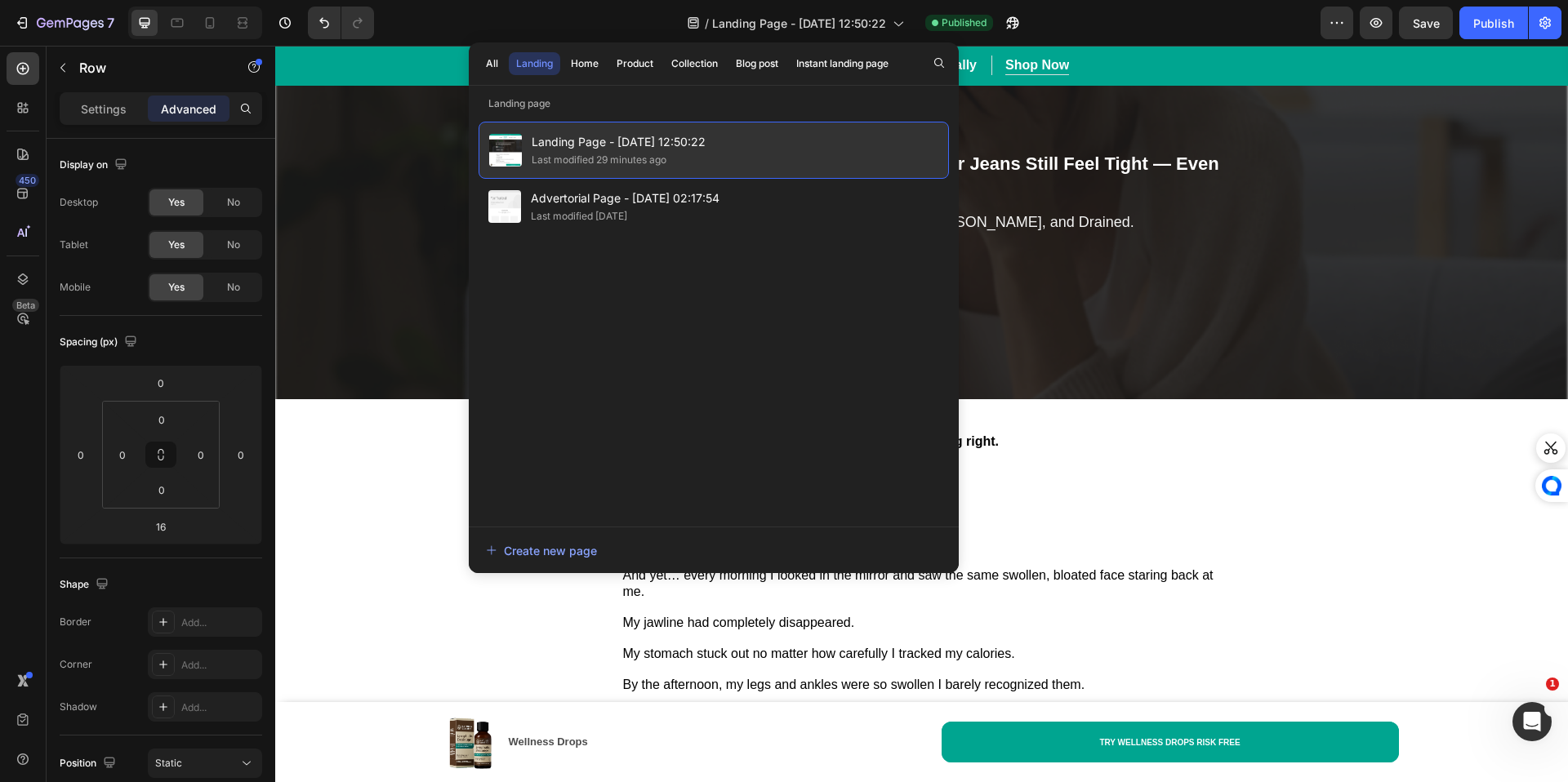
click at [602, 134] on span "Landing Page - Aug 26, 12:50:22" at bounding box center [618, 142] width 174 height 20
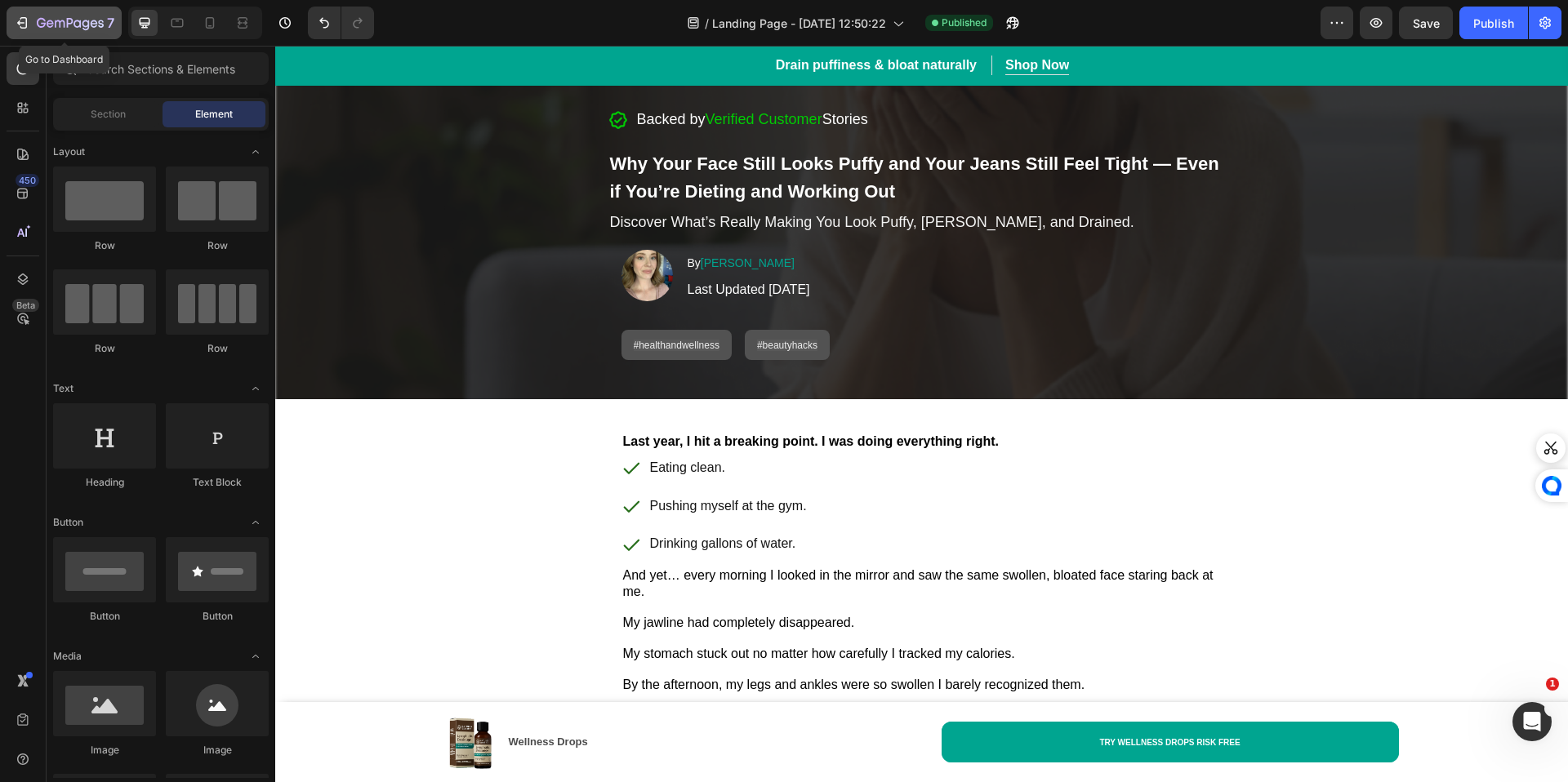
click at [12, 19] on button "7" at bounding box center [65, 23] width 115 height 33
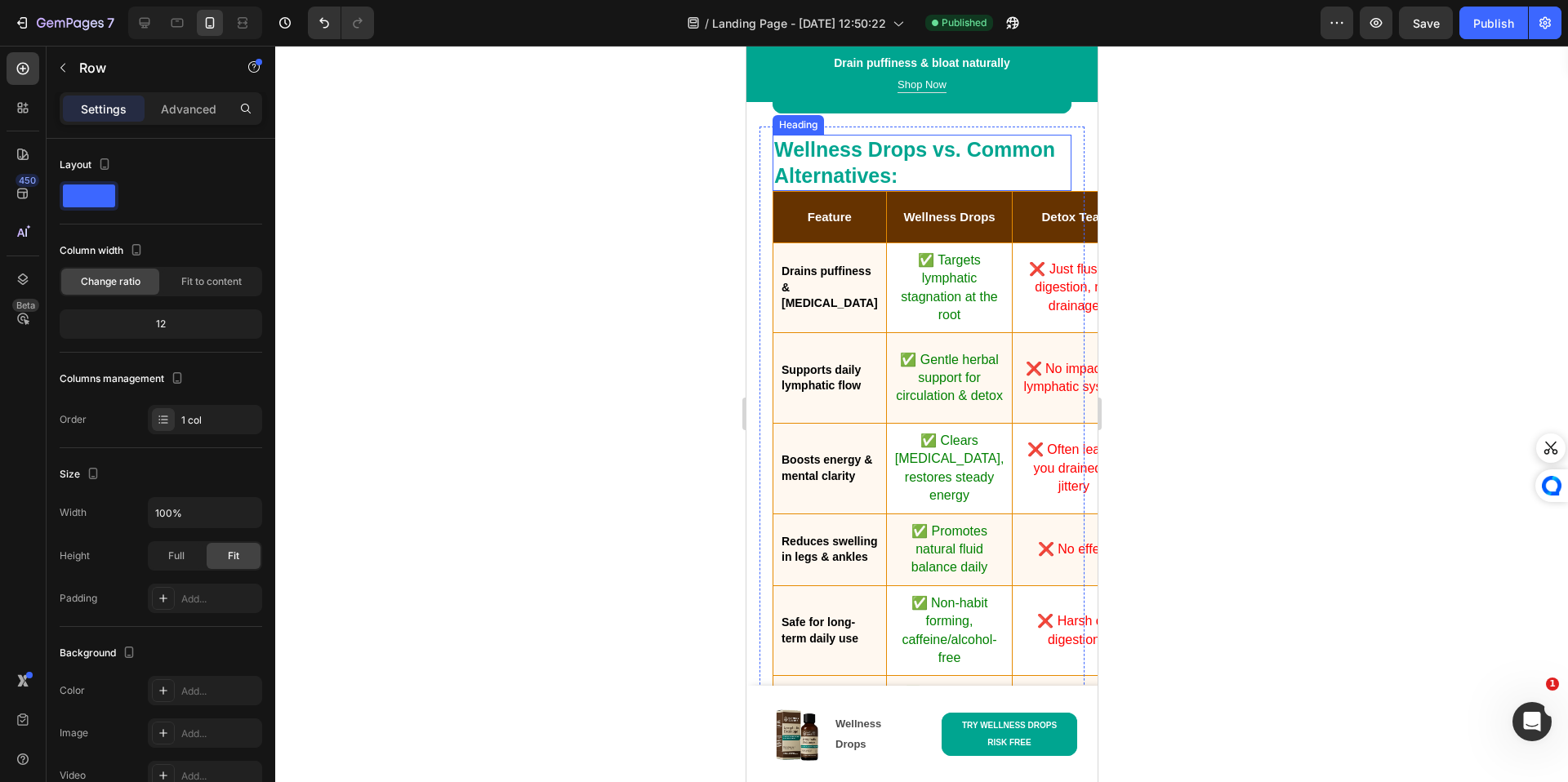
click at [957, 191] on h2 "Wellness Drops vs. Common Alternatives:" at bounding box center [920, 163] width 299 height 57
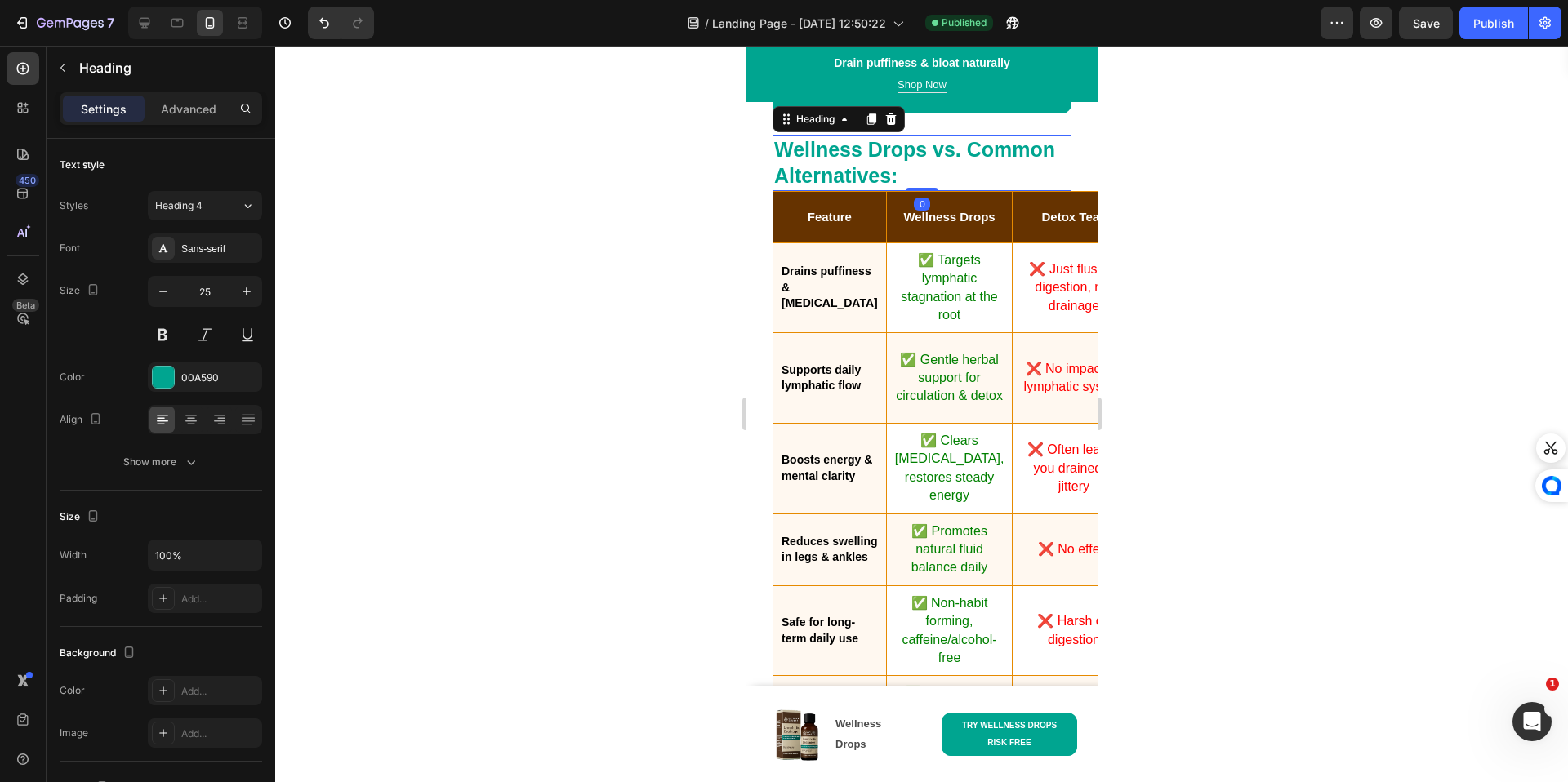
click at [957, 191] on h2 "Wellness Drops vs. Common Alternatives:" at bounding box center [920, 163] width 299 height 57
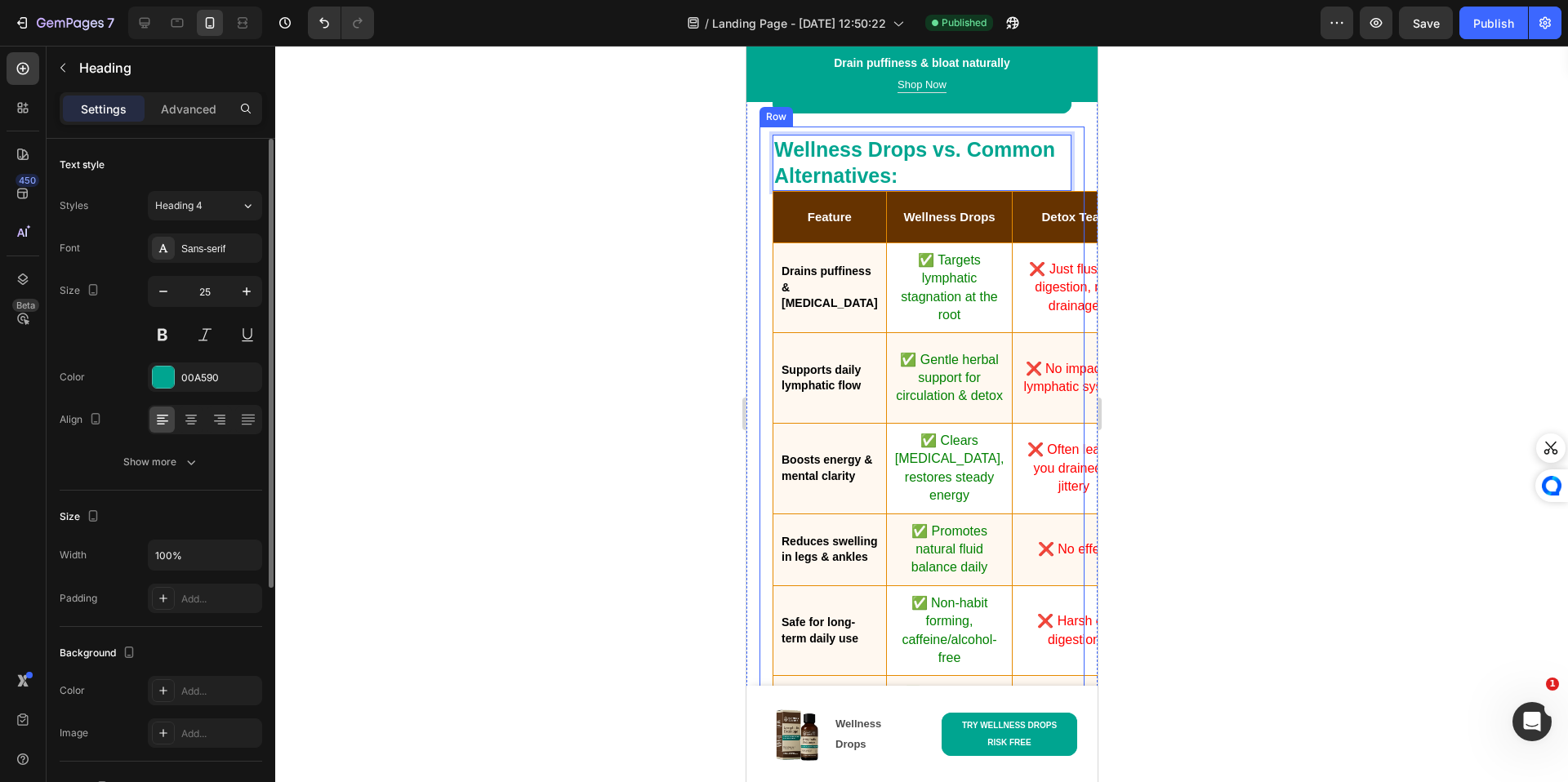
scroll to position [3, 0]
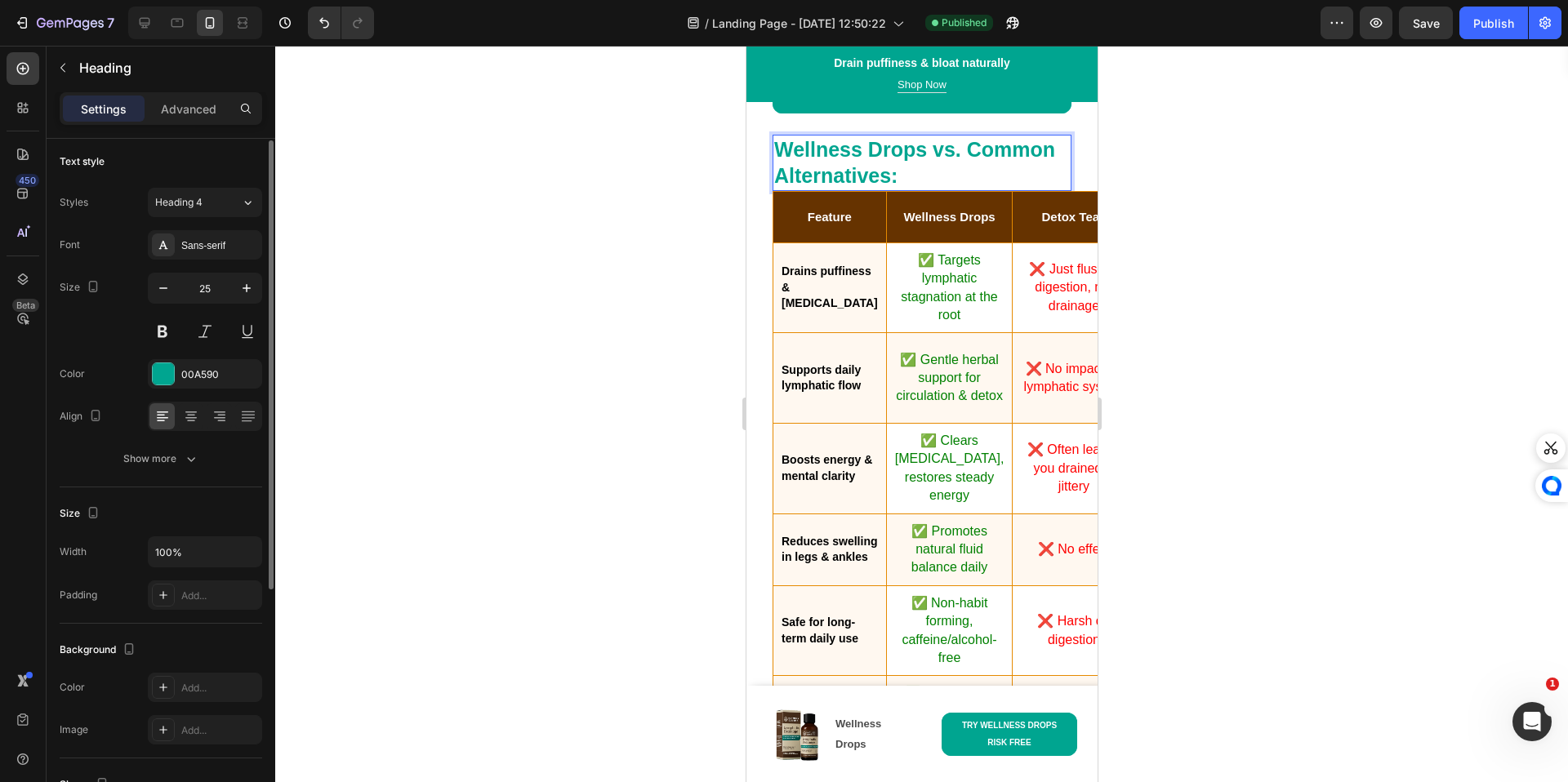
click at [876, 188] on strong "Wellness Drops vs. Common Alternatives:" at bounding box center [913, 163] width 281 height 50
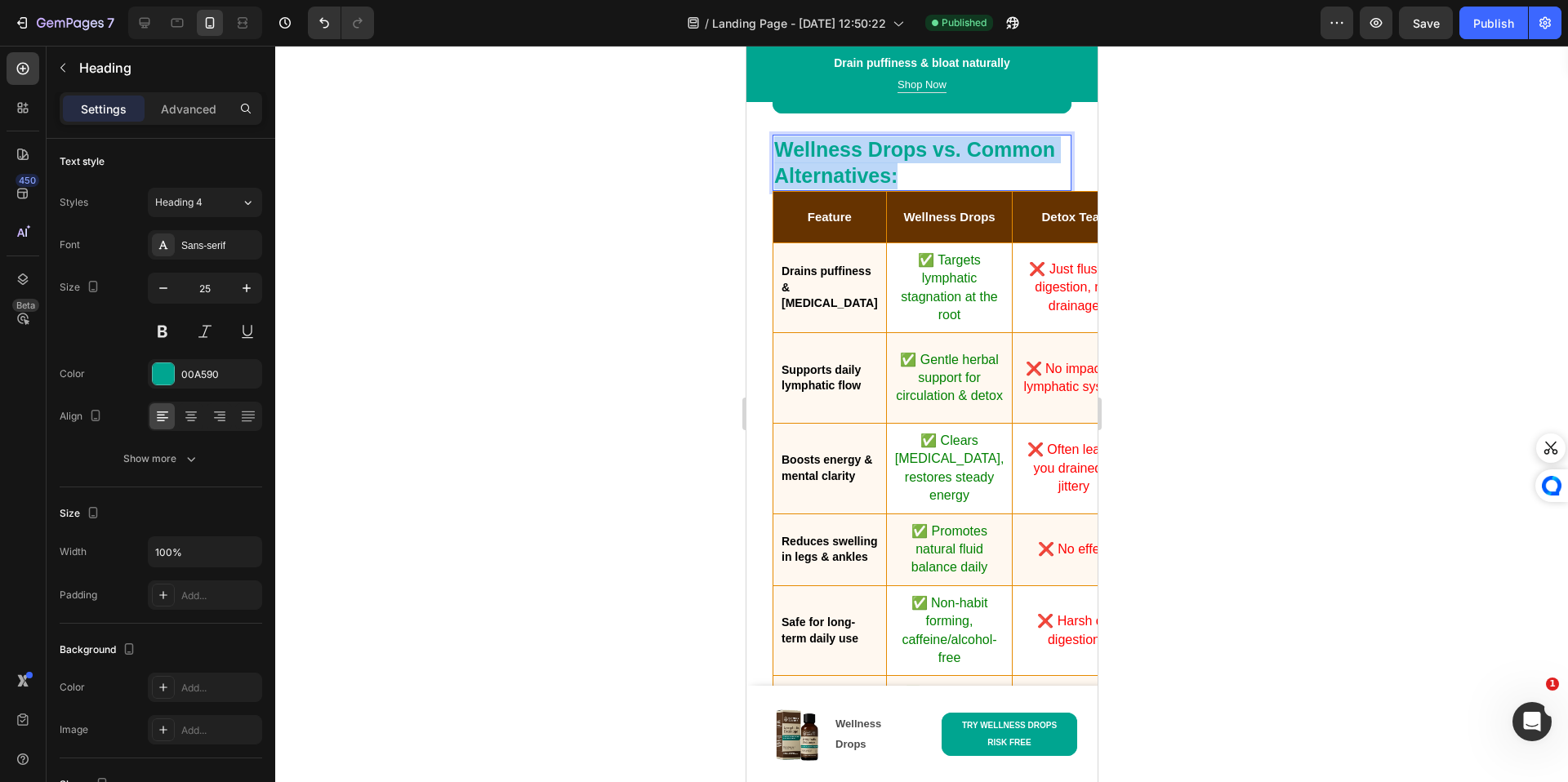
click at [876, 188] on strong "Wellness Drops vs. Common Alternatives:" at bounding box center [913, 163] width 281 height 50
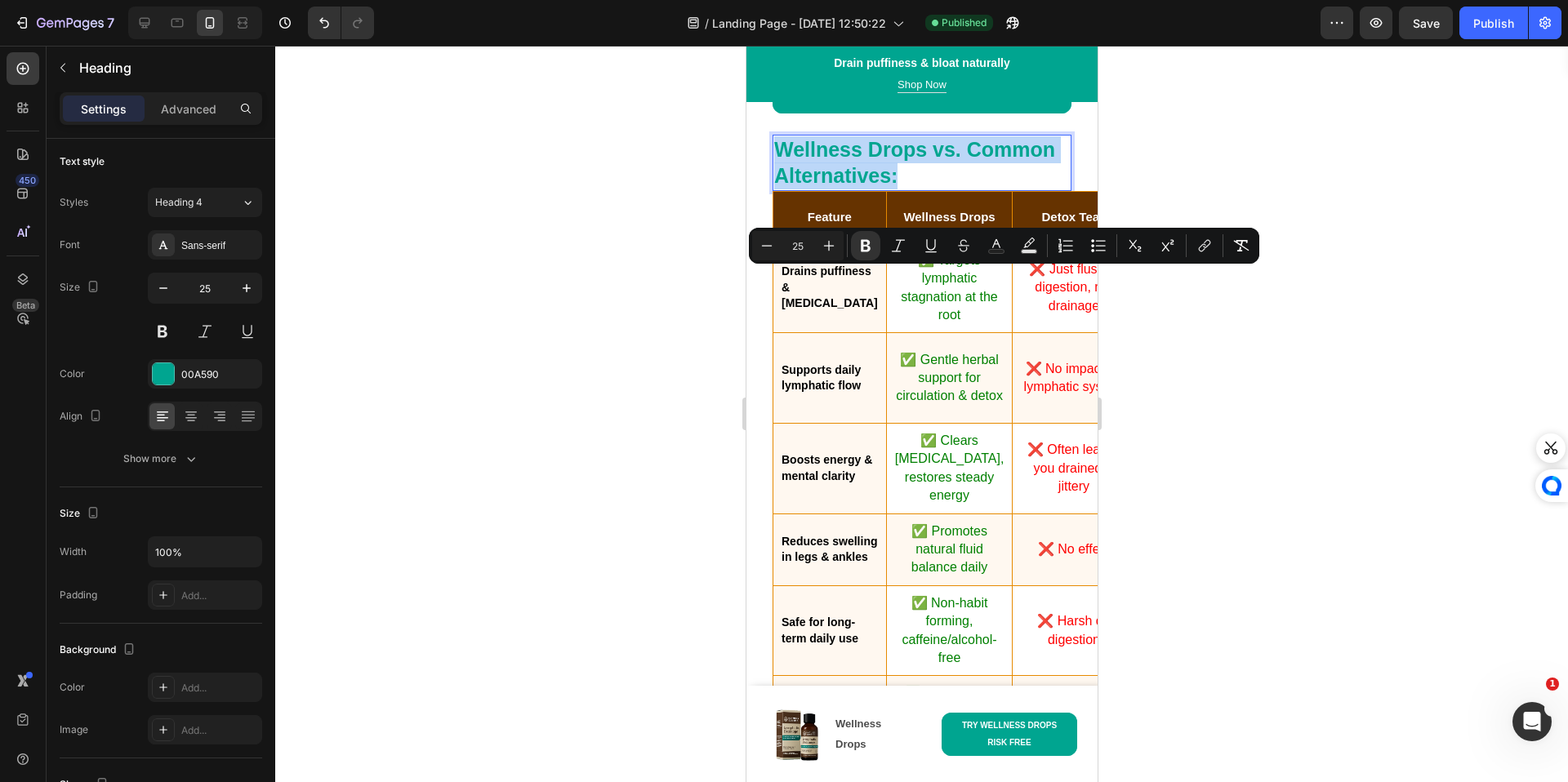
click at [935, 190] on p "Wellness Drops vs. Common Alternatives:" at bounding box center [920, 162] width 295 height 53
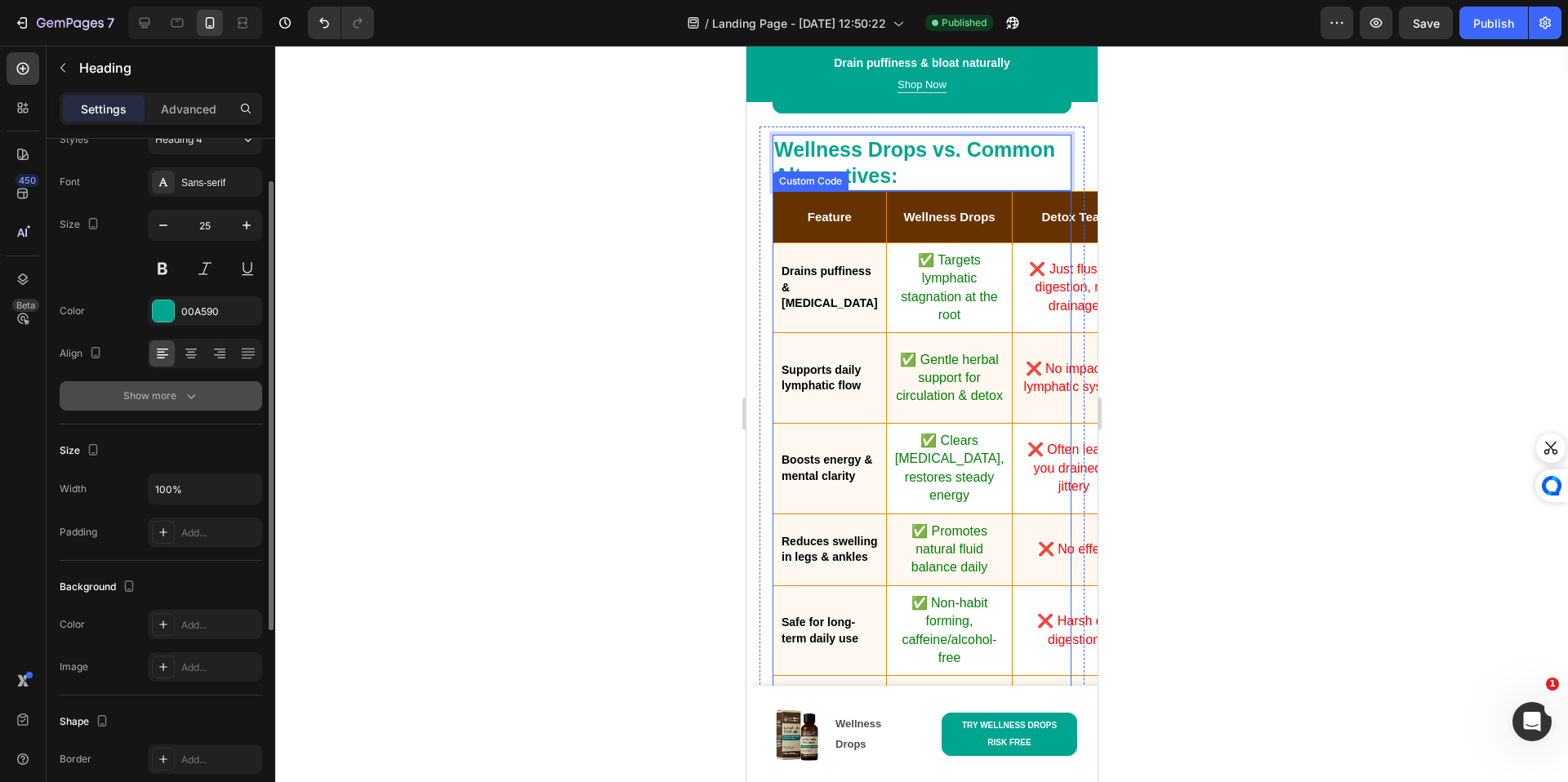
scroll to position [47, 0]
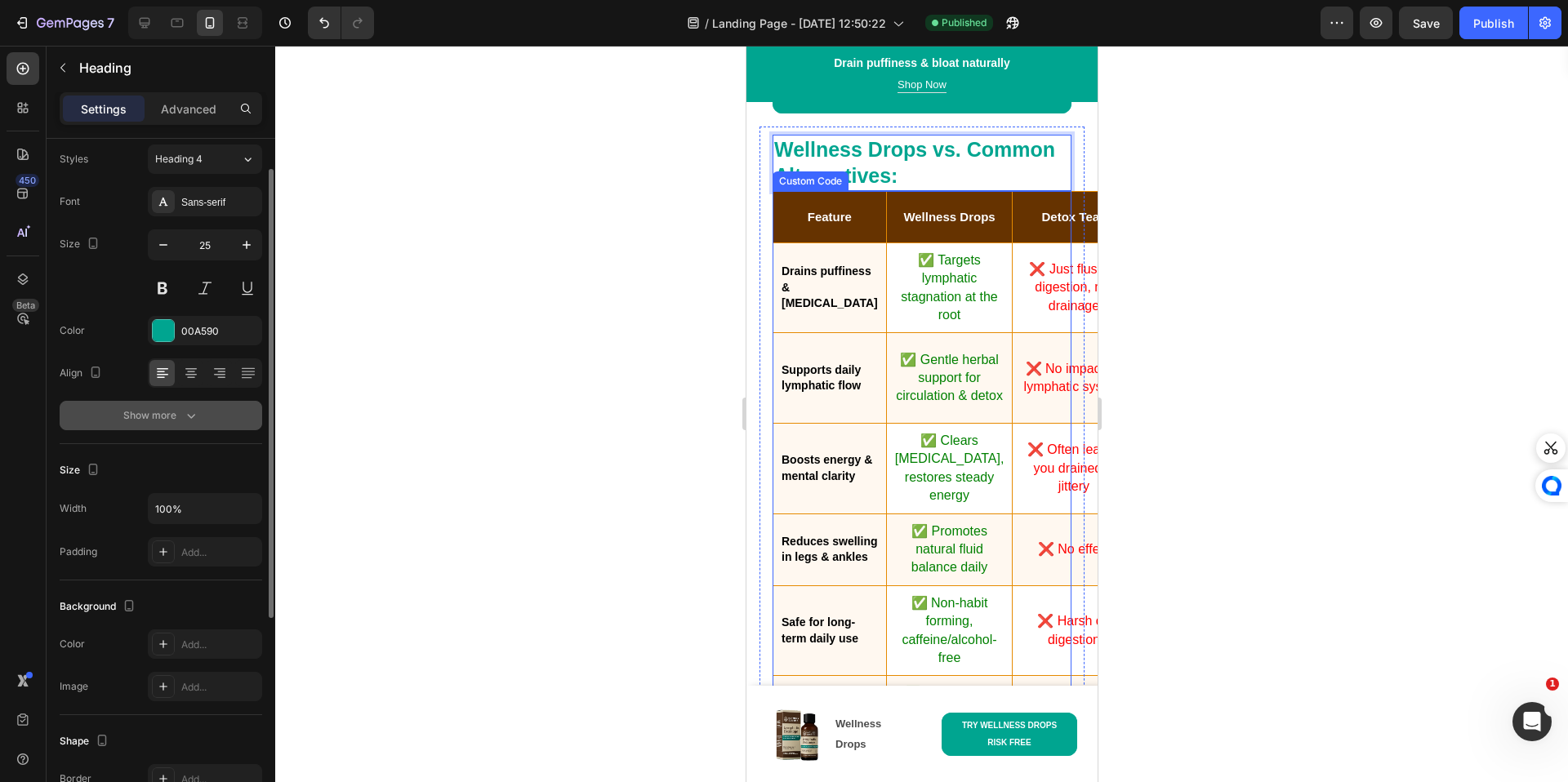
click at [205, 407] on button "Show more" at bounding box center [161, 415] width 203 height 30
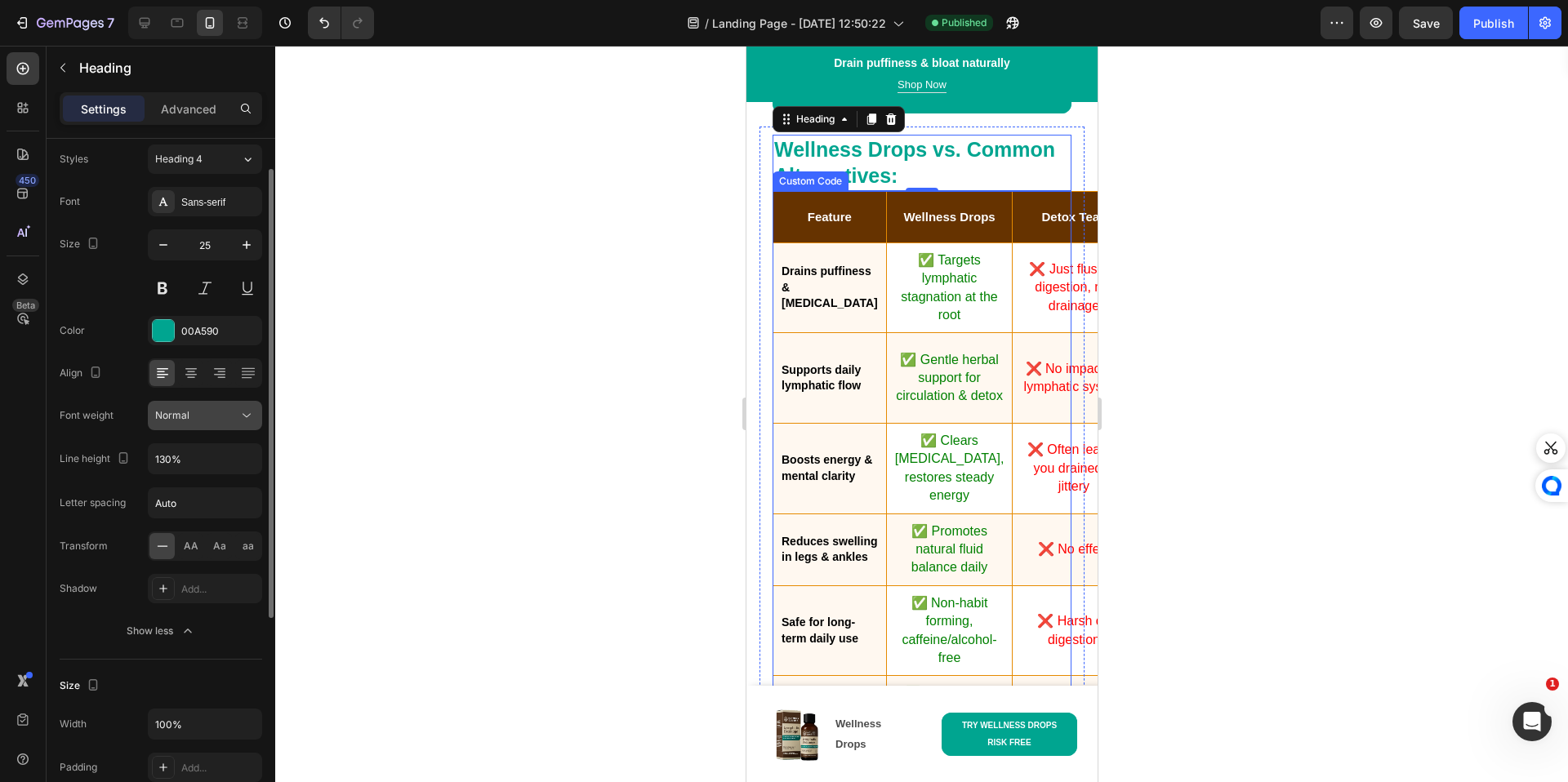
click at [225, 417] on div "Normal" at bounding box center [197, 415] width 83 height 15
click at [226, 415] on div "Normal" at bounding box center [197, 415] width 83 height 15
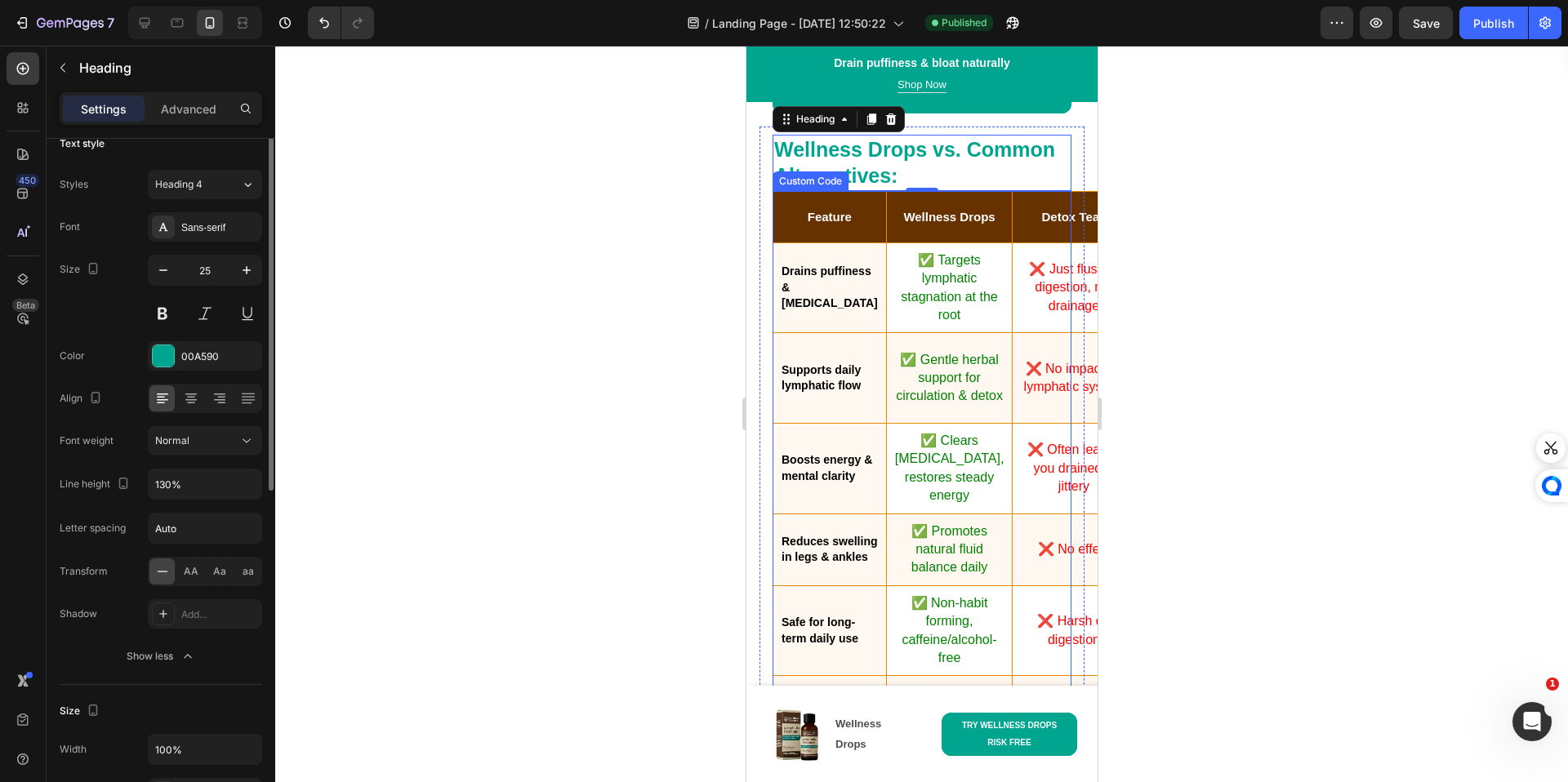
scroll to position [0, 0]
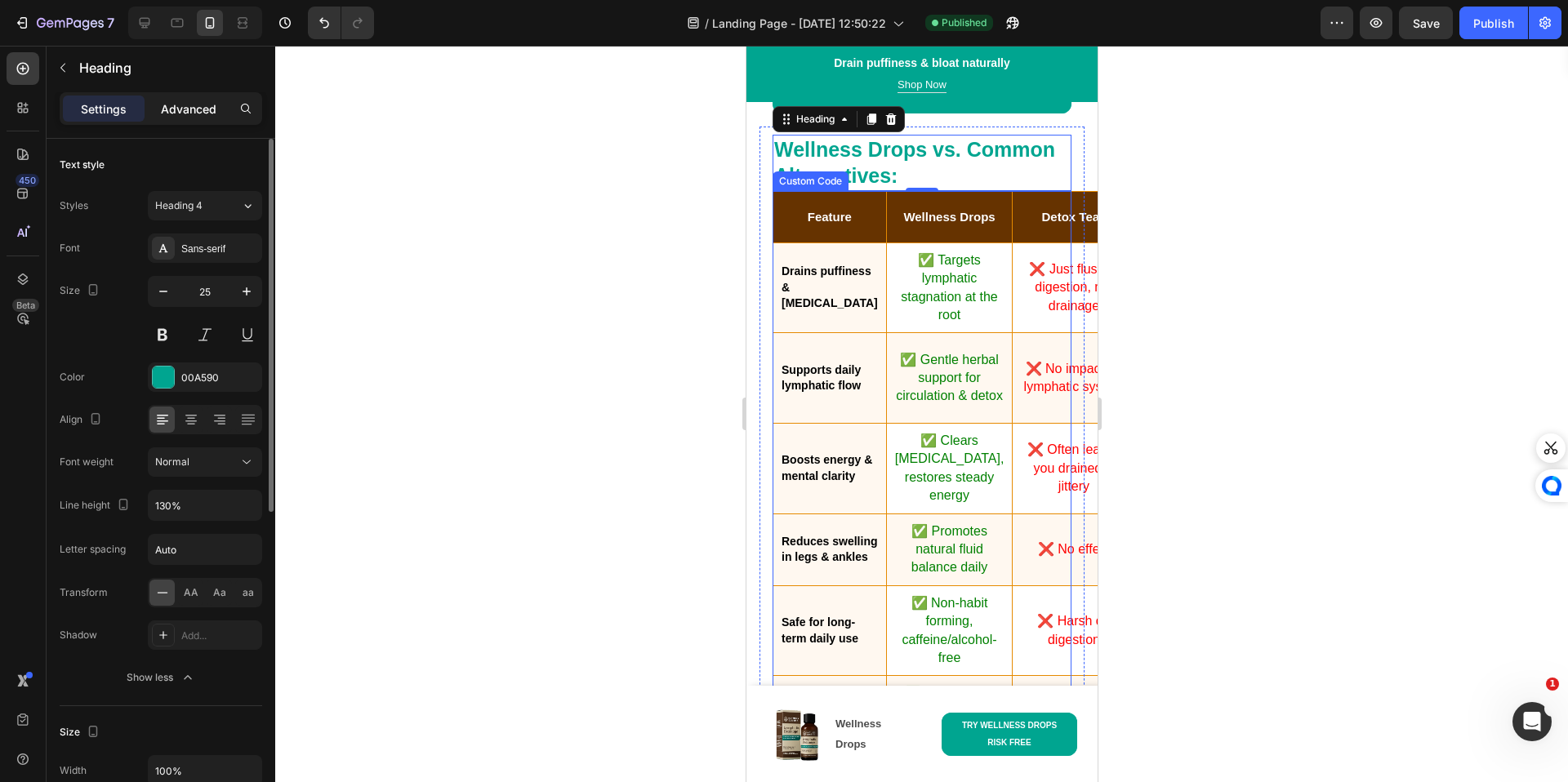
click at [188, 107] on p "Advanced" at bounding box center [189, 108] width 56 height 17
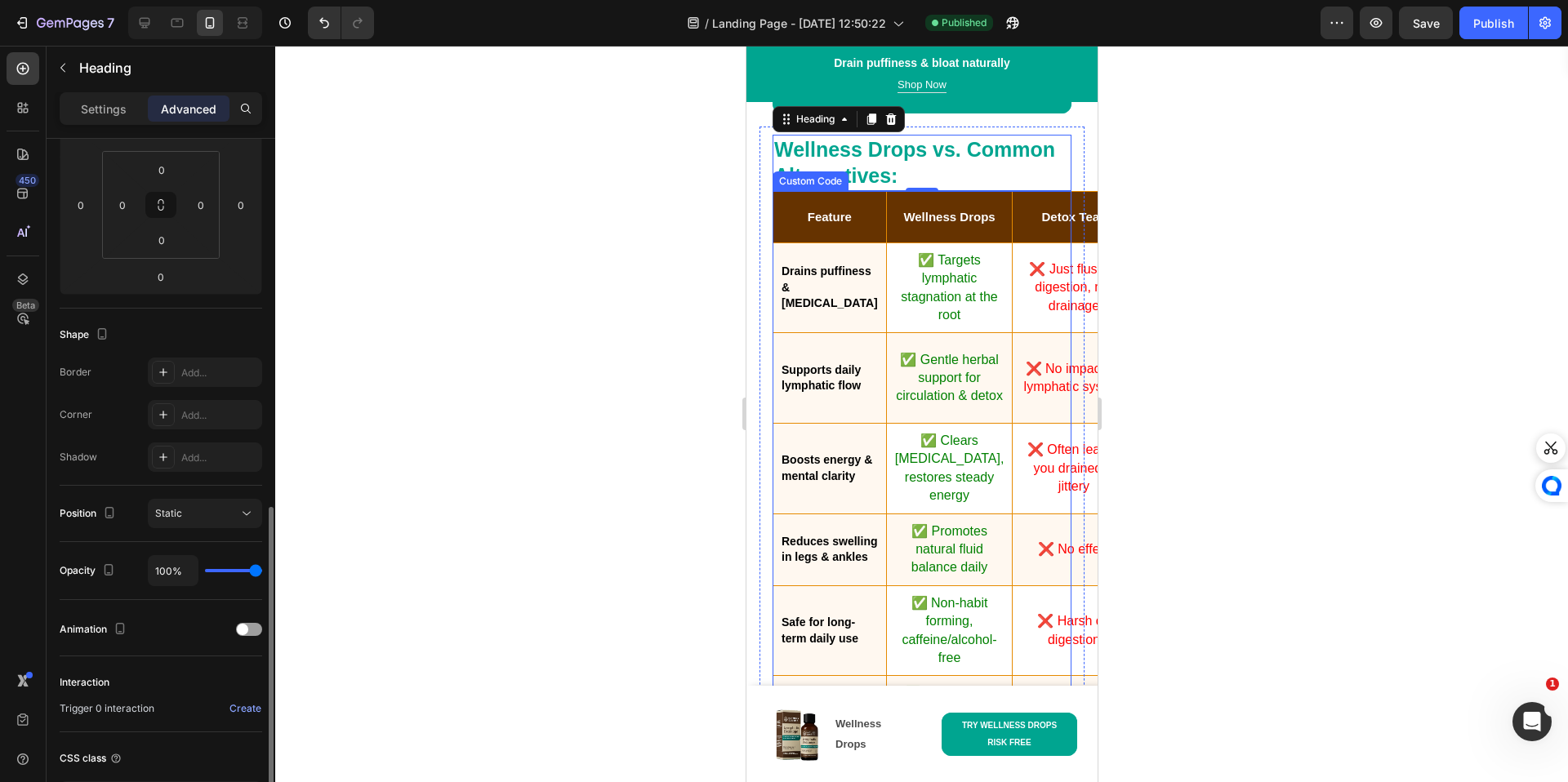
scroll to position [375, 0]
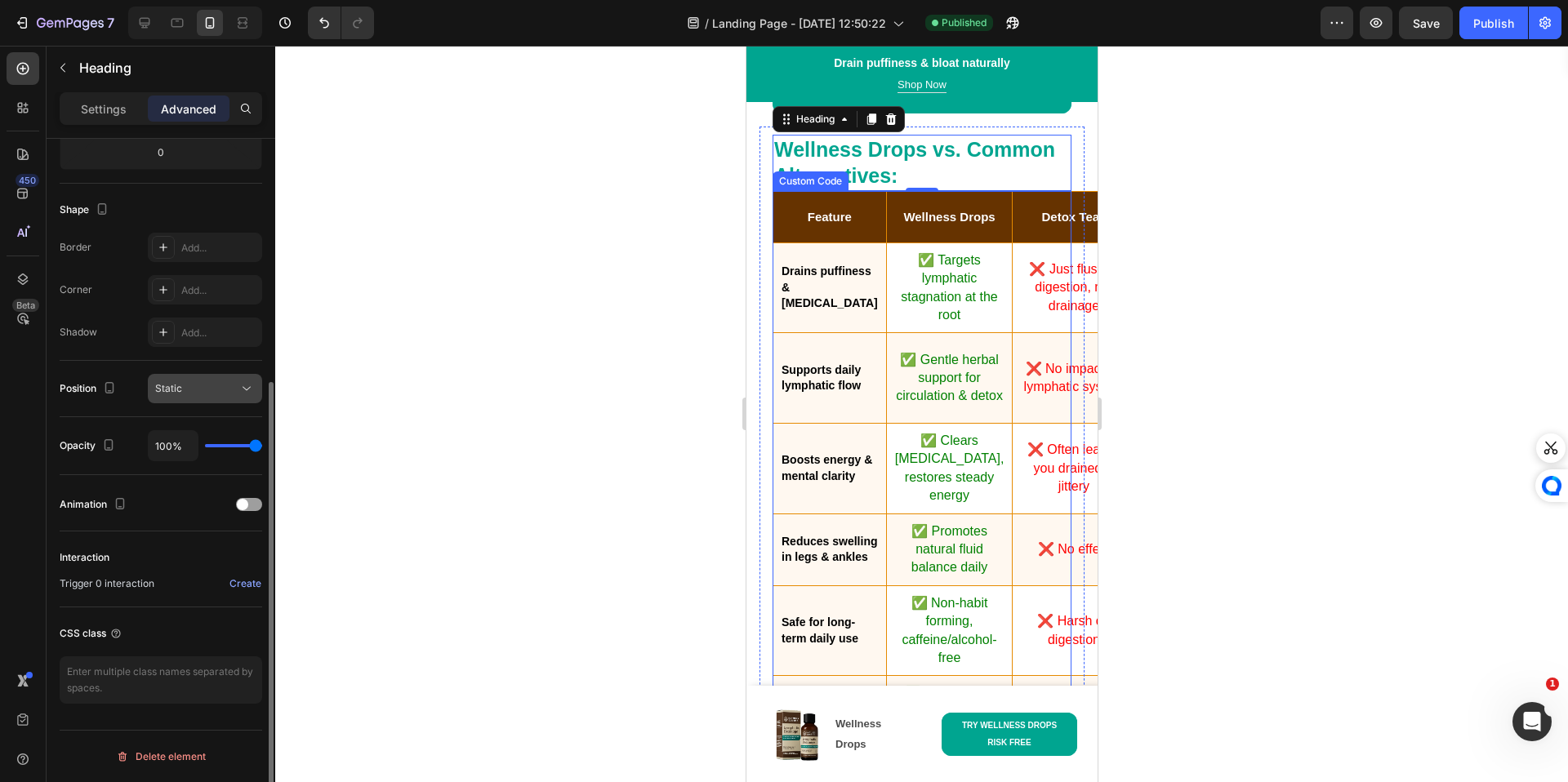
click at [219, 396] on button "Static" at bounding box center [205, 389] width 114 height 30
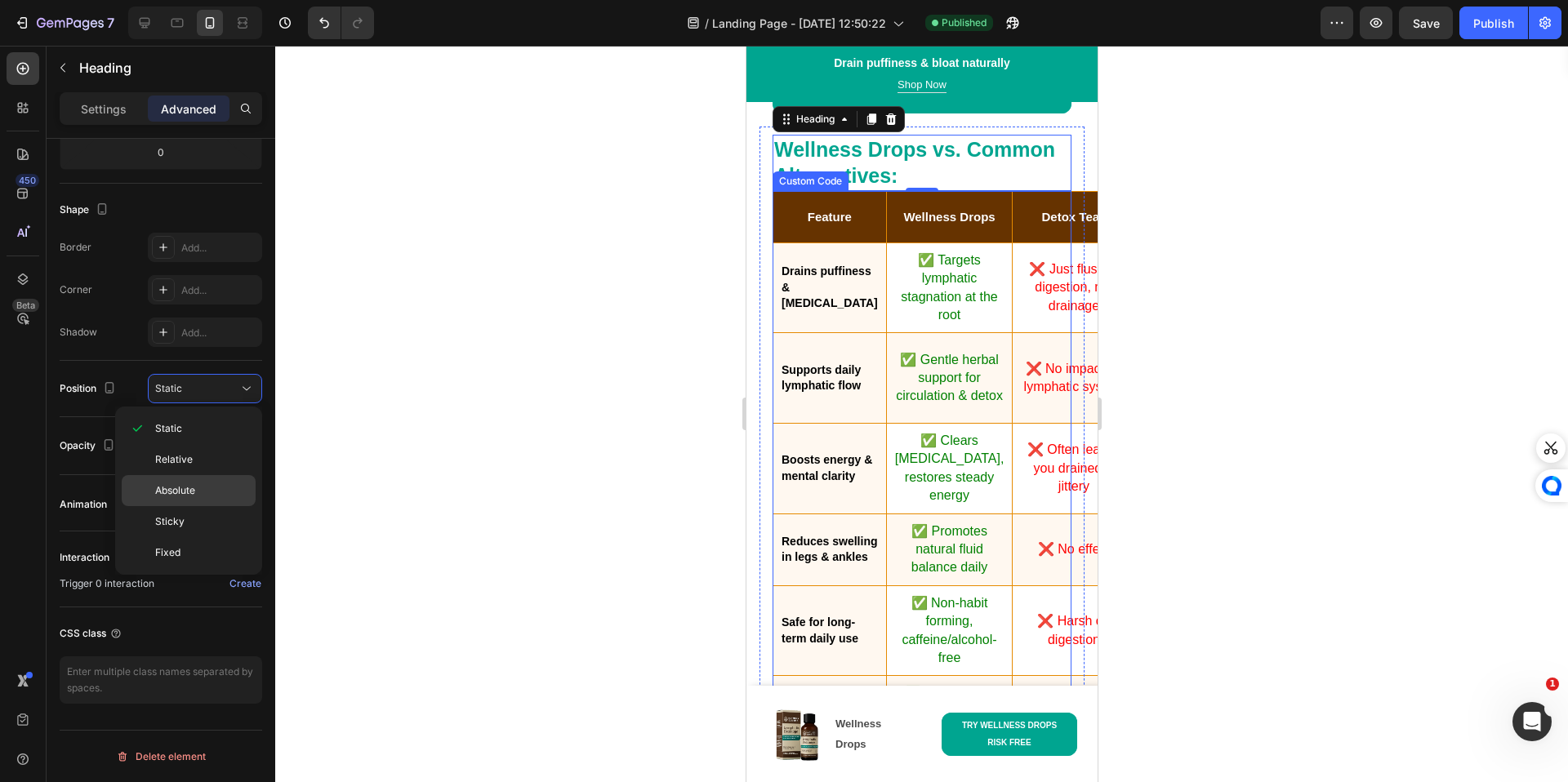
click at [190, 487] on span "Absolute" at bounding box center [175, 490] width 40 height 15
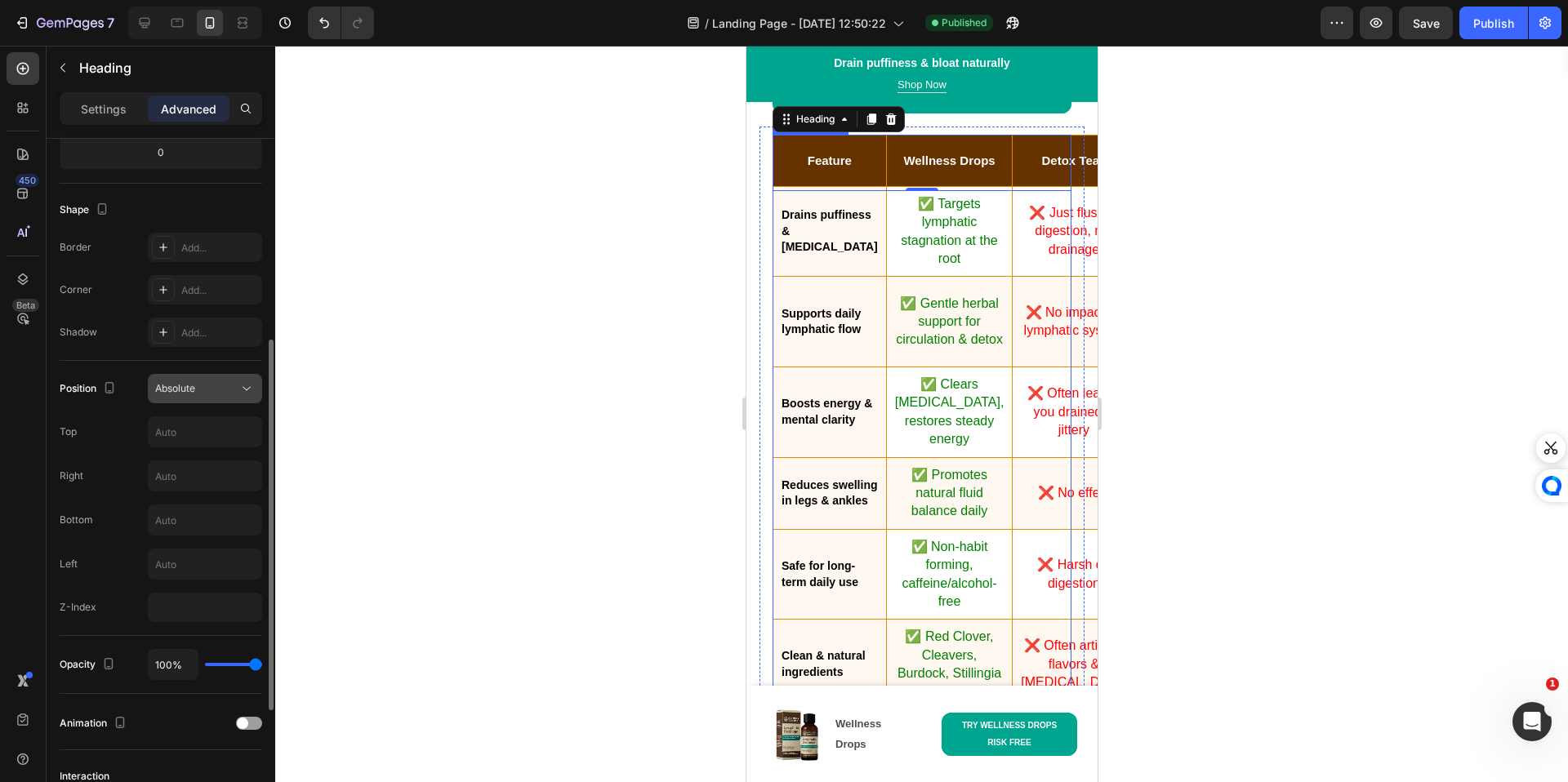
click at [195, 384] on span "Absolute" at bounding box center [175, 389] width 40 height 12
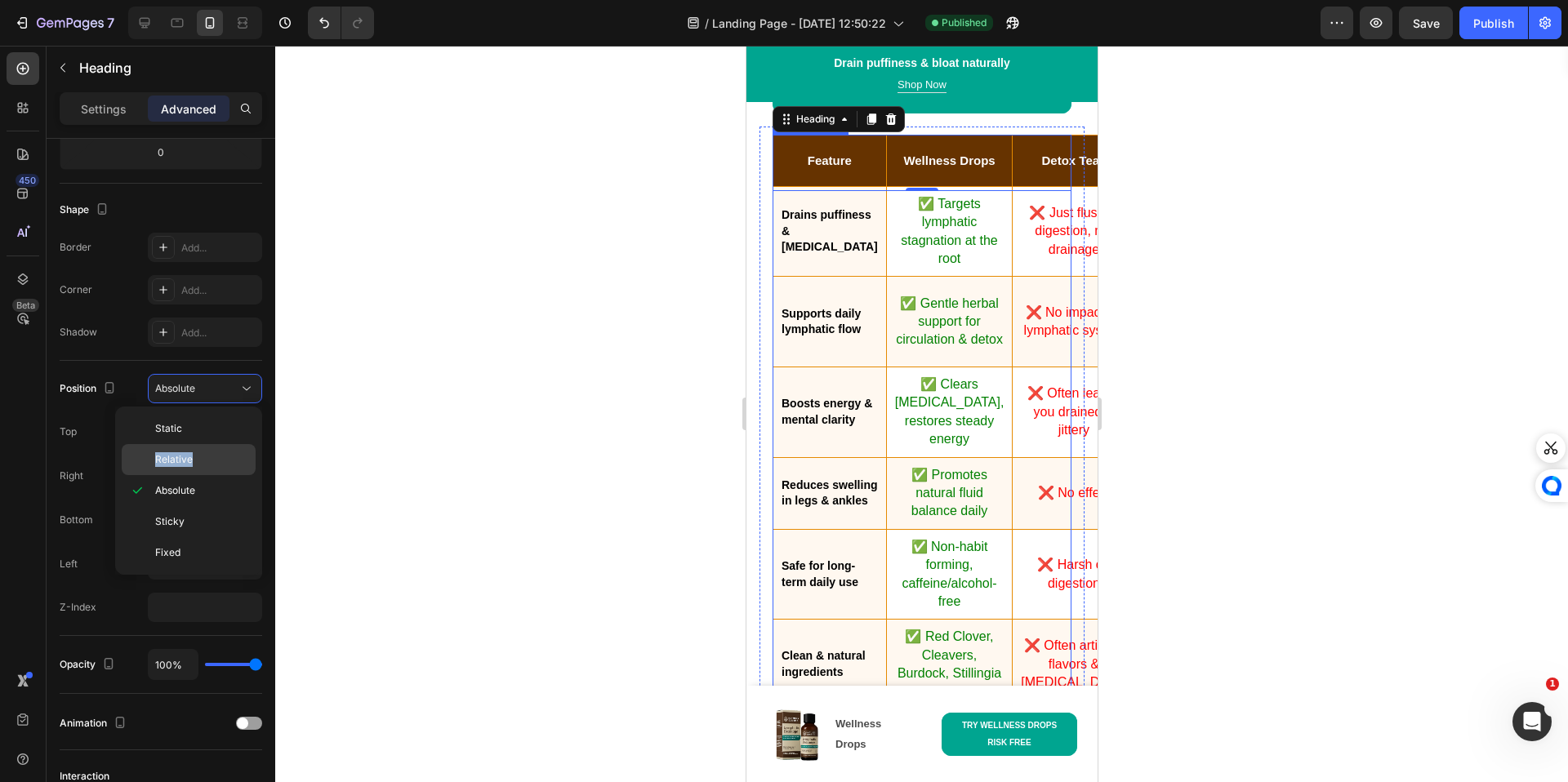
drag, startPoint x: 192, startPoint y: 449, endPoint x: 191, endPoint y: 458, distance: 9.1
click at [191, 458] on div "Relative" at bounding box center [188, 459] width 134 height 31
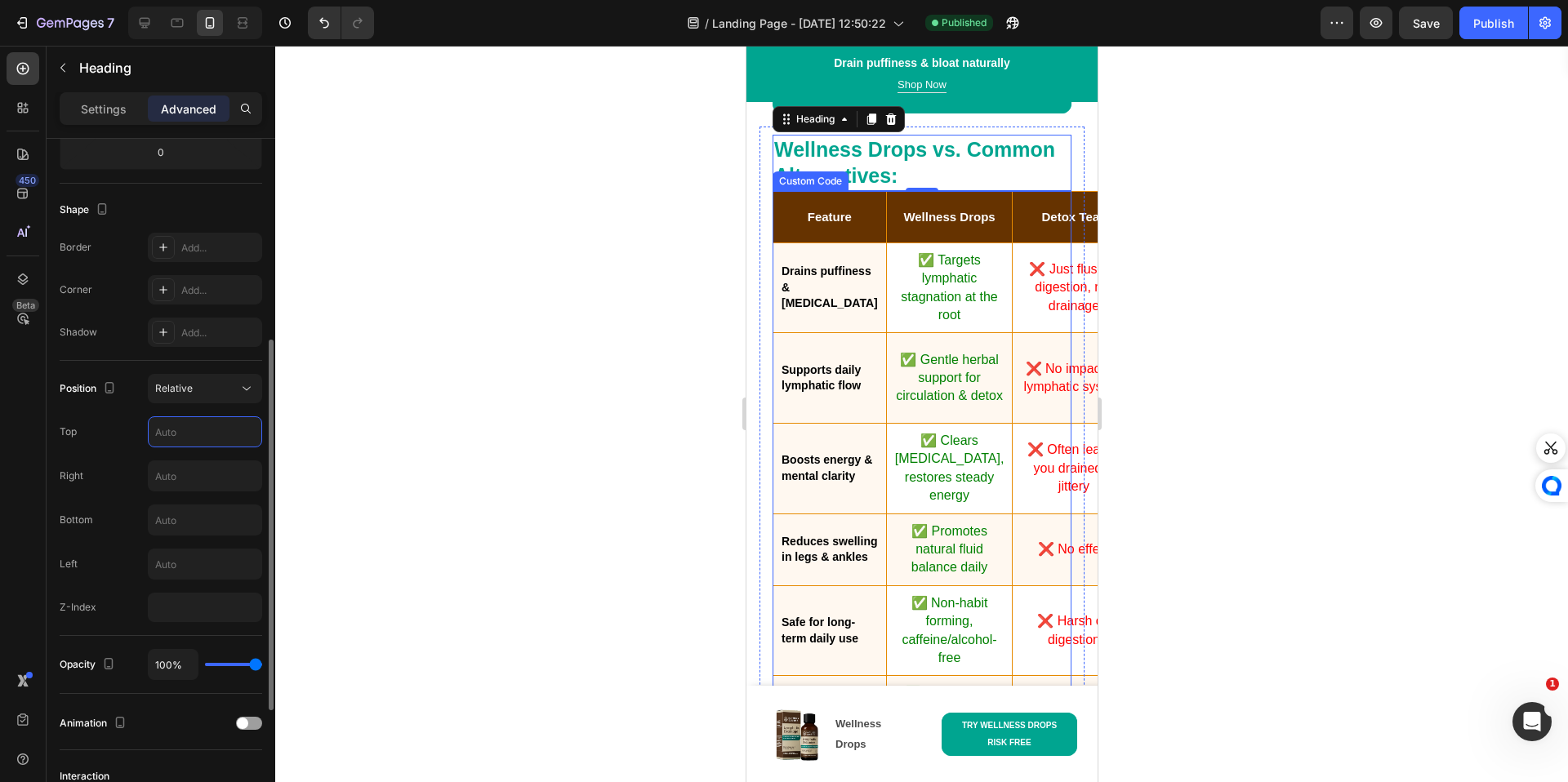
click at [203, 423] on input "text" at bounding box center [205, 432] width 112 height 30
click at [213, 398] on button "Relative" at bounding box center [205, 389] width 114 height 30
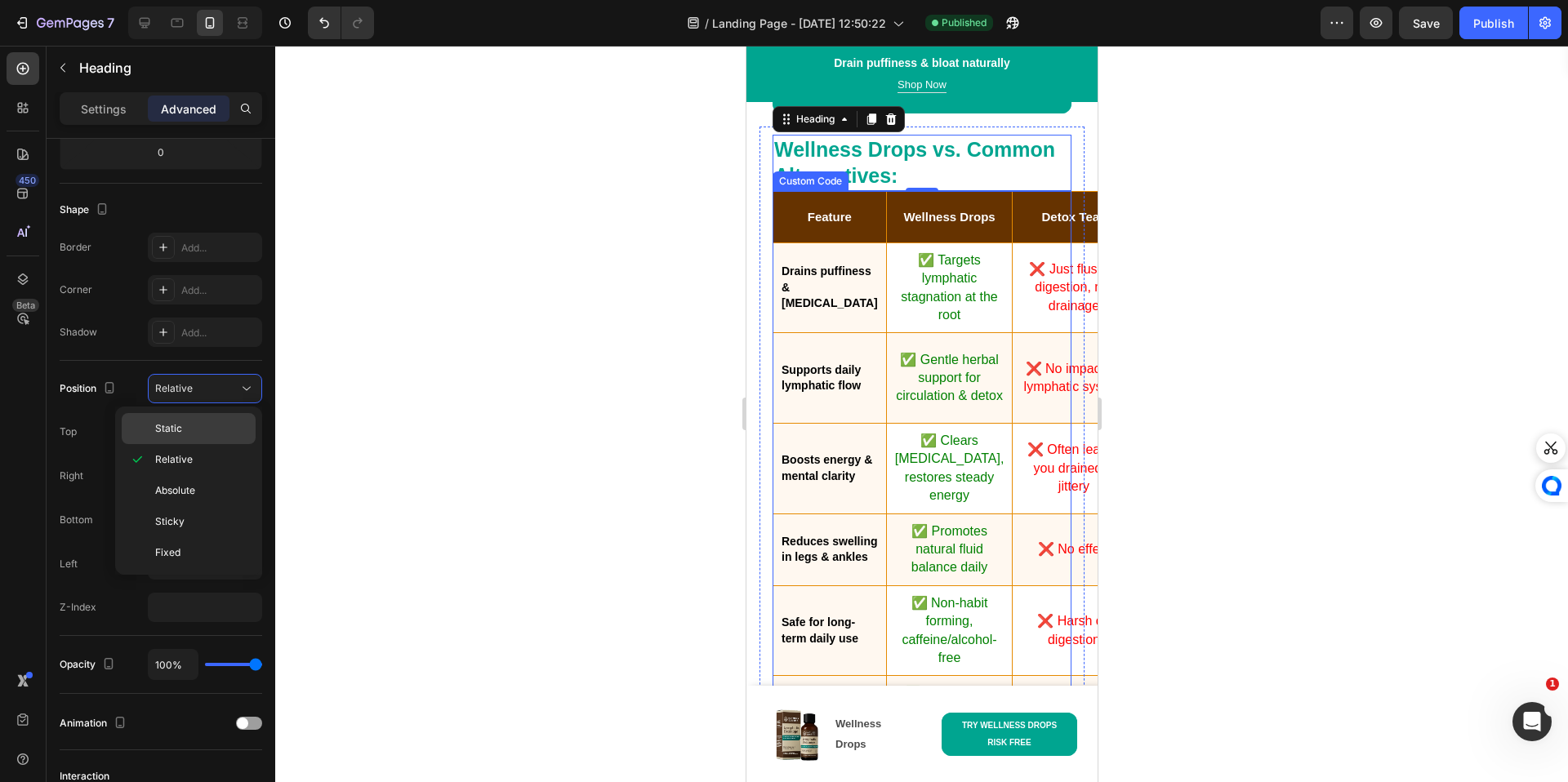
click at [209, 421] on p "Static" at bounding box center [202, 428] width 93 height 15
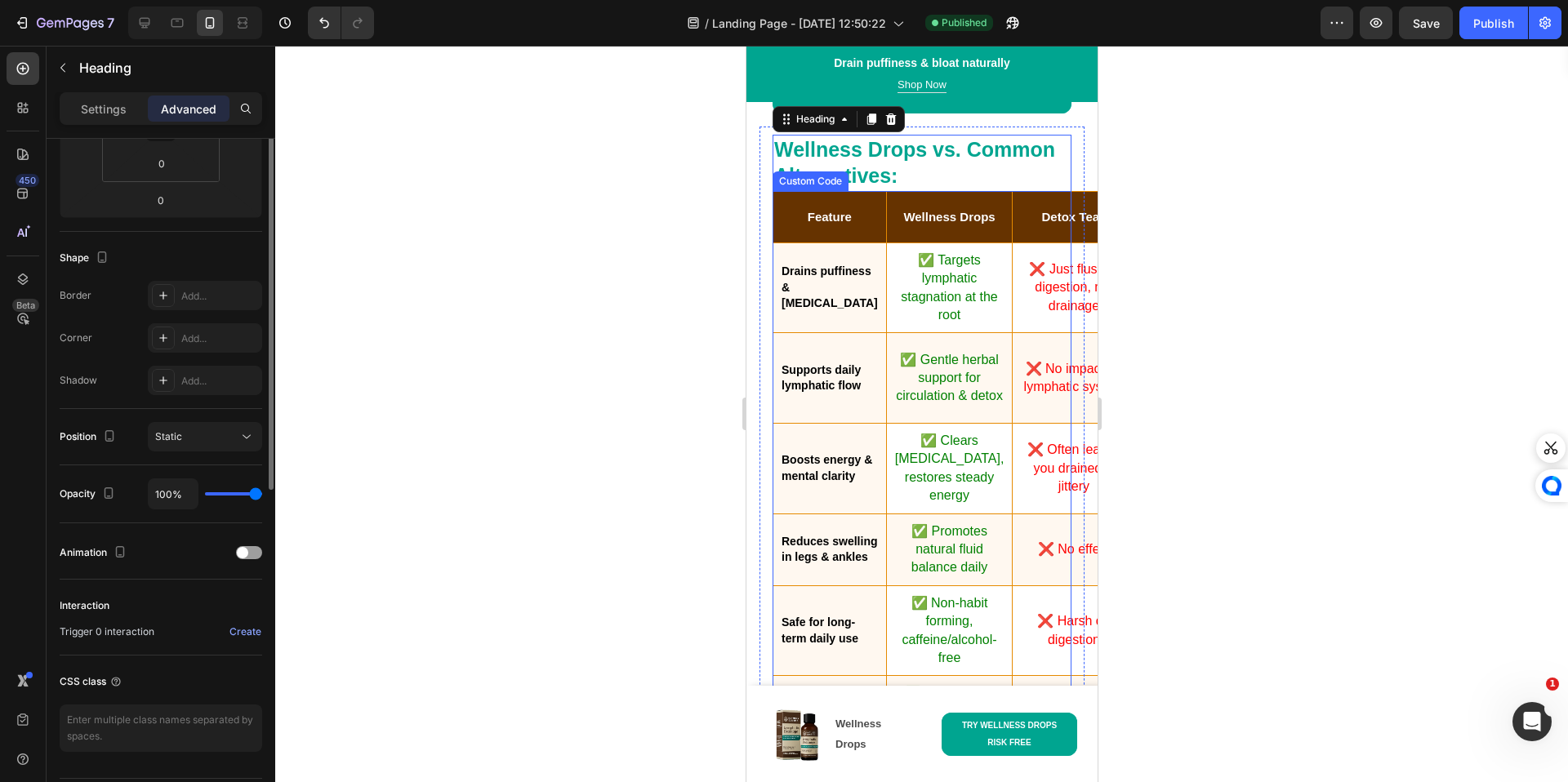
scroll to position [0, 0]
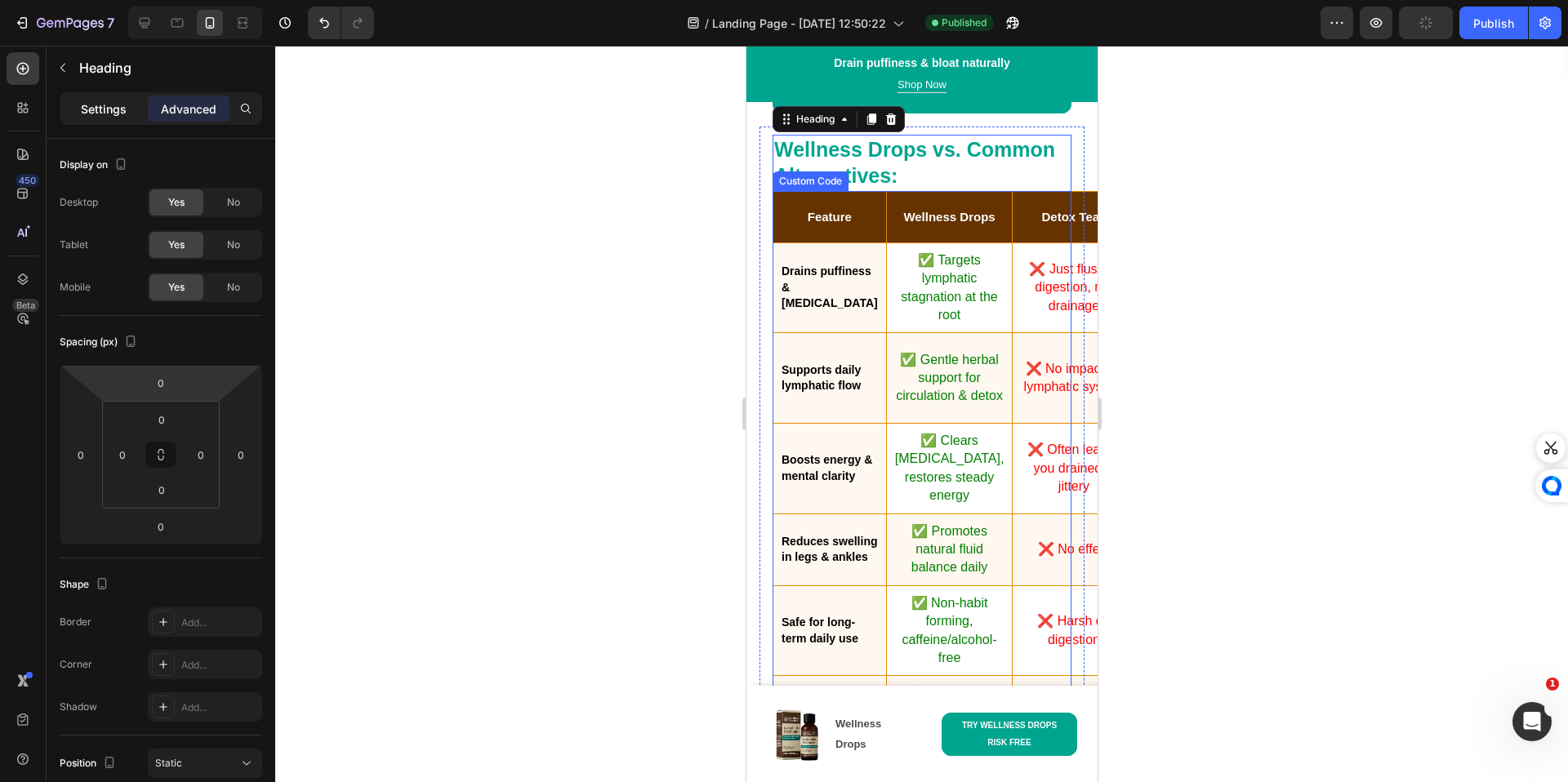
click at [130, 103] on div "Settings" at bounding box center [103, 108] width 81 height 26
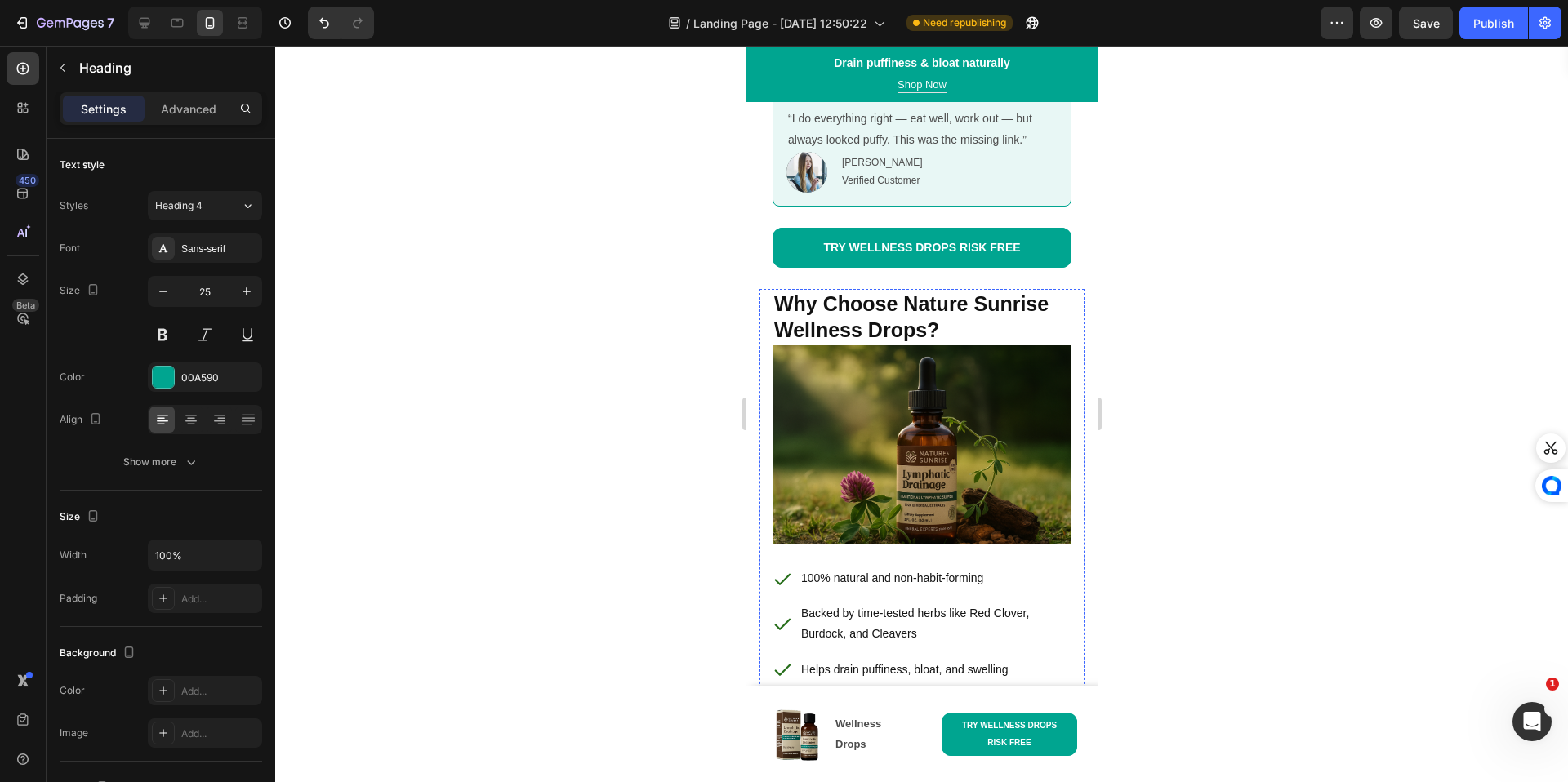
scroll to position [8954, 0]
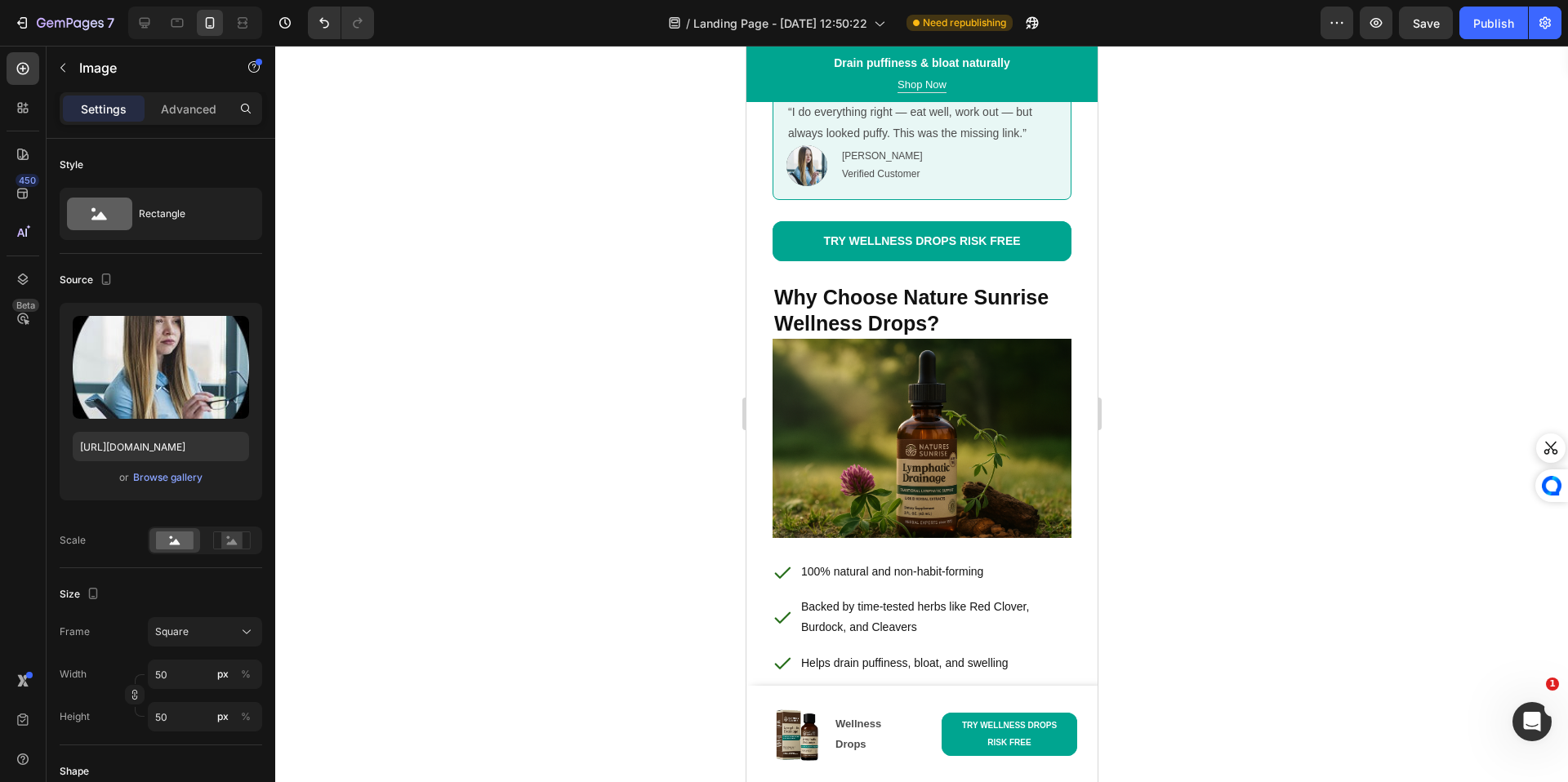
drag, startPoint x: 707, startPoint y: 352, endPoint x: 714, endPoint y: 315, distance: 37.7
click at [707, 352] on div at bounding box center [921, 413] width 1293 height 736
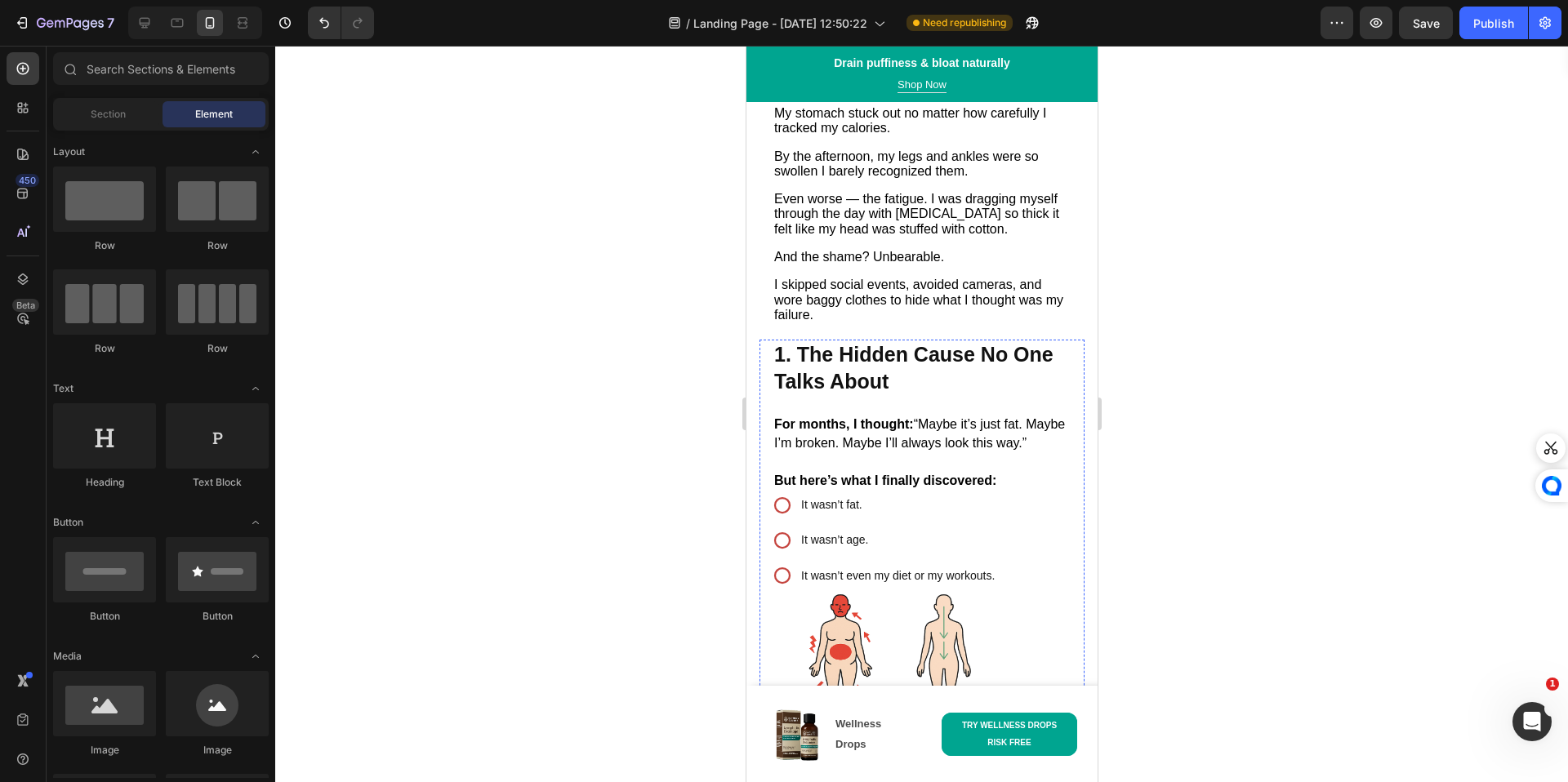
scroll to position [0, 0]
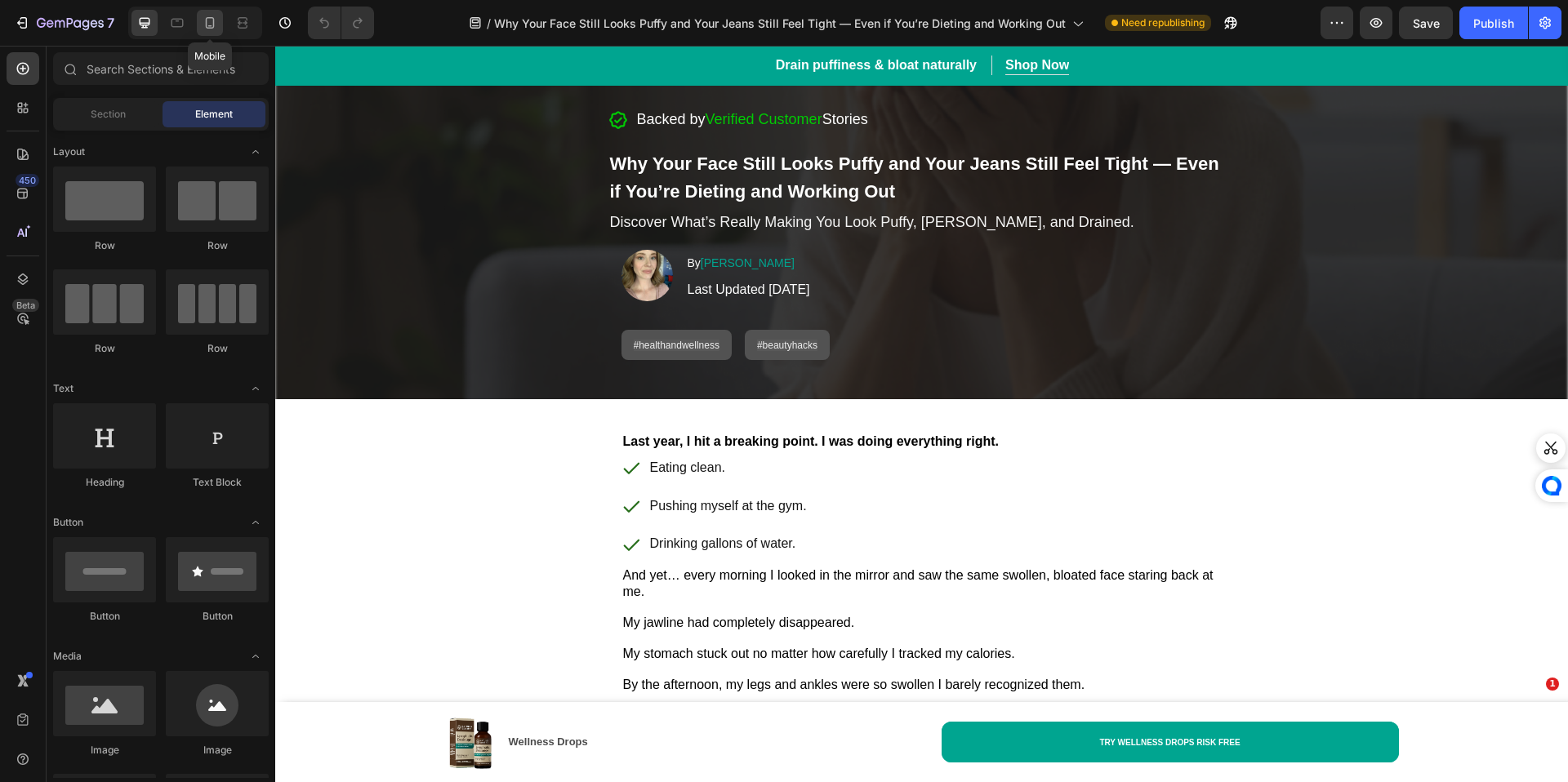
drag, startPoint x: 207, startPoint y: 33, endPoint x: 35, endPoint y: 29, distance: 172.0
click at [207, 33] on div at bounding box center [210, 23] width 26 height 26
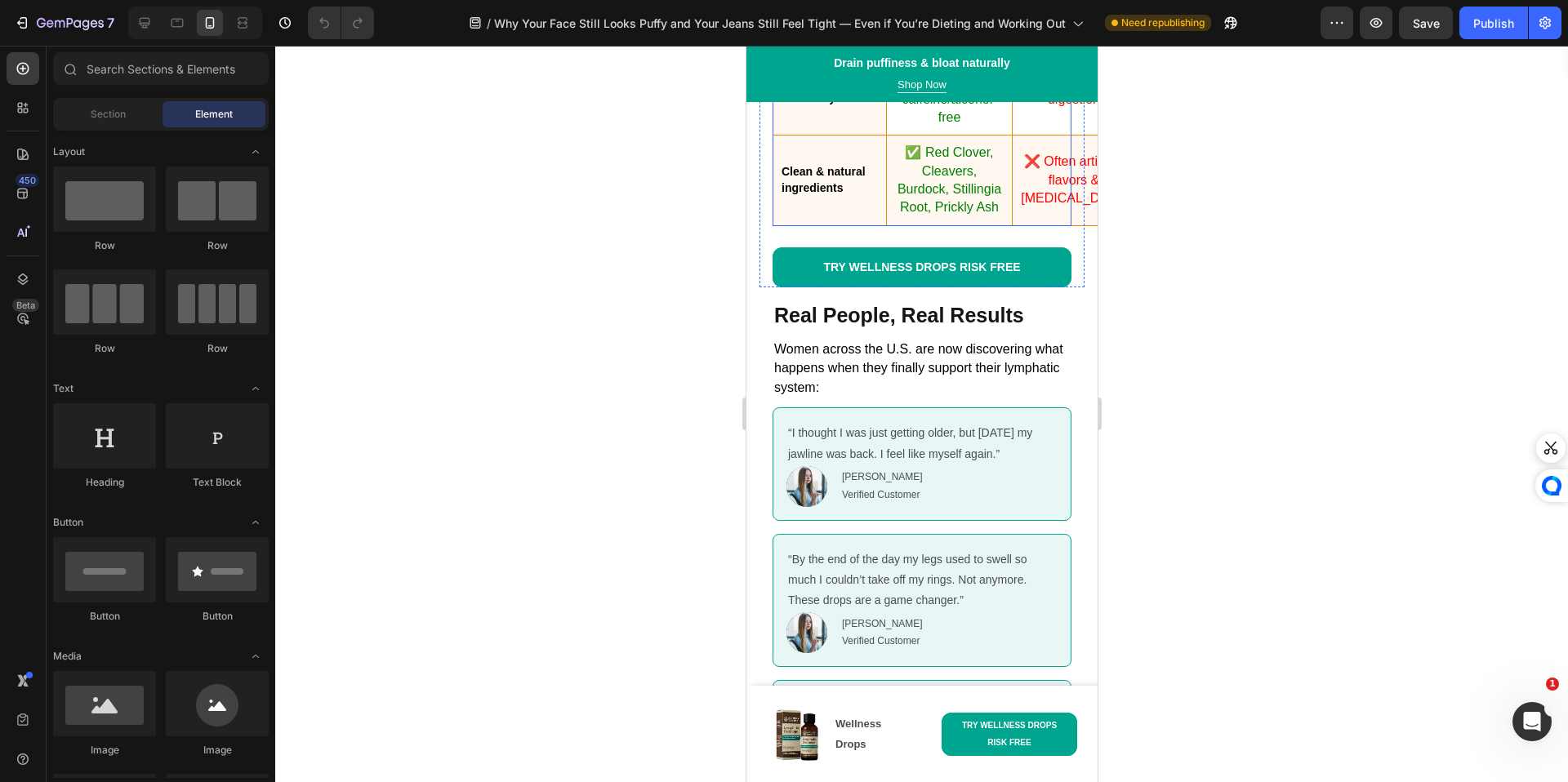
click at [917, 135] on td "✅ Non-habit forming, caffeine/alcohol-free" at bounding box center [948, 89] width 126 height 90
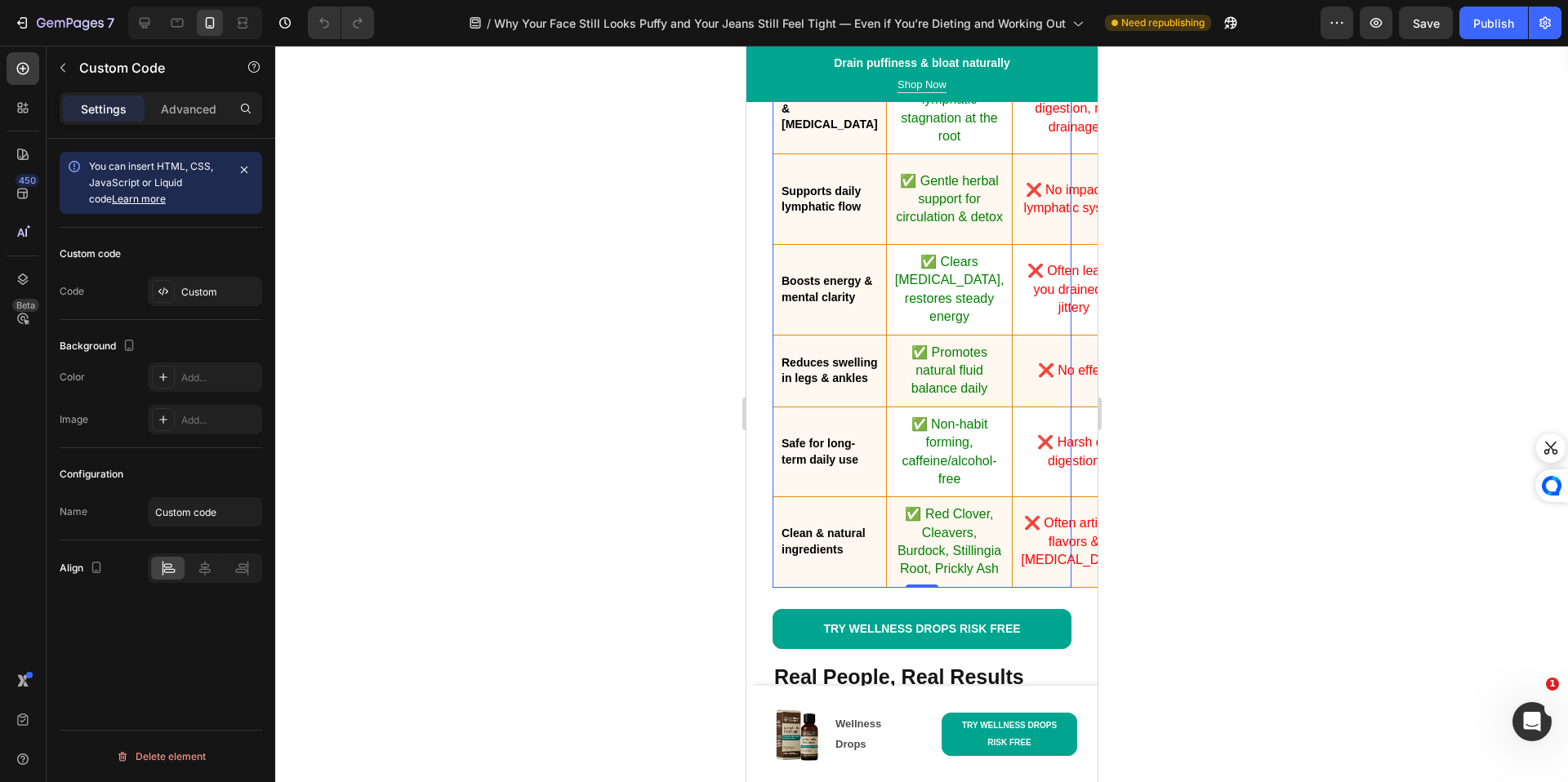
scroll to position [7968, 0]
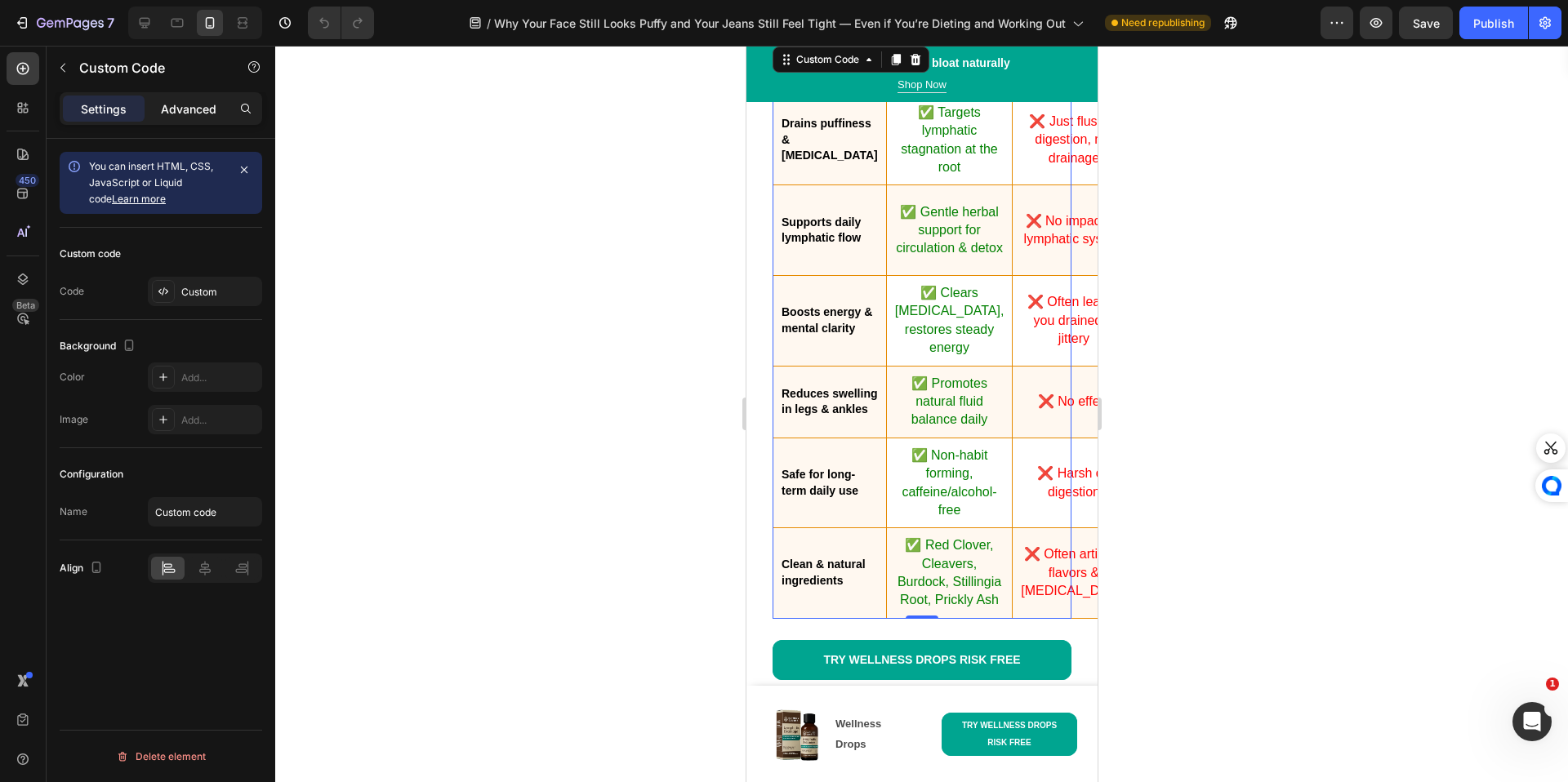
click at [220, 112] on div "Advanced" at bounding box center [189, 108] width 81 height 26
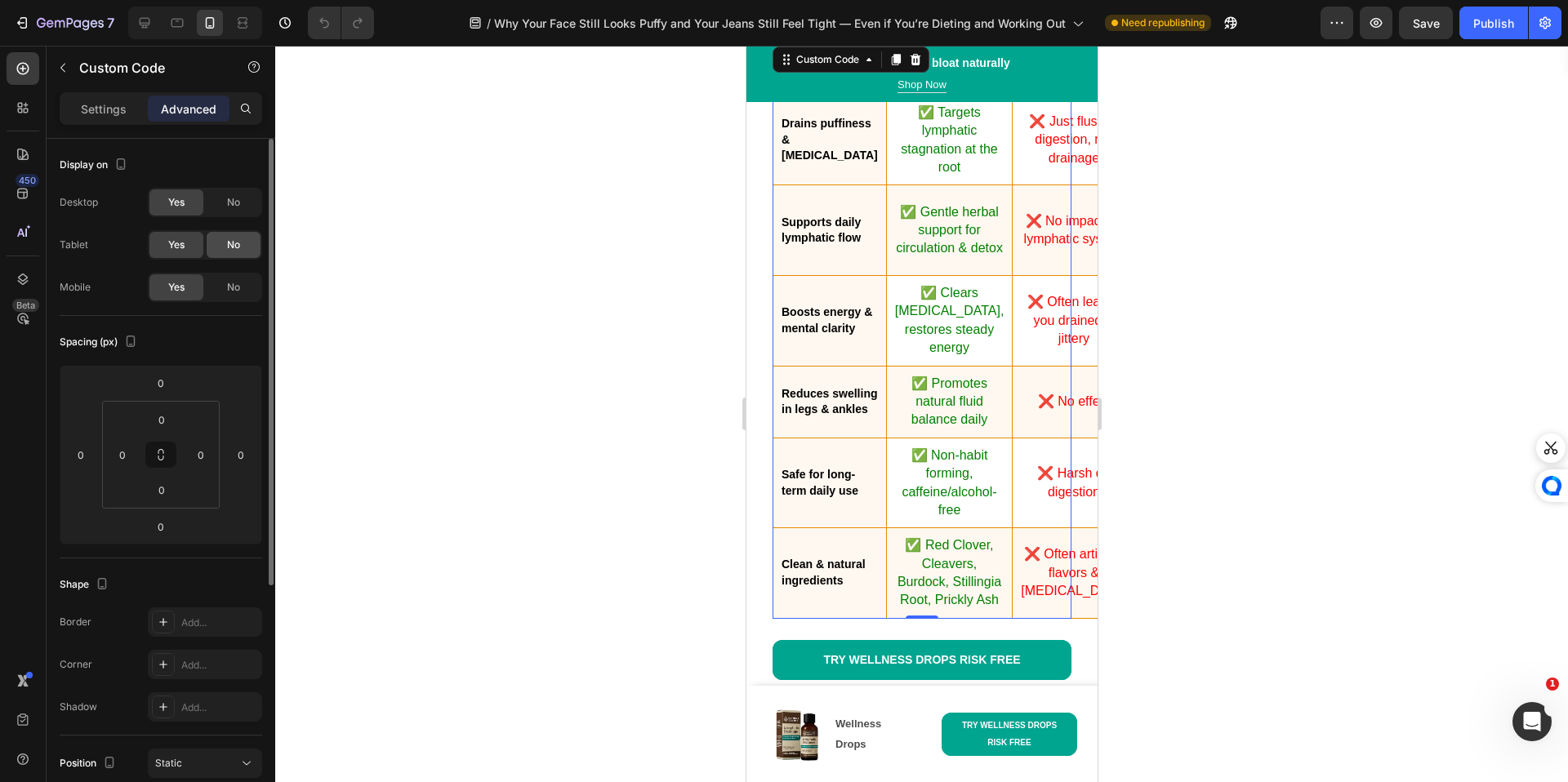
click at [227, 289] on span "No" at bounding box center [233, 287] width 13 height 15
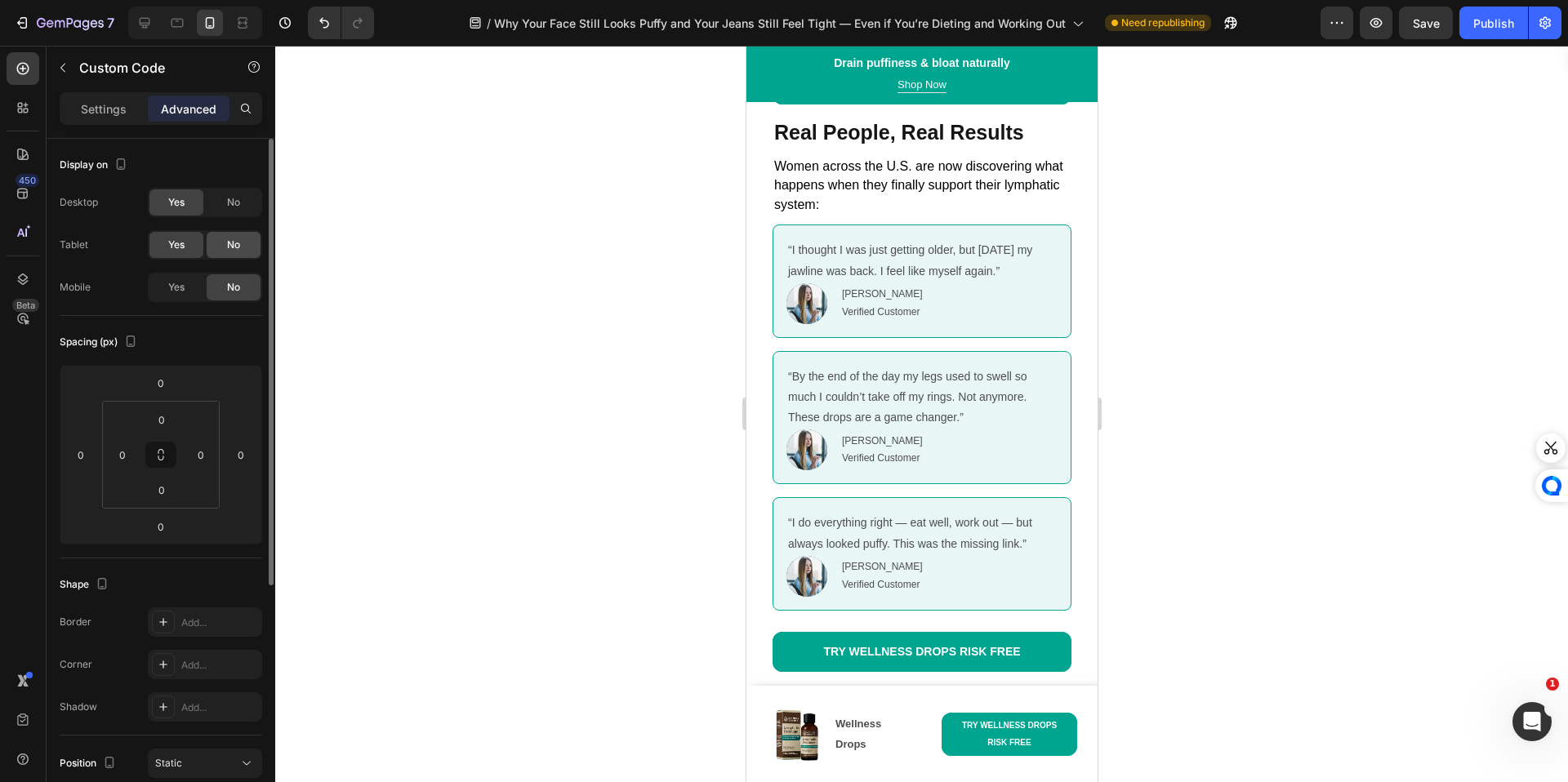
click at [222, 247] on div "No" at bounding box center [234, 244] width 54 height 26
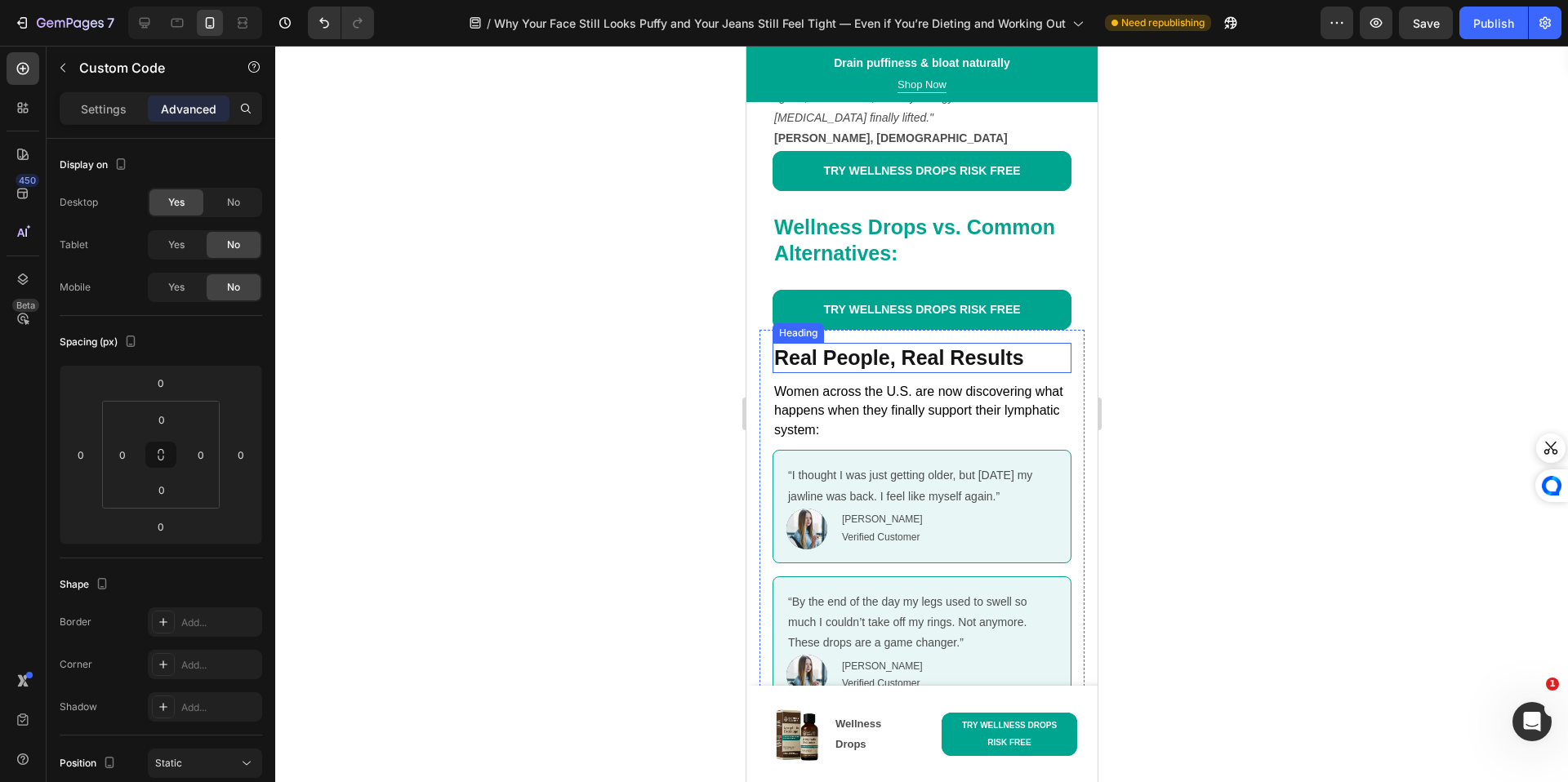
scroll to position [7727, 0]
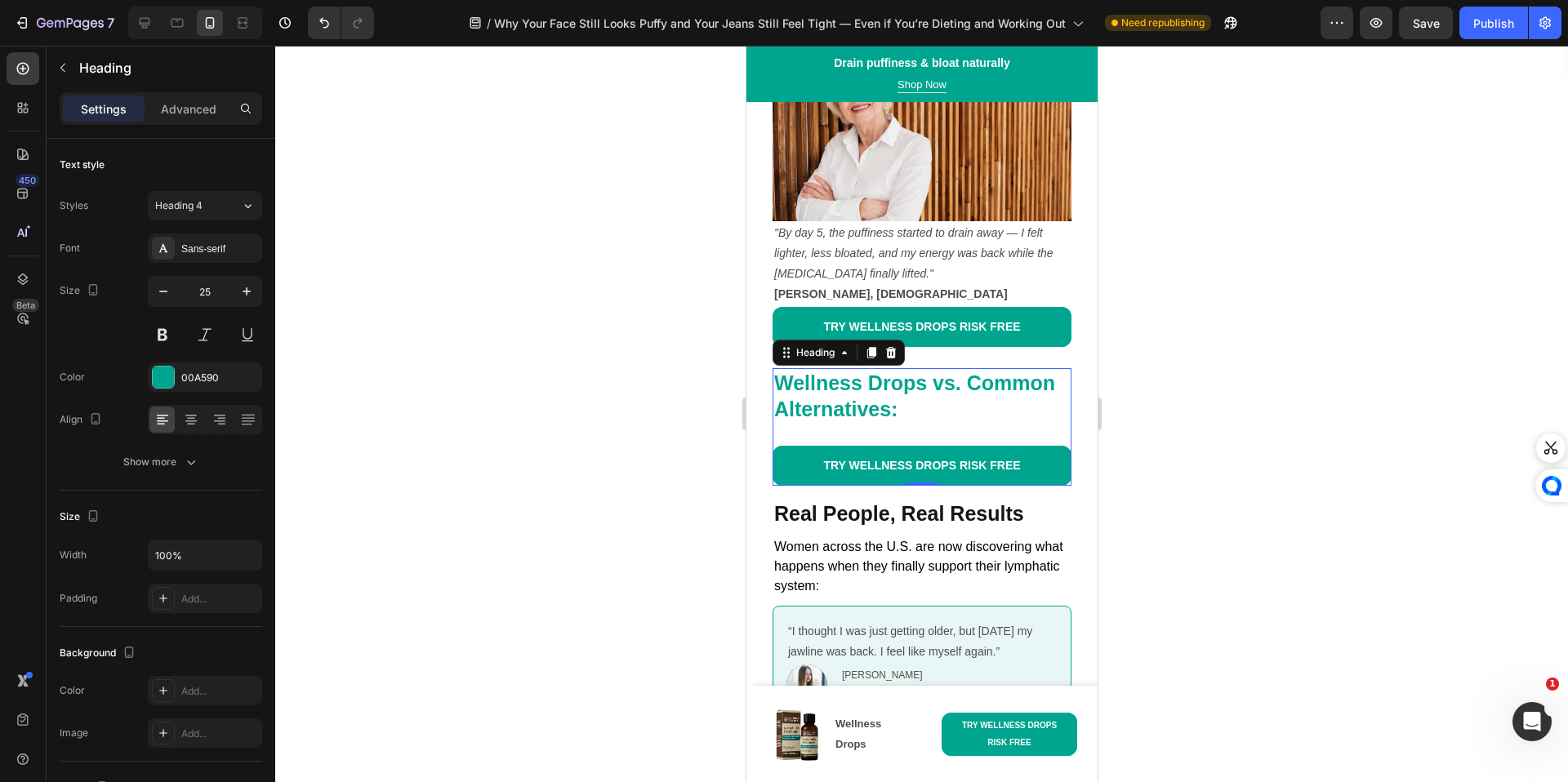
click at [913, 409] on h2 "Wellness Drops vs. Common Alternatives:" at bounding box center [920, 396] width 299 height 57
click at [197, 110] on p "Advanced" at bounding box center [189, 108] width 56 height 17
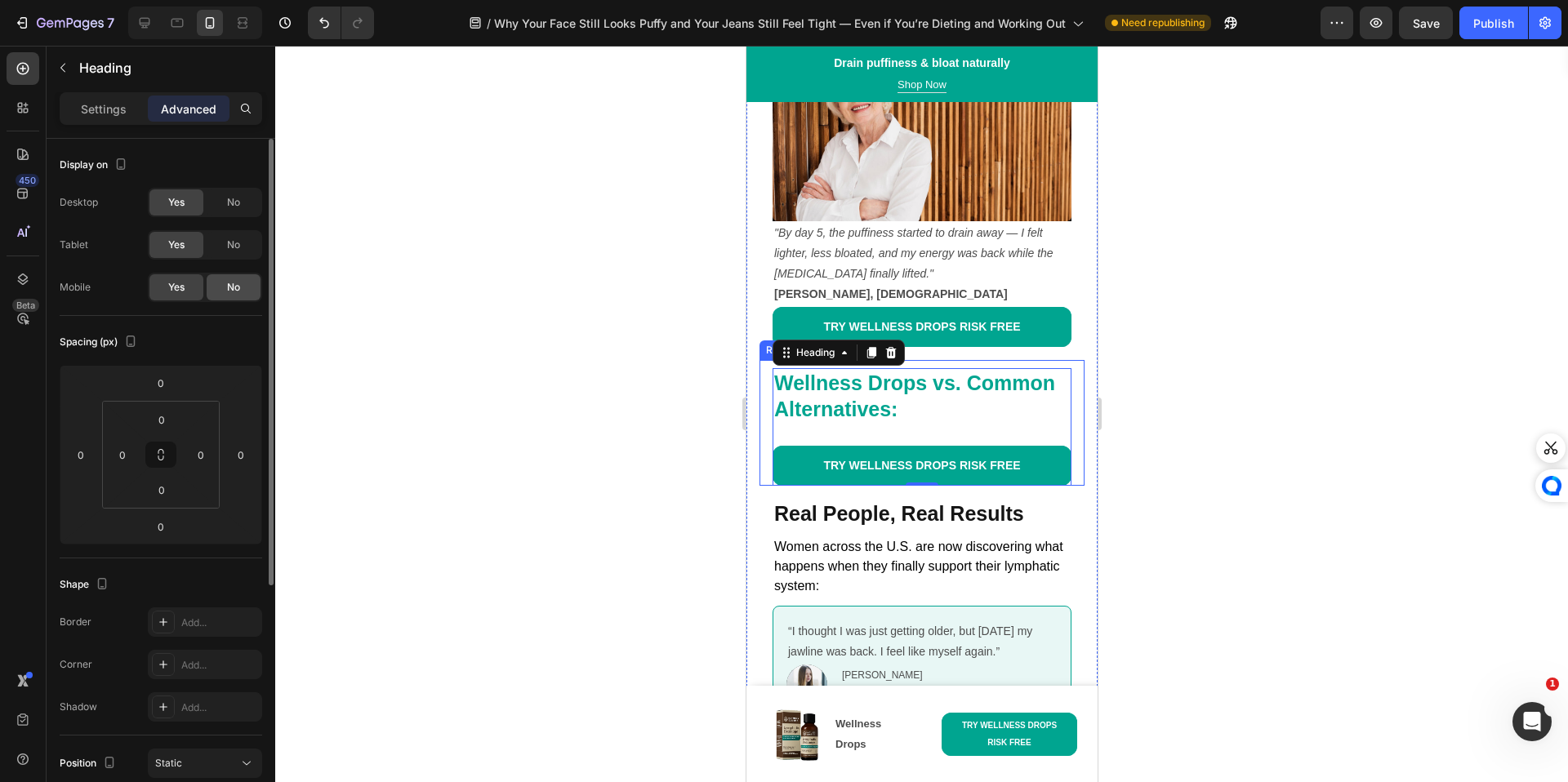
drag, startPoint x: 227, startPoint y: 253, endPoint x: 223, endPoint y: 281, distance: 28.3
click at [227, 254] on div "No" at bounding box center [234, 244] width 54 height 26
click at [223, 285] on div "No" at bounding box center [234, 287] width 54 height 26
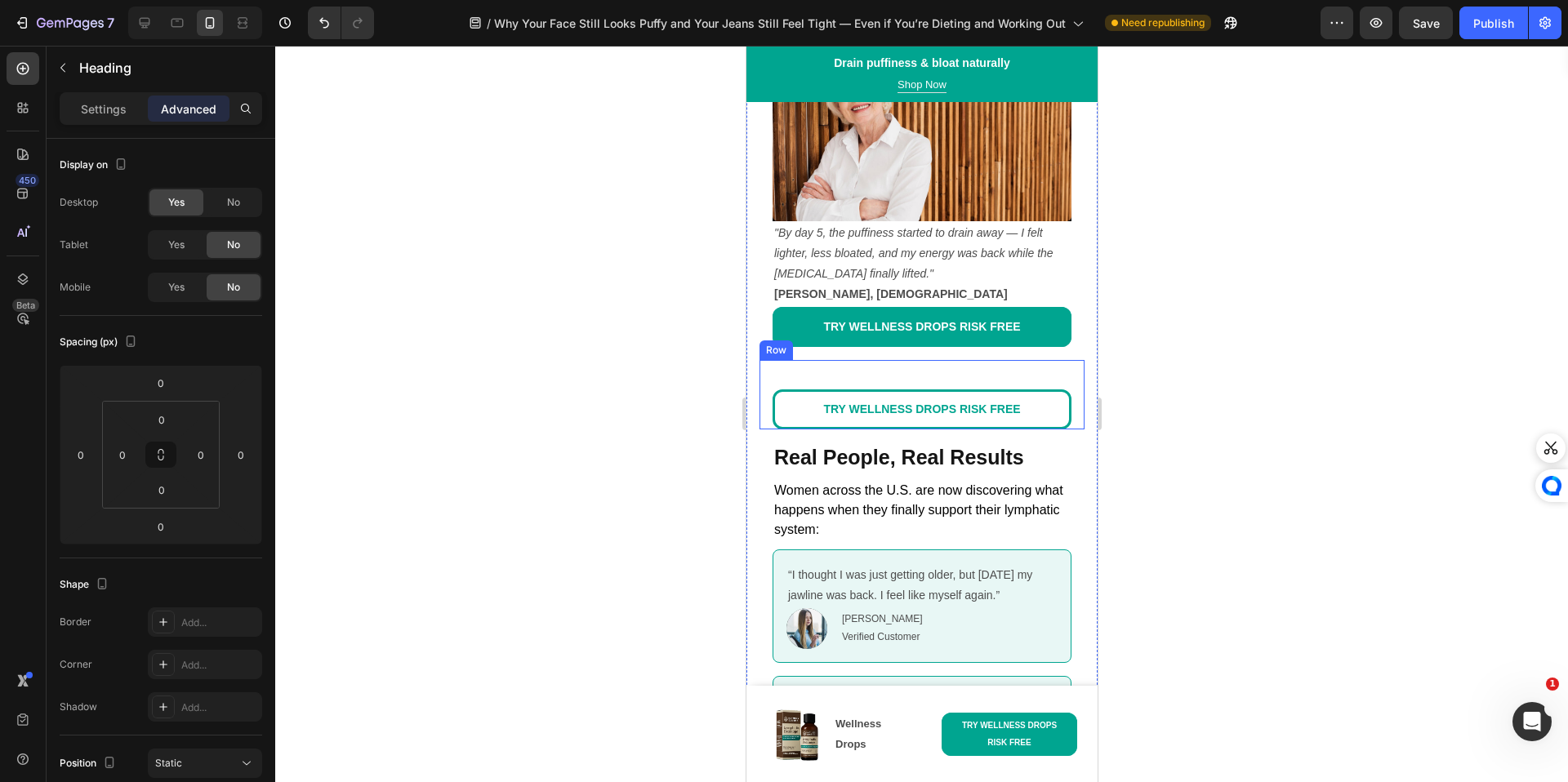
click at [794, 381] on div "Title Line" at bounding box center [920, 379] width 299 height 21
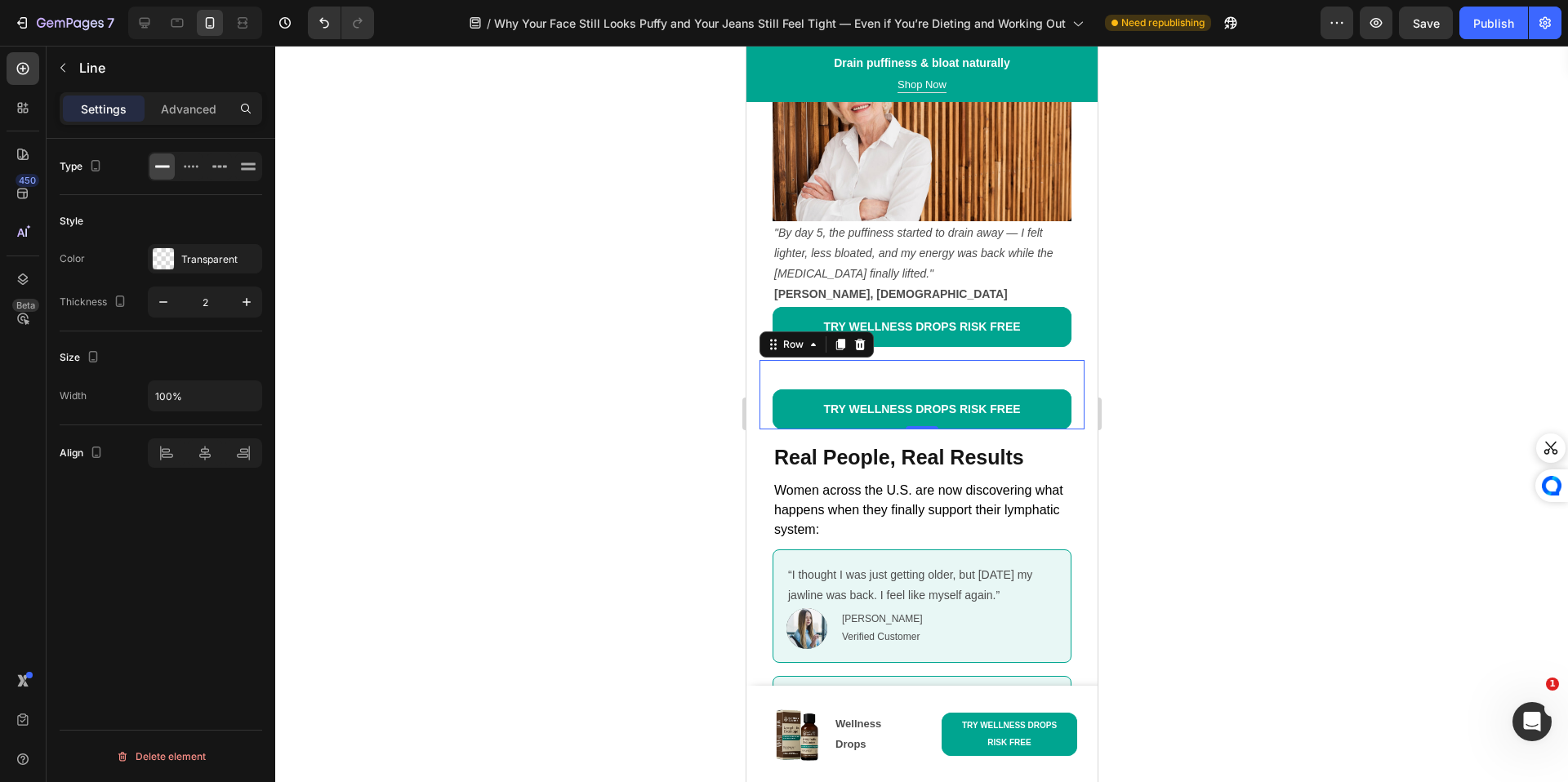
click at [764, 419] on div "Wellness Drops vs. Common Alternatives: Heading Feature Wellness Drops Detox Te…" at bounding box center [920, 394] width 325 height 70
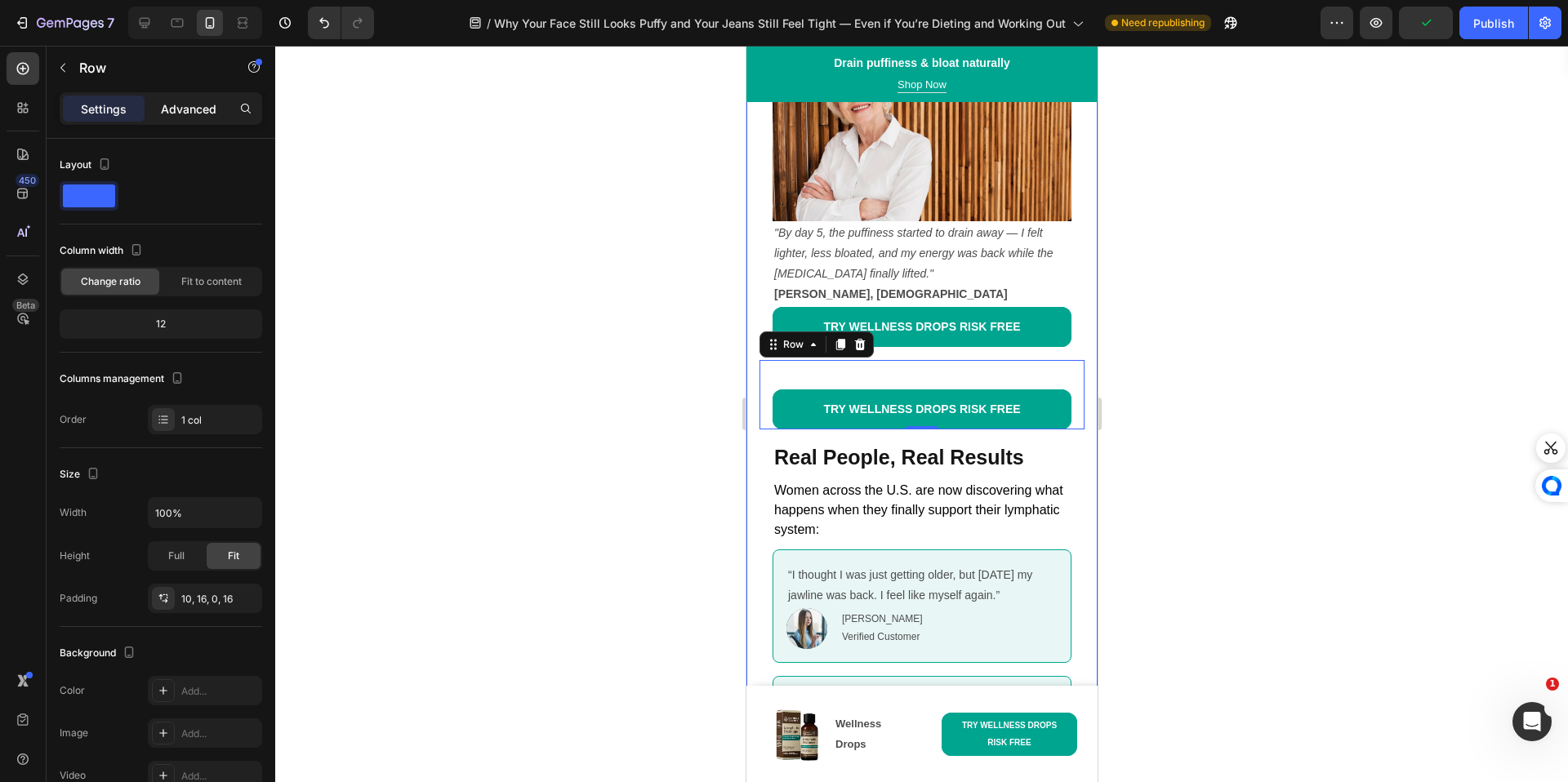
click at [209, 106] on p "Advanced" at bounding box center [189, 108] width 56 height 17
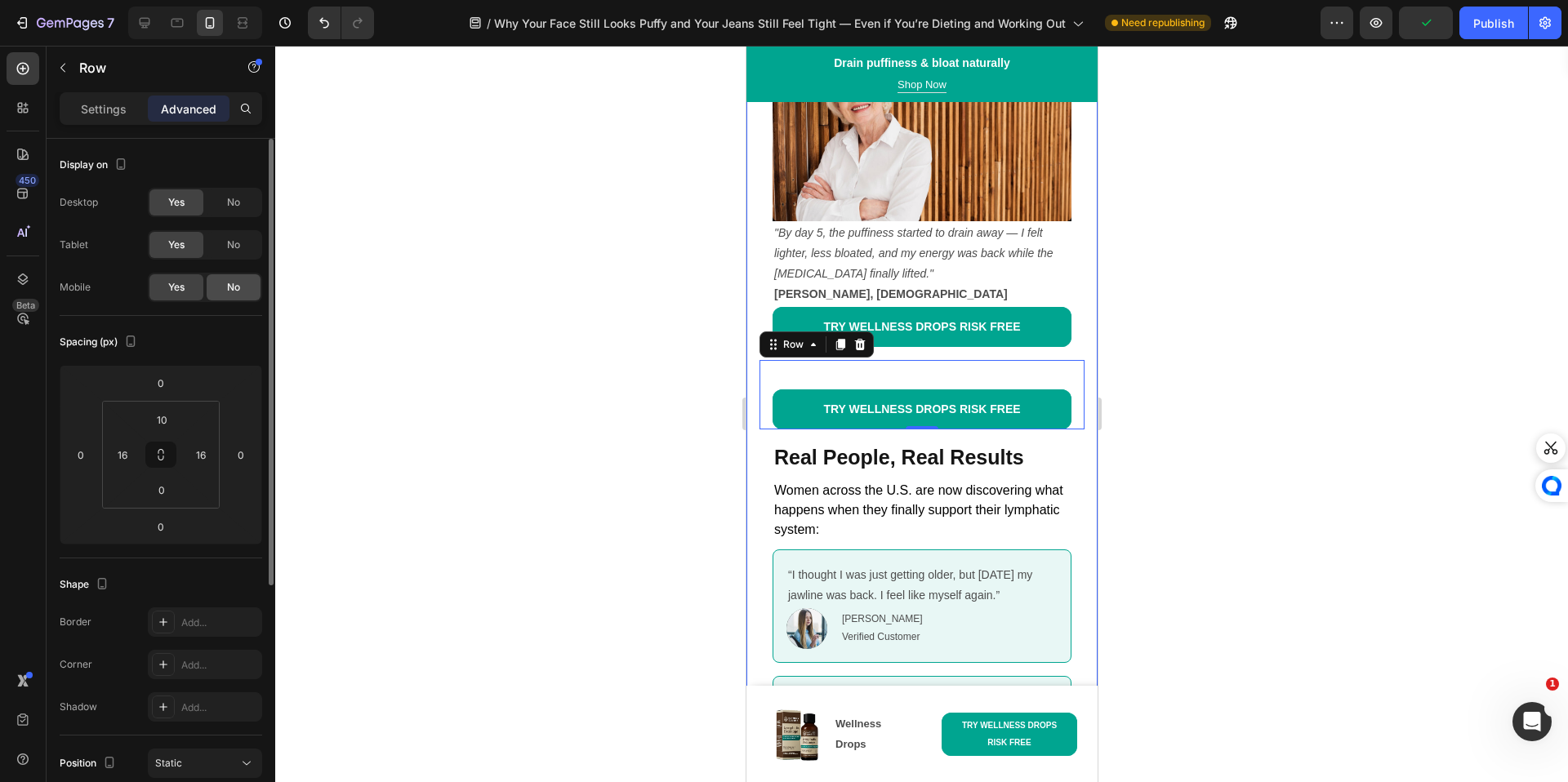
drag, startPoint x: 229, startPoint y: 242, endPoint x: 222, endPoint y: 283, distance: 41.6
click at [227, 247] on span "No" at bounding box center [233, 244] width 13 height 15
click at [222, 283] on div "No" at bounding box center [234, 287] width 54 height 26
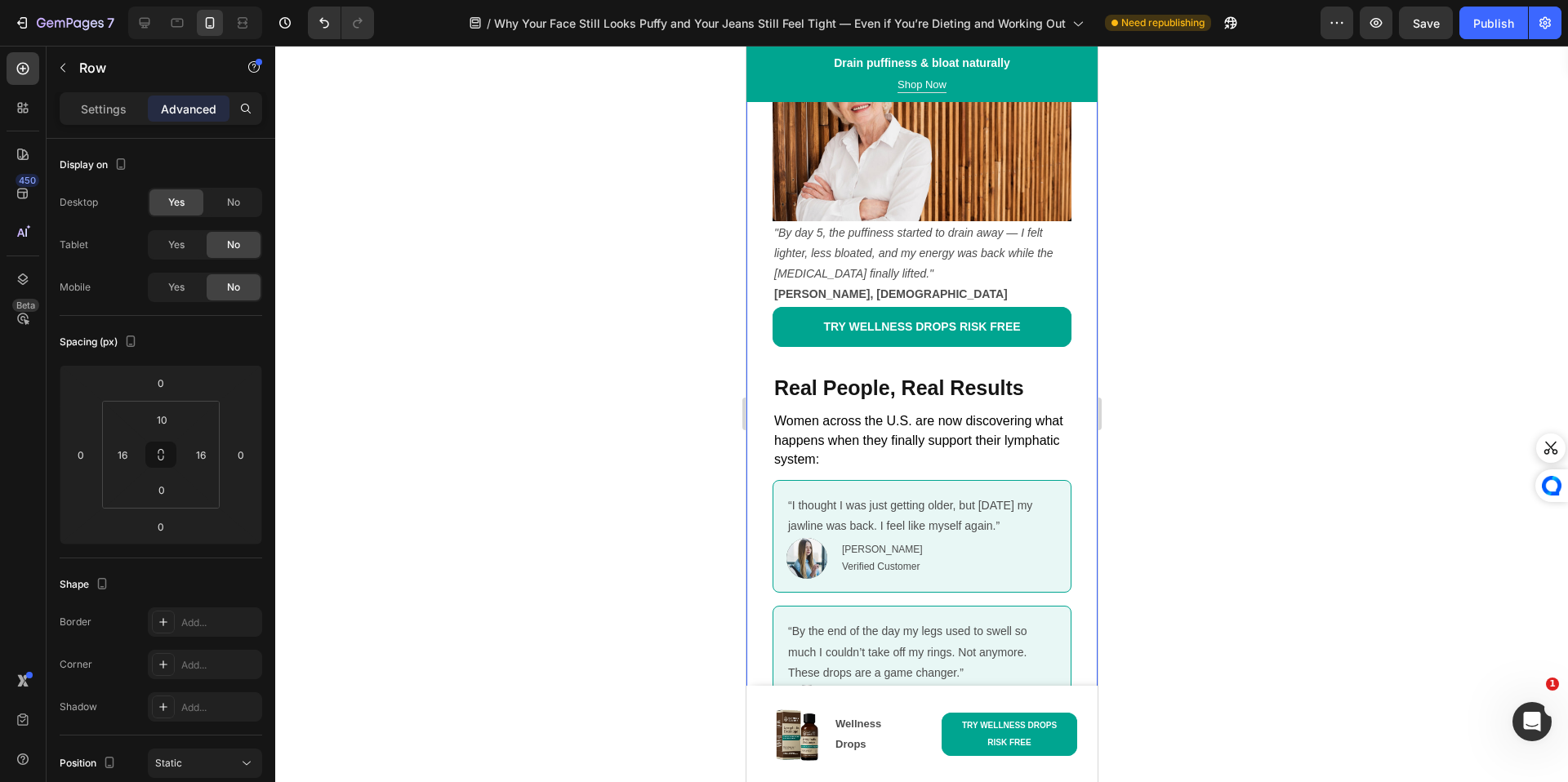
click at [459, 300] on div at bounding box center [921, 413] width 1293 height 736
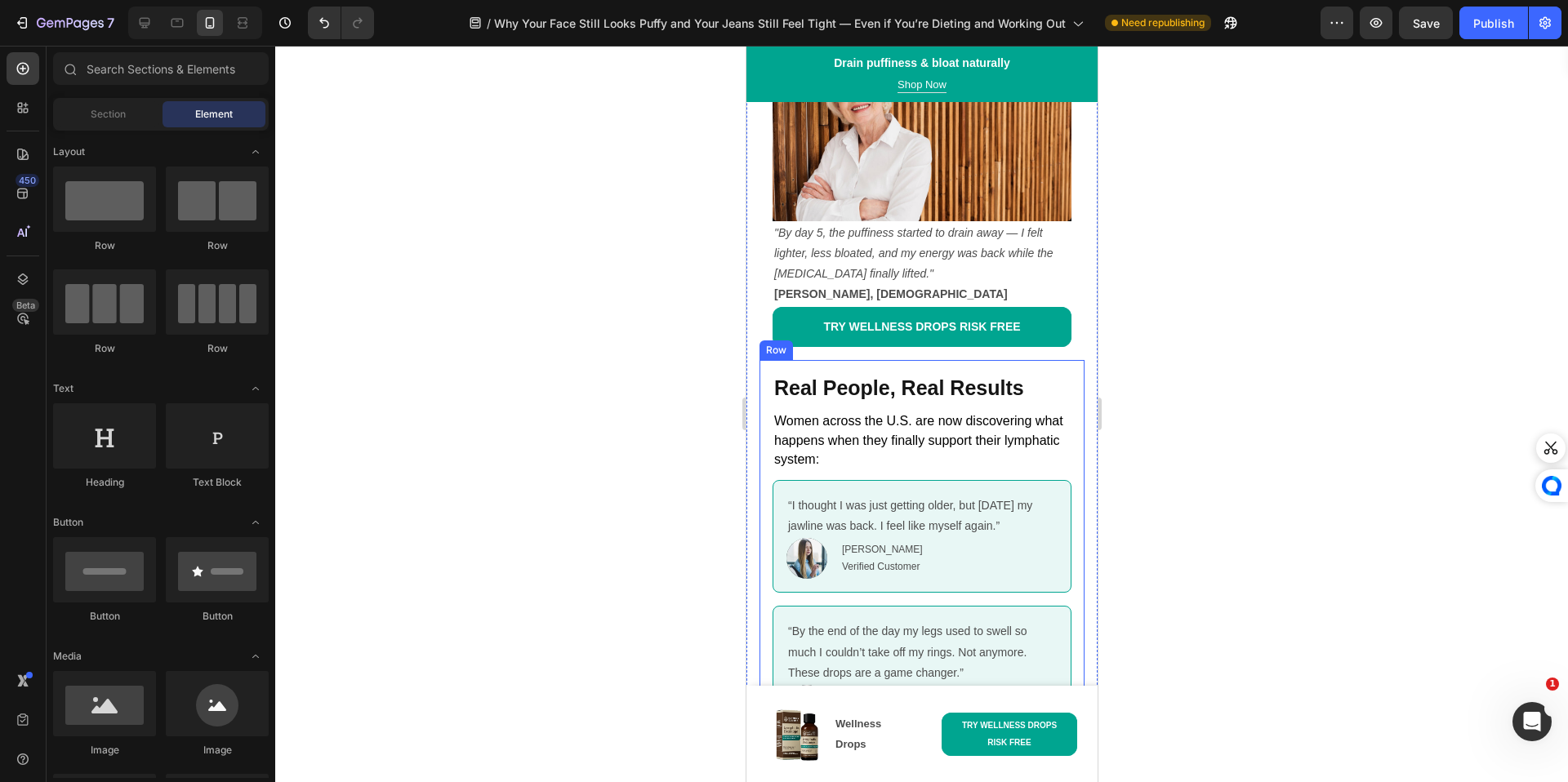
click at [791, 360] on div "Real People, Real Results Heading Women across the U.S. are now discovering wha…" at bounding box center [920, 654] width 325 height 588
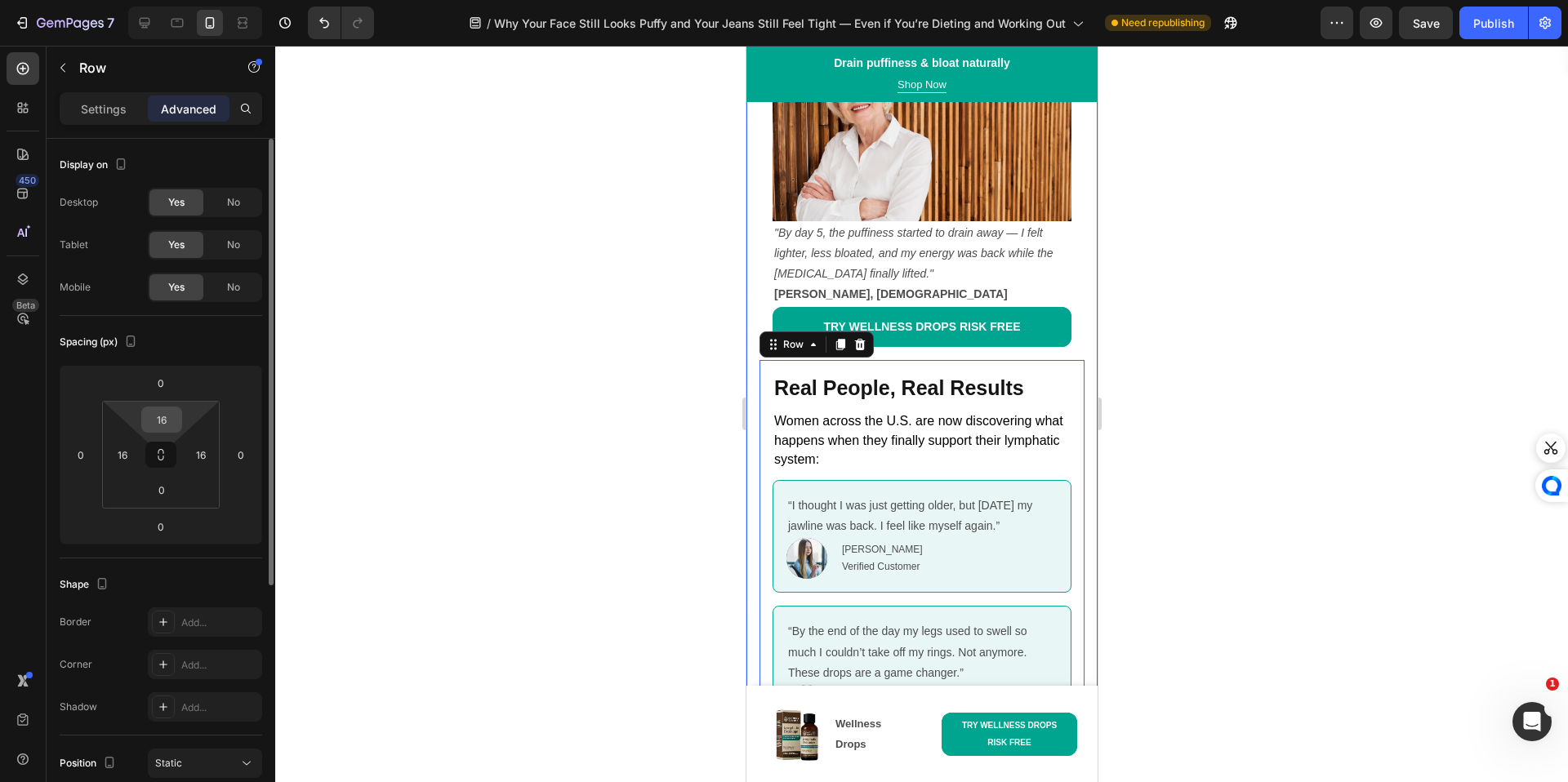
click at [179, 414] on div "16" at bounding box center [161, 419] width 41 height 26
click at [170, 417] on input "16" at bounding box center [161, 419] width 33 height 25
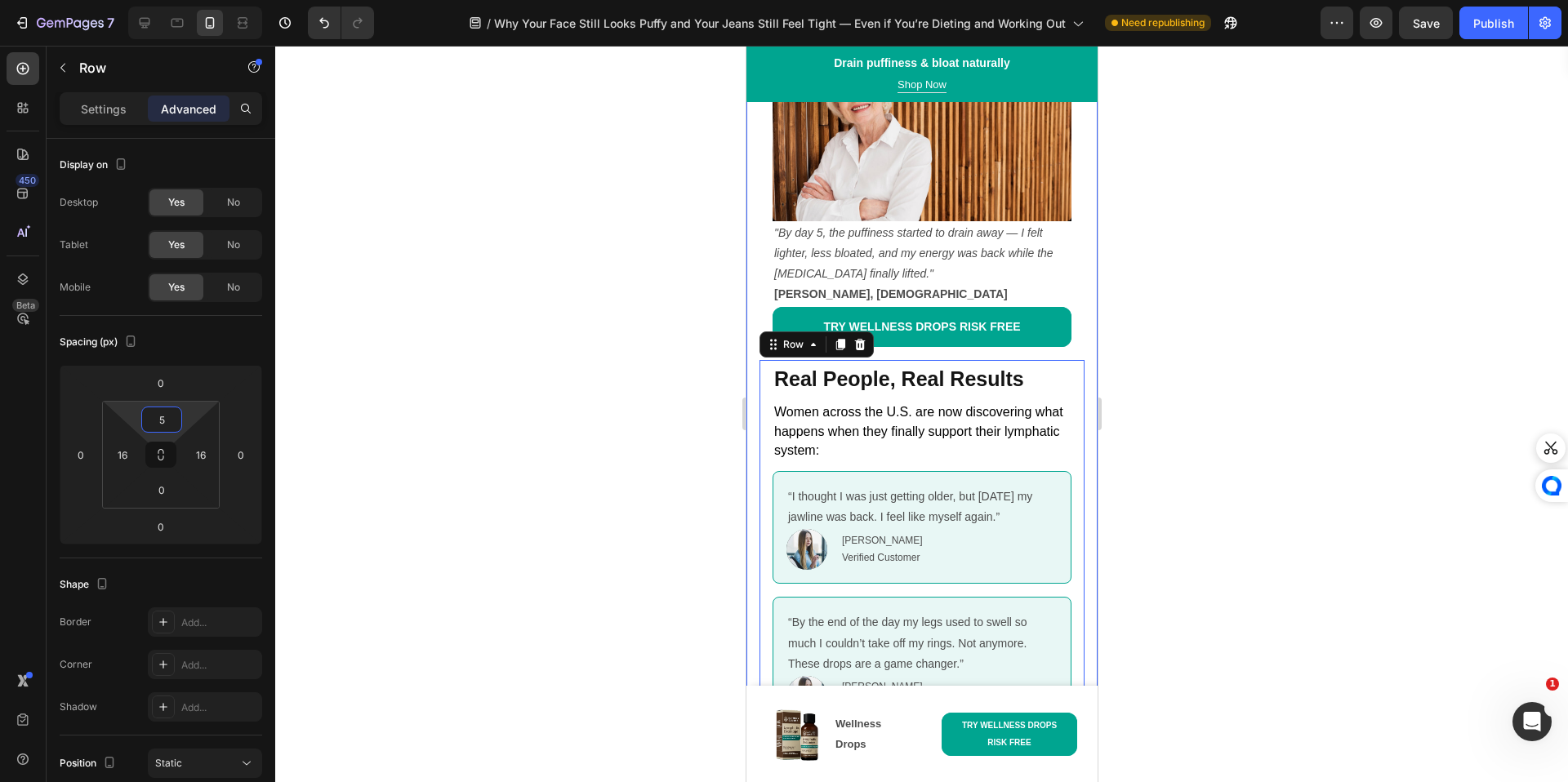
type input "5"
click at [514, 379] on div at bounding box center [921, 413] width 1293 height 736
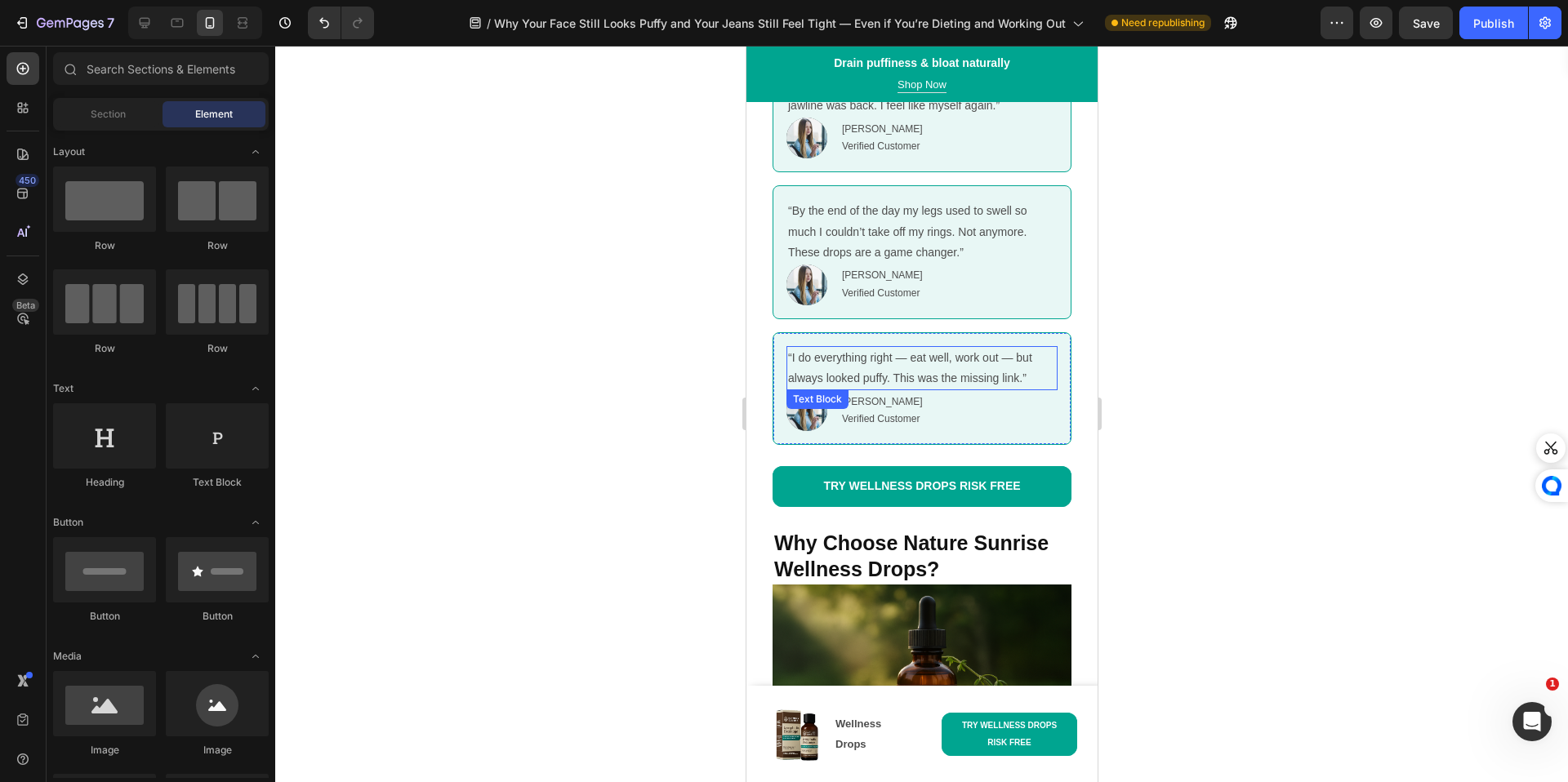
scroll to position [8138, 0]
click at [1519, 17] on button "Publish" at bounding box center [1492, 23] width 69 height 33
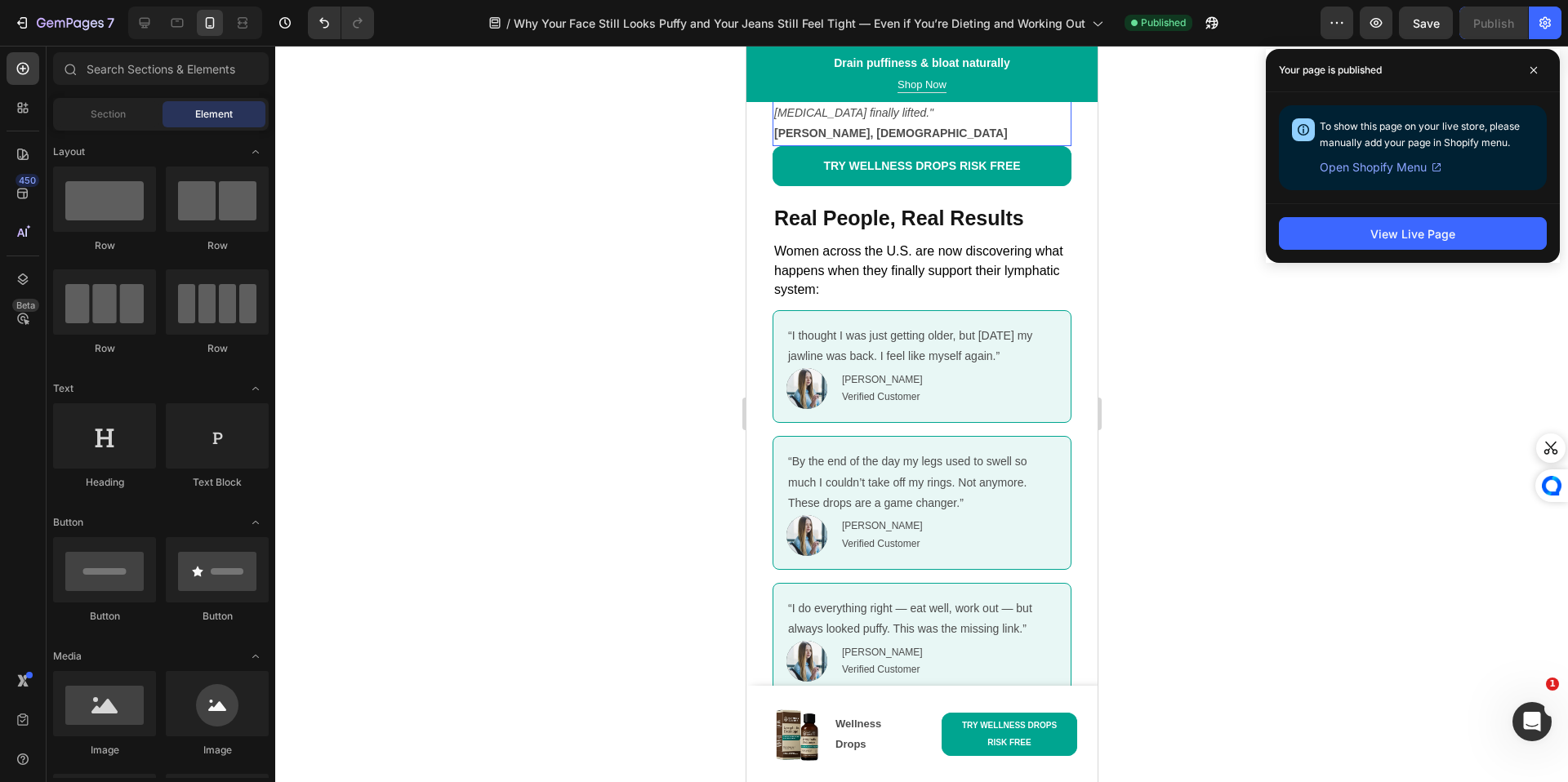
scroll to position [7914, 0]
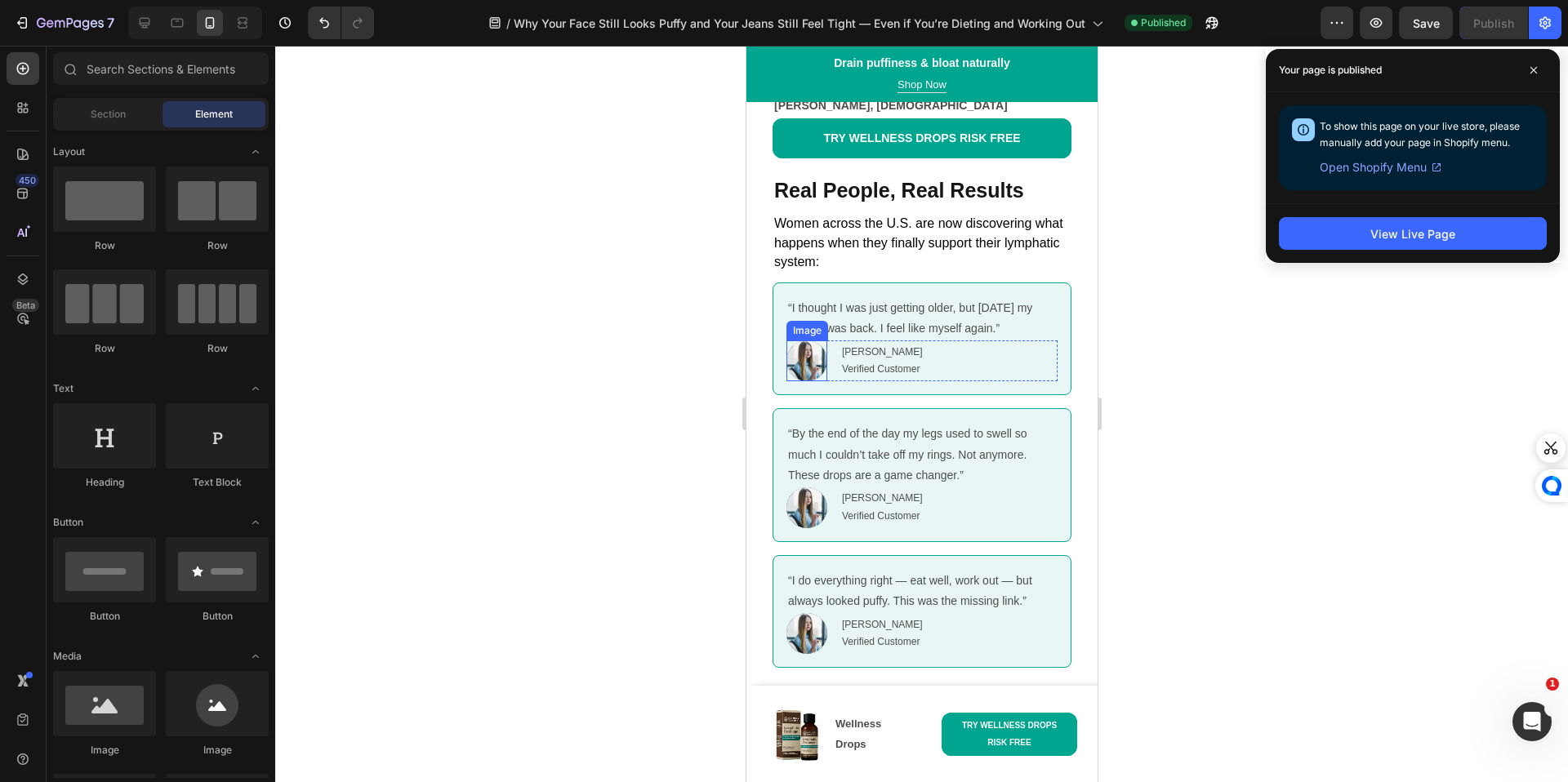
click at [800, 355] on img at bounding box center [805, 361] width 41 height 41
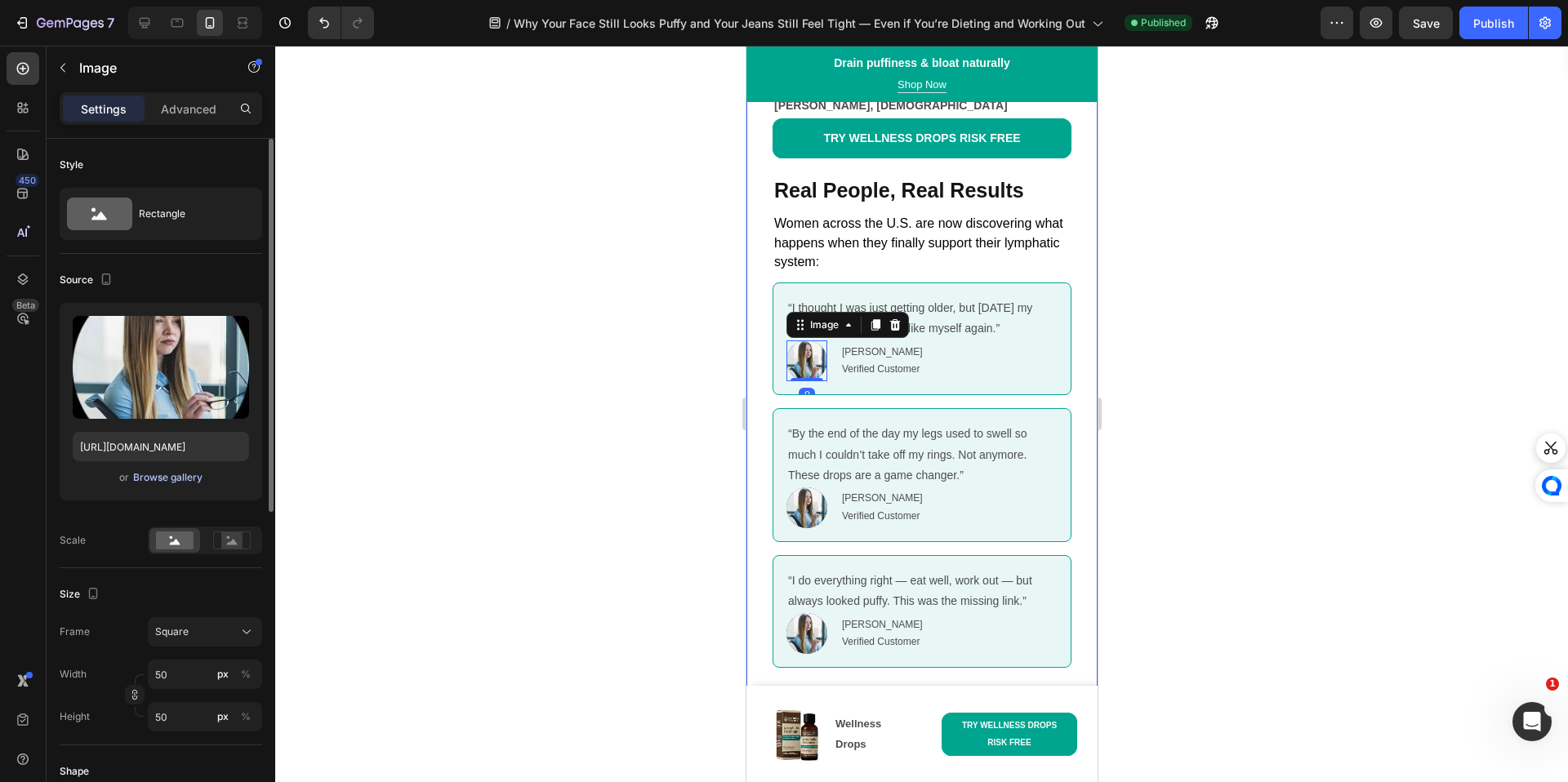
click at [156, 470] on div "Browse gallery" at bounding box center [168, 477] width 70 height 15
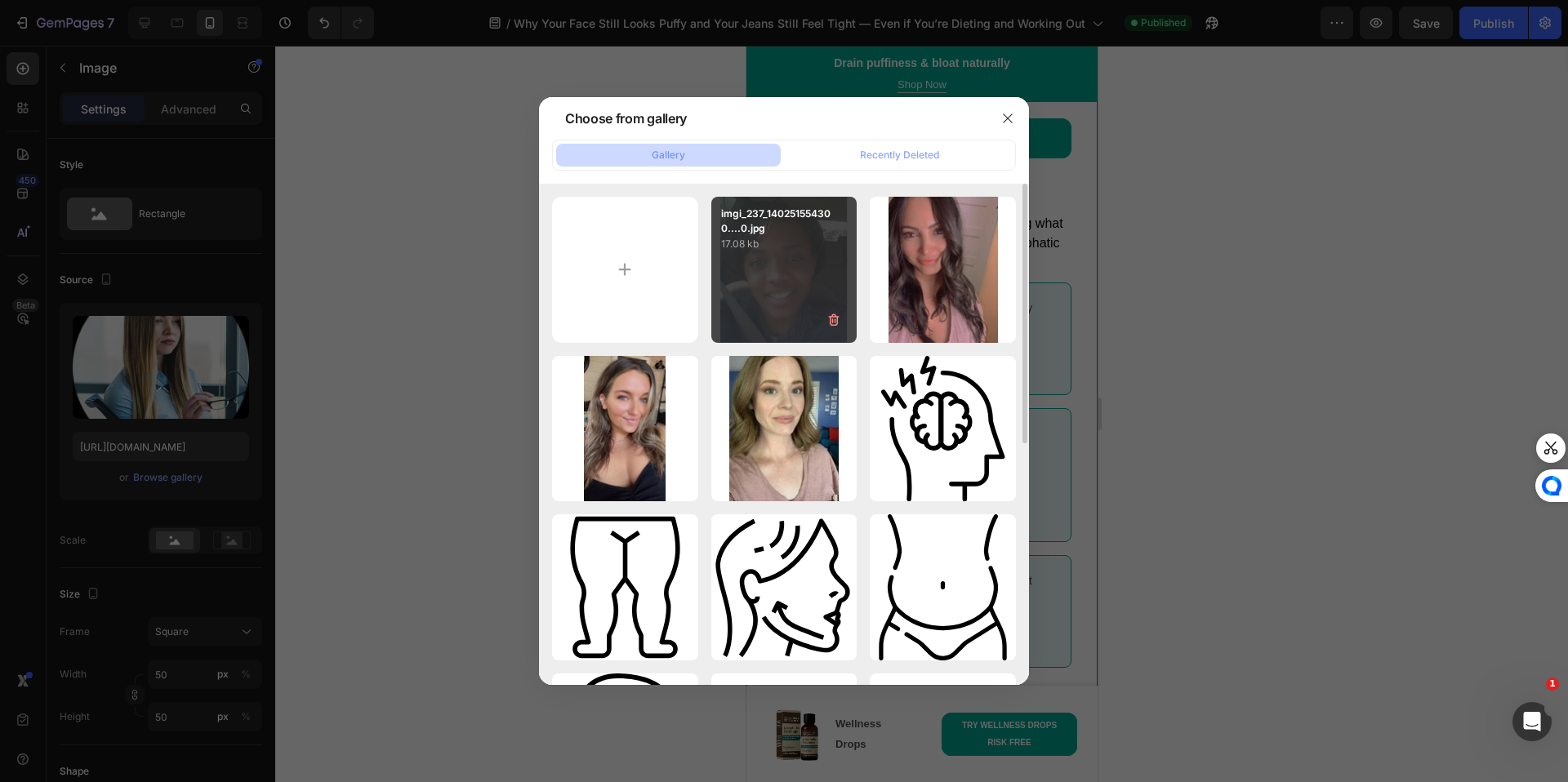
click at [742, 303] on div "imgi_237_140251554300....0.jpg 17.08 kb" at bounding box center [784, 269] width 146 height 146
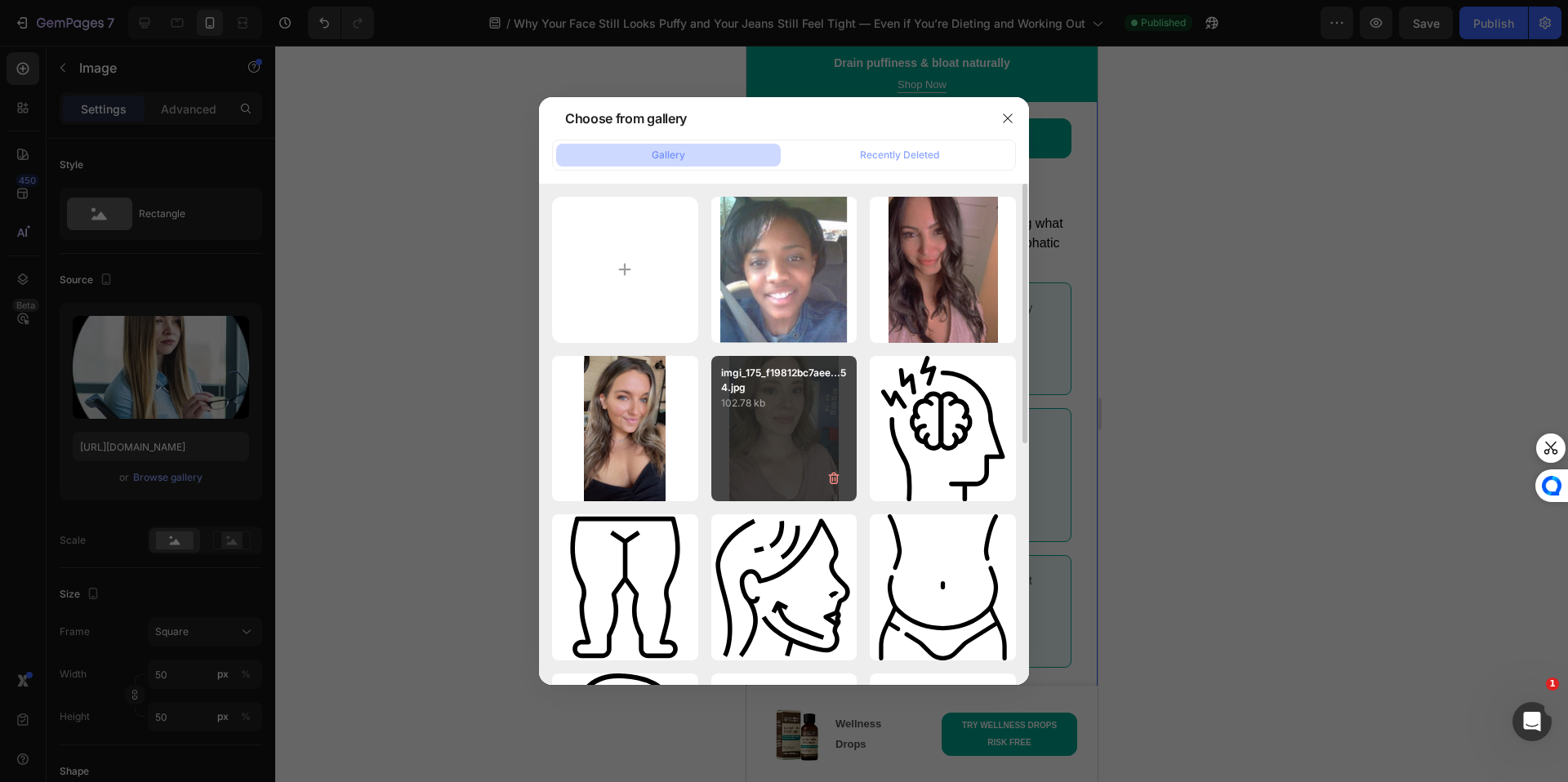
type input "[URL][DOMAIN_NAME]"
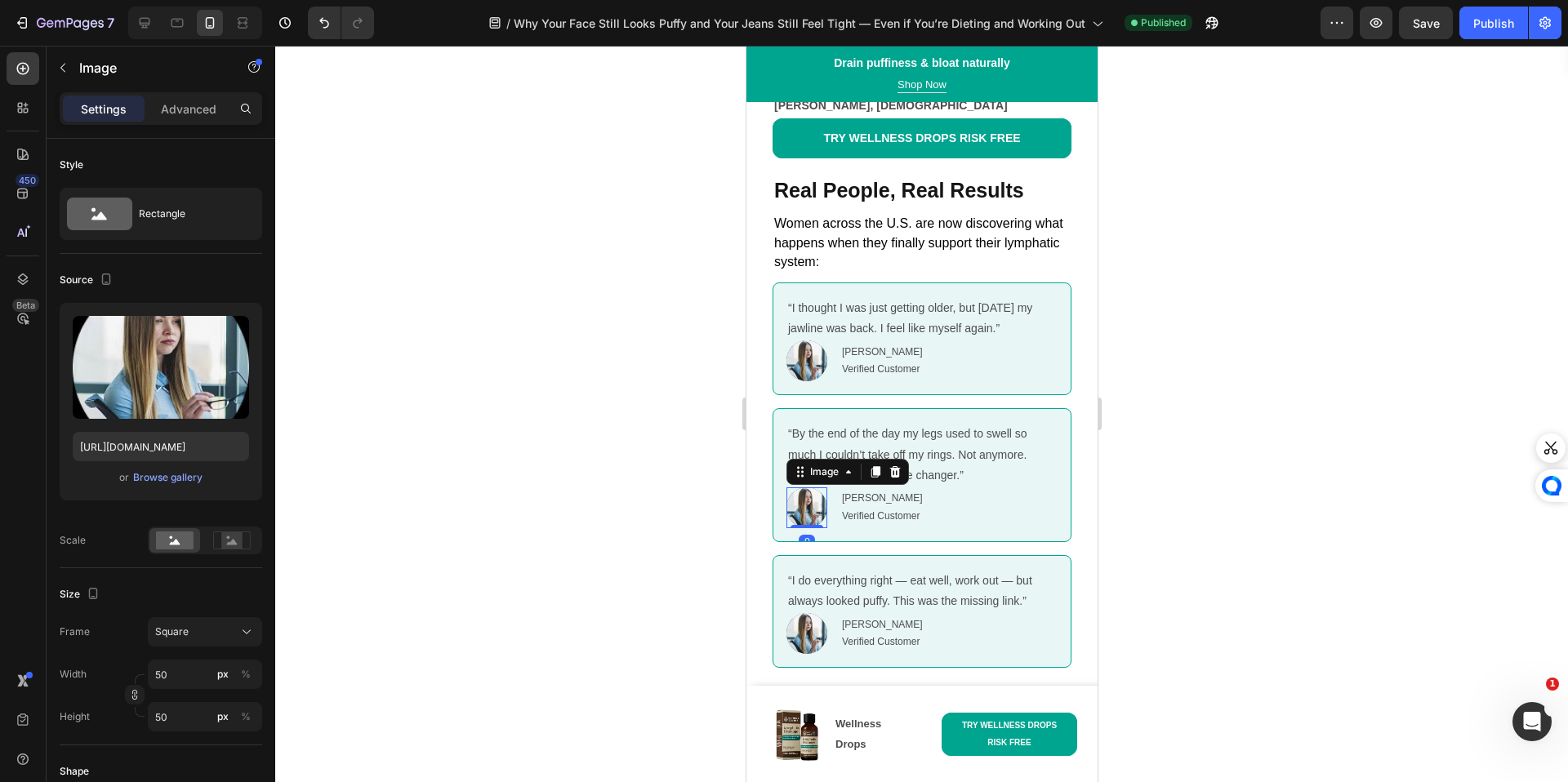
click at [800, 506] on img at bounding box center [805, 508] width 41 height 41
click at [161, 477] on div "Browse gallery" at bounding box center [168, 477] width 70 height 15
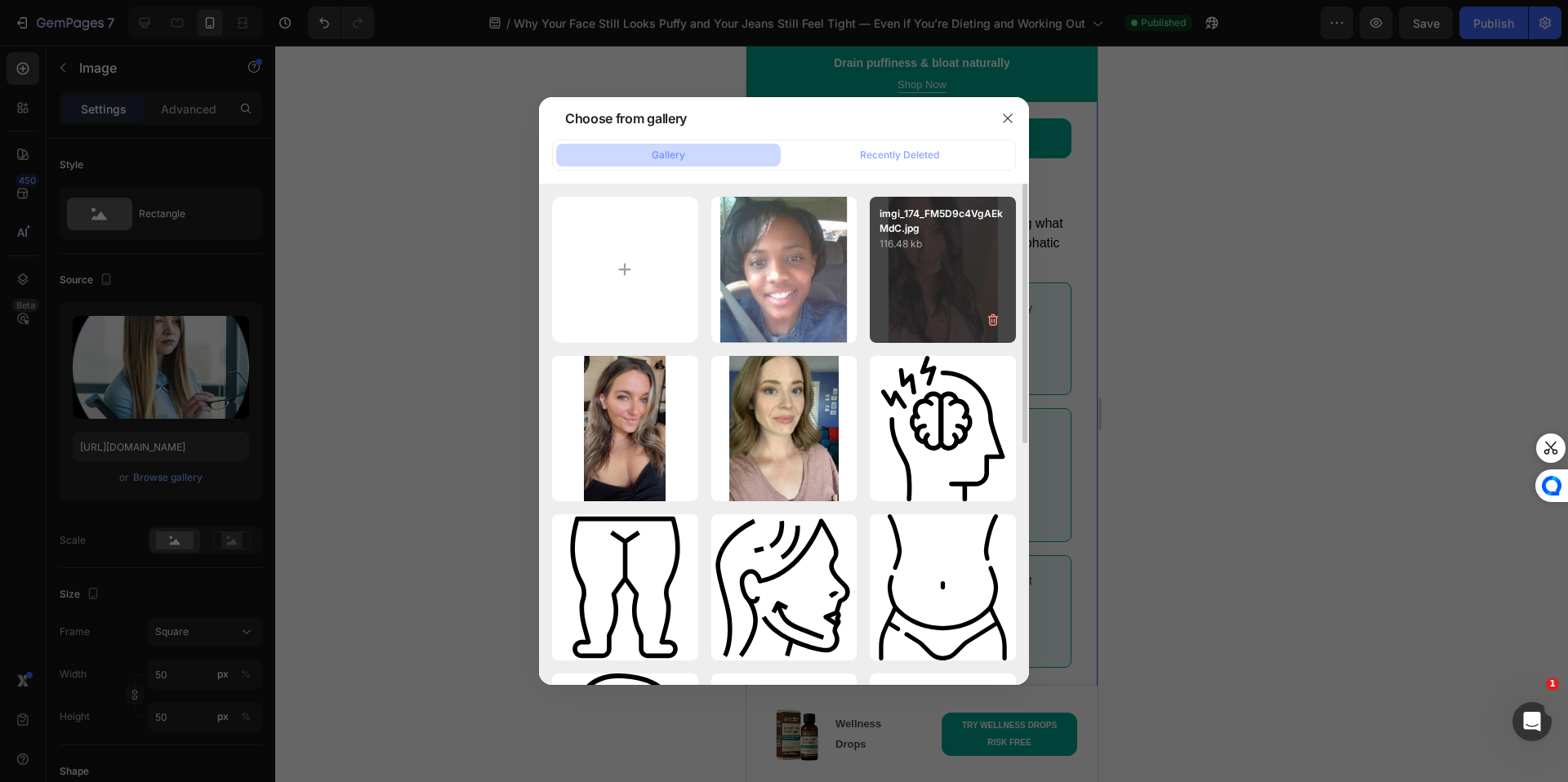
drag, startPoint x: 978, startPoint y: 313, endPoint x: 930, endPoint y: 320, distance: 48.5
click at [930, 320] on div "imgi_174_FM5D9c4VgAEkMdC.jpg 116.48 kb" at bounding box center [942, 269] width 146 height 146
type input "[URL][DOMAIN_NAME]"
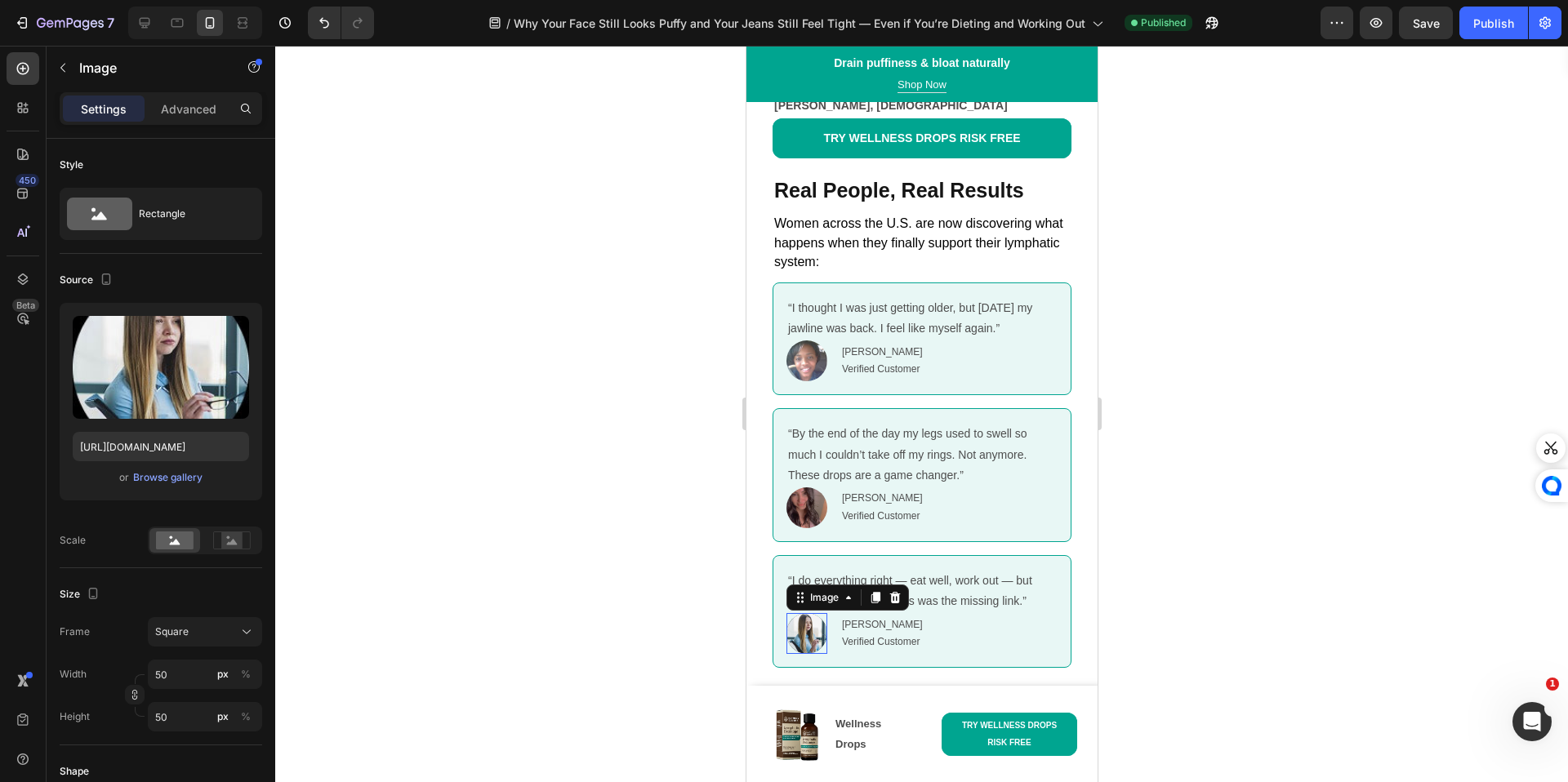
click at [796, 630] on img at bounding box center [805, 633] width 41 height 41
click at [153, 478] on div "Browse gallery" at bounding box center [168, 477] width 70 height 15
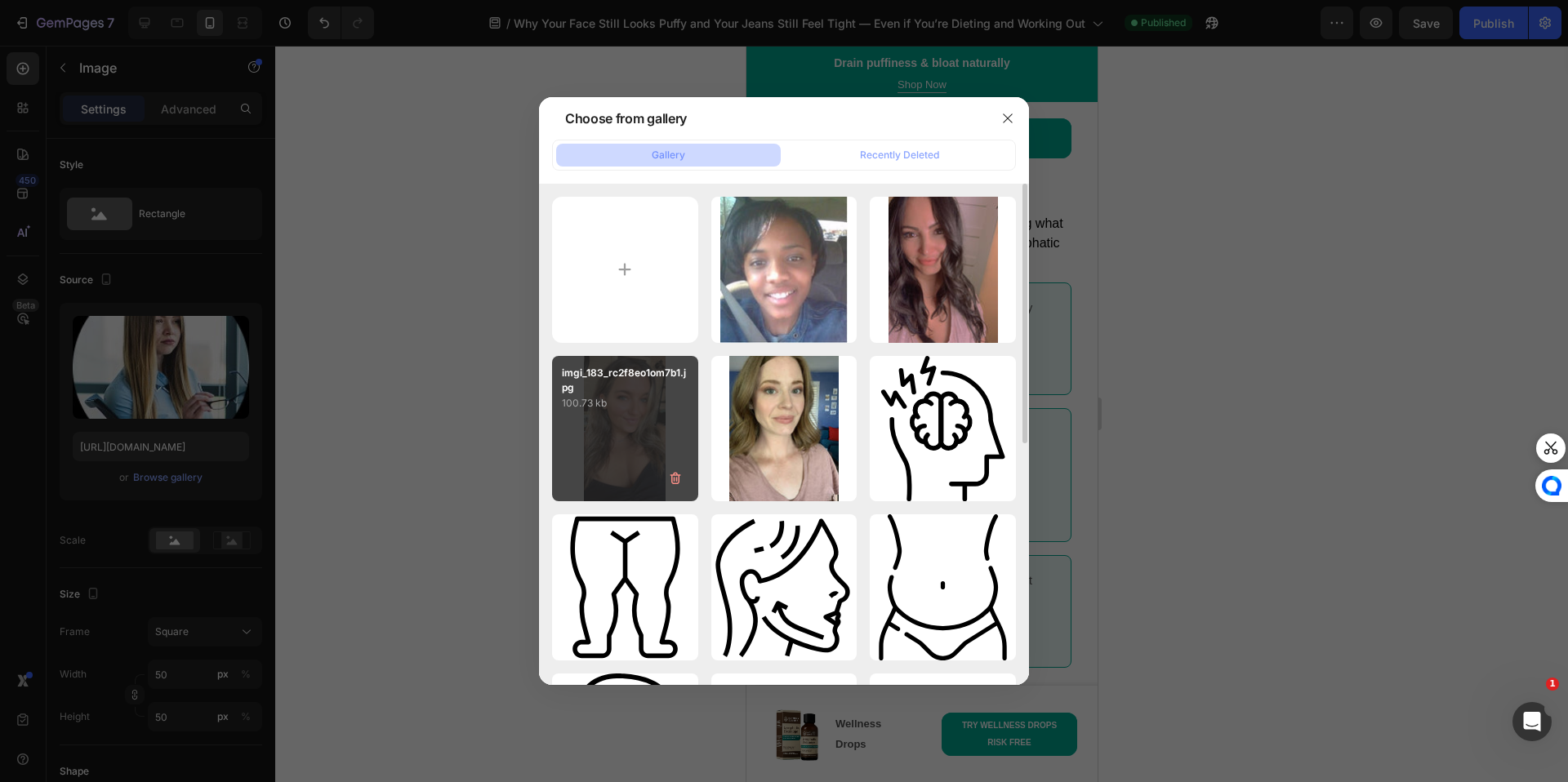
click at [617, 446] on div "imgi_183_rc2f8eo1om7b1.jpg 100.73 kb" at bounding box center [624, 428] width 146 height 146
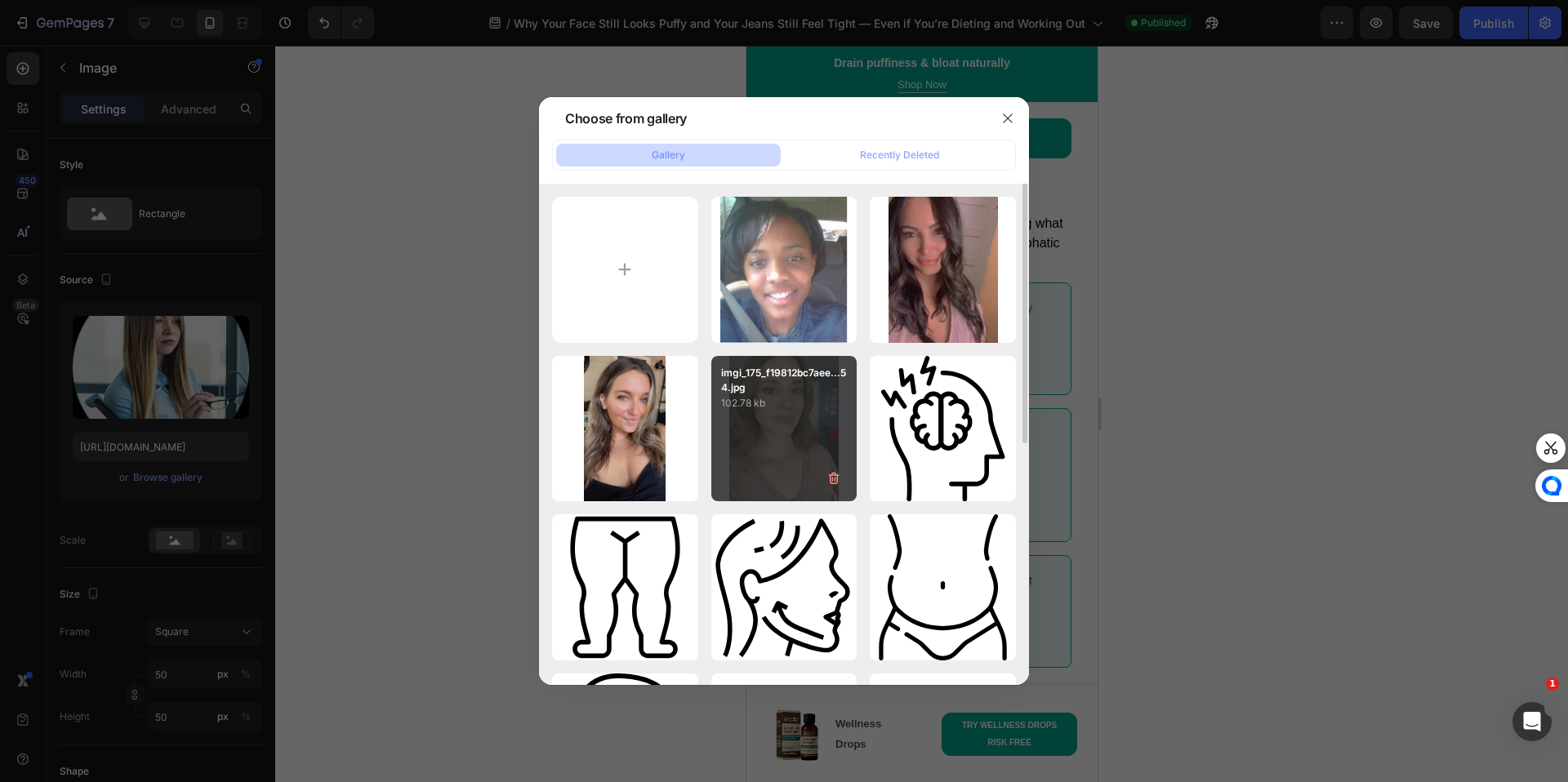
type input "[URL][DOMAIN_NAME]"
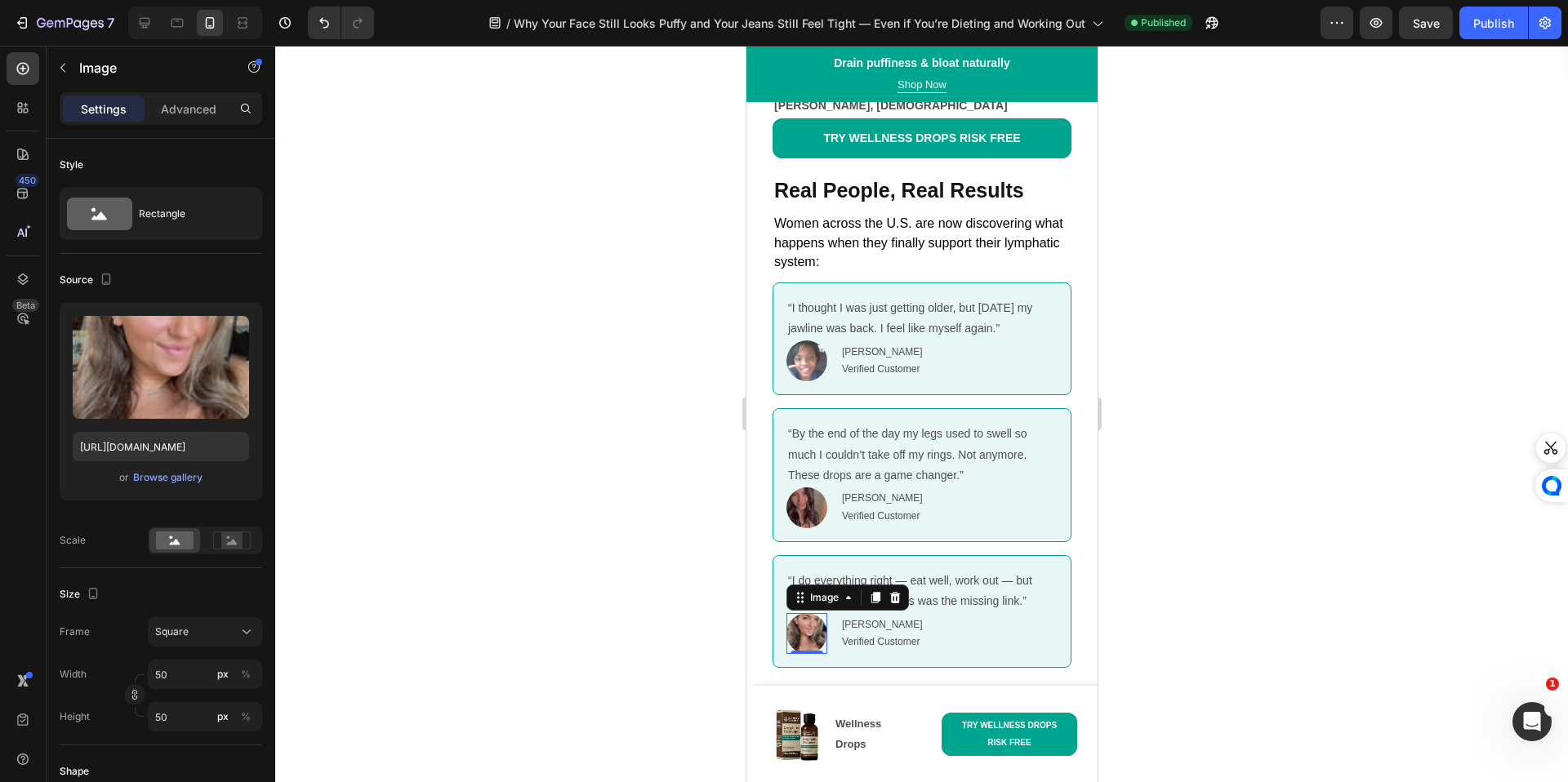
click at [1500, 44] on div "7 Version history / Why Your Face Still Looks Puffy and Your Jeans Still Feel T…" at bounding box center [784, 23] width 1568 height 47
click at [1502, 30] on div "Publish" at bounding box center [1492, 23] width 41 height 17
